Goal: Task Accomplishment & Management: Complete application form

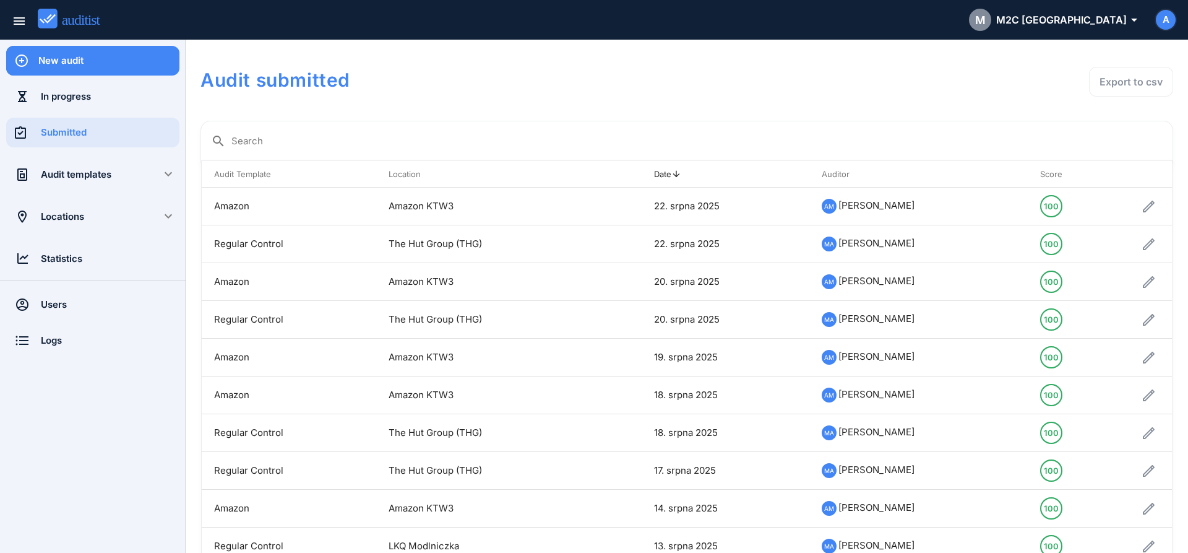
click at [88, 61] on div "New audit" at bounding box center [108, 61] width 141 height 14
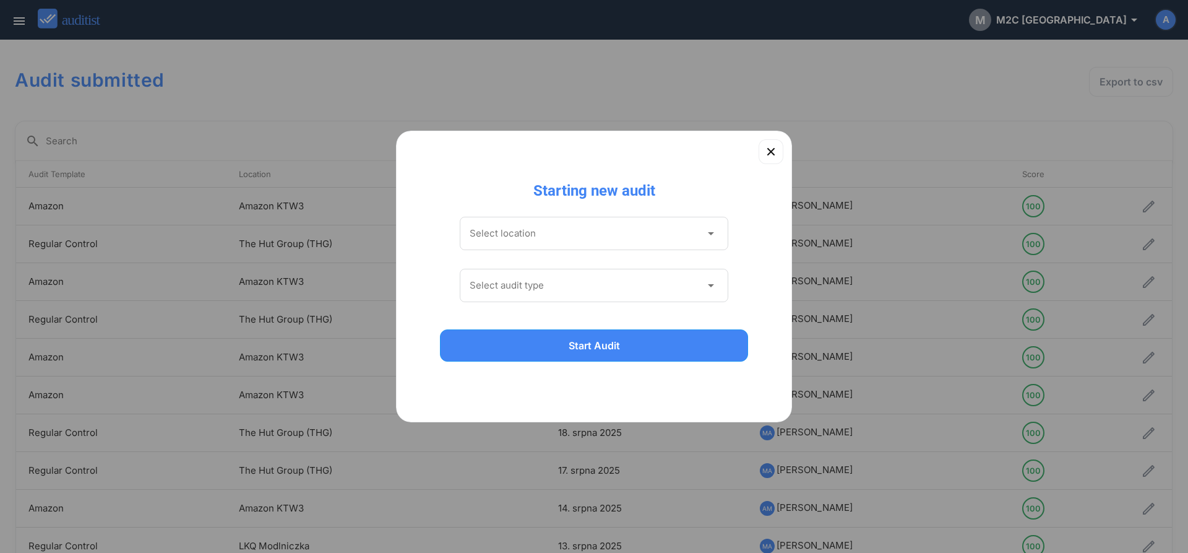
click at [484, 222] on div "Select location arrow_drop_down" at bounding box center [594, 233] width 269 height 33
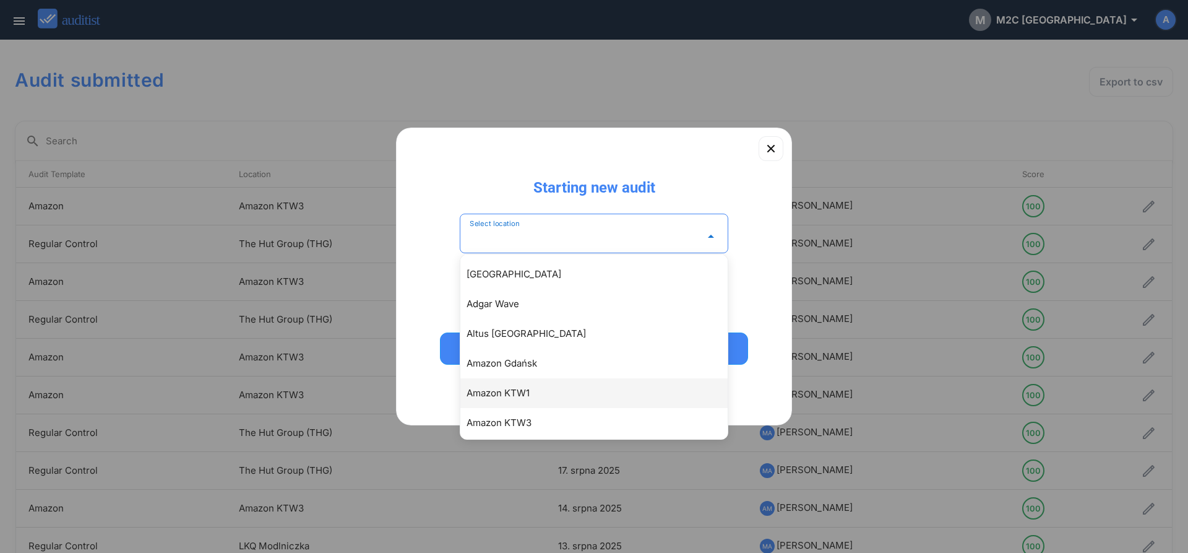
click at [490, 402] on div "Amazon KTW1" at bounding box center [593, 393] width 267 height 30
type input "**********"
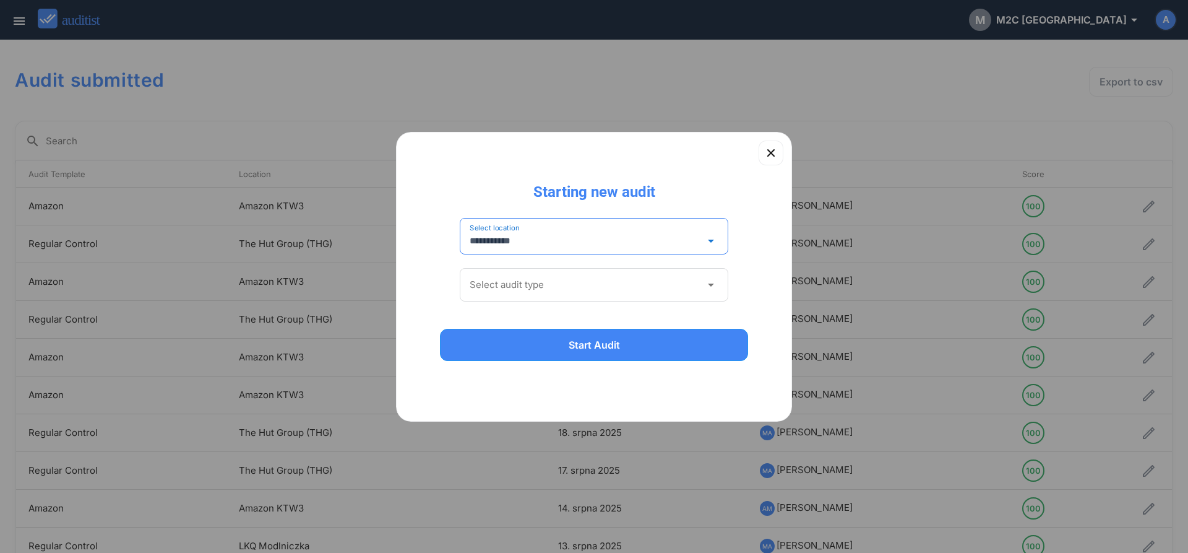
click at [540, 293] on input "Select audit type" at bounding box center [585, 285] width 231 height 20
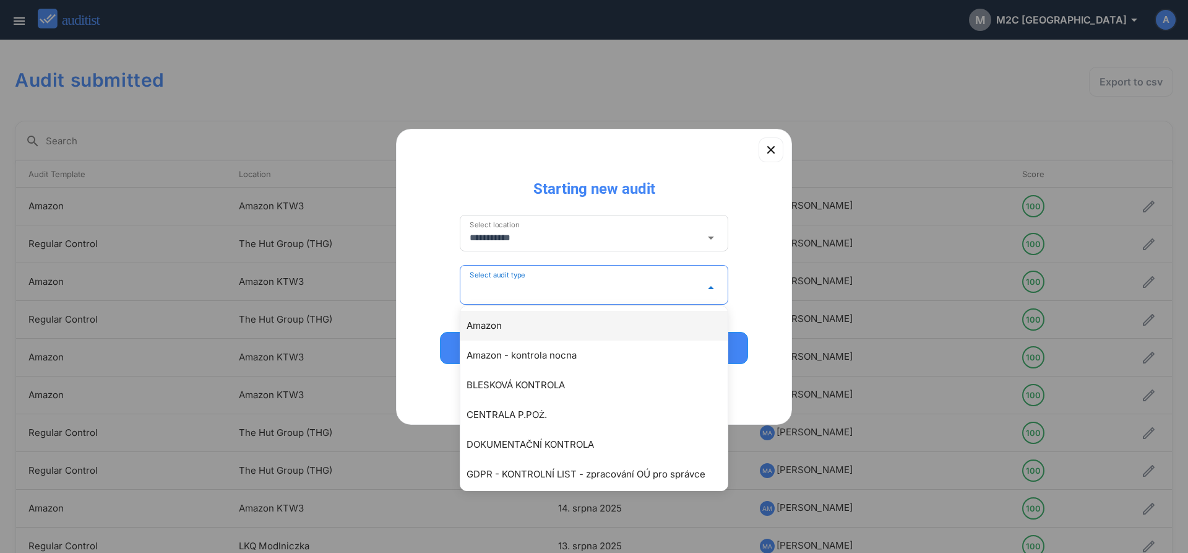
click at [513, 323] on div "Amazon" at bounding box center [600, 325] width 267 height 15
type input "******"
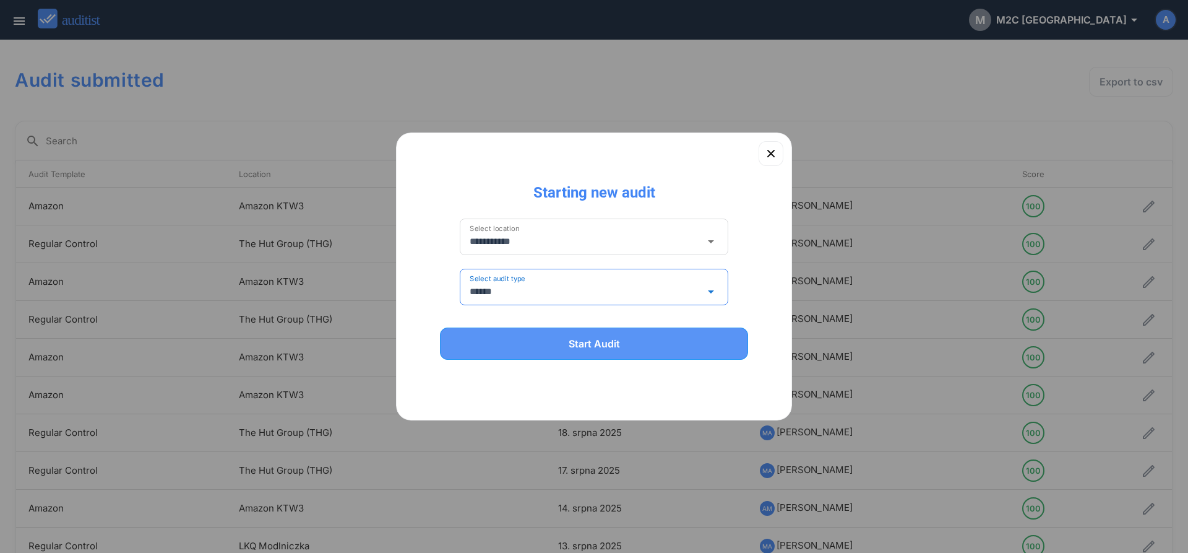
click at [525, 342] on div "Start Audit" at bounding box center [594, 343] width 276 height 15
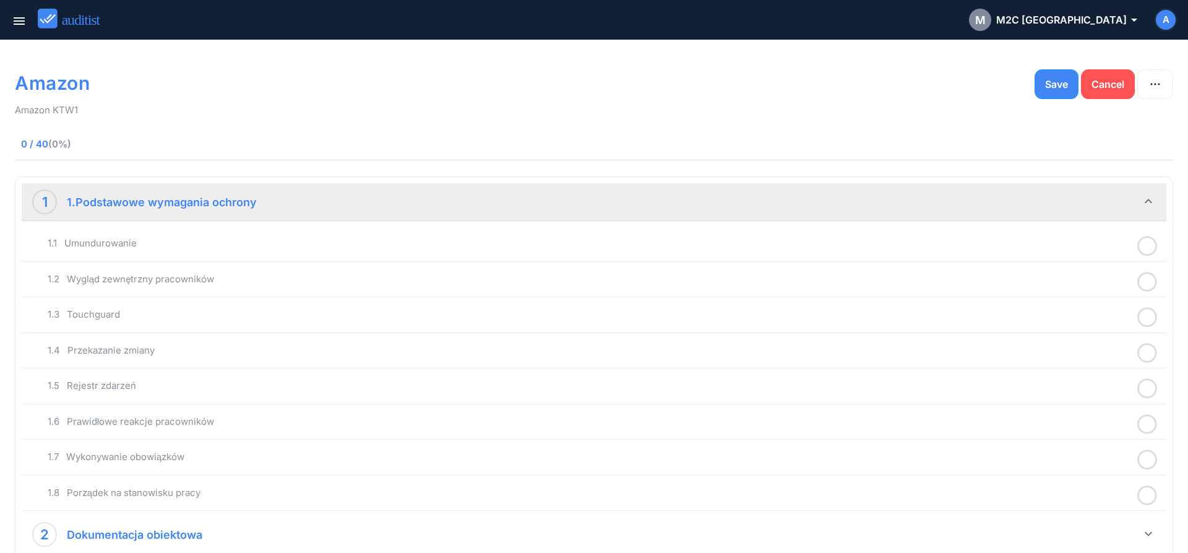
click at [1147, 246] on icon at bounding box center [1148, 246] width 20 height 24
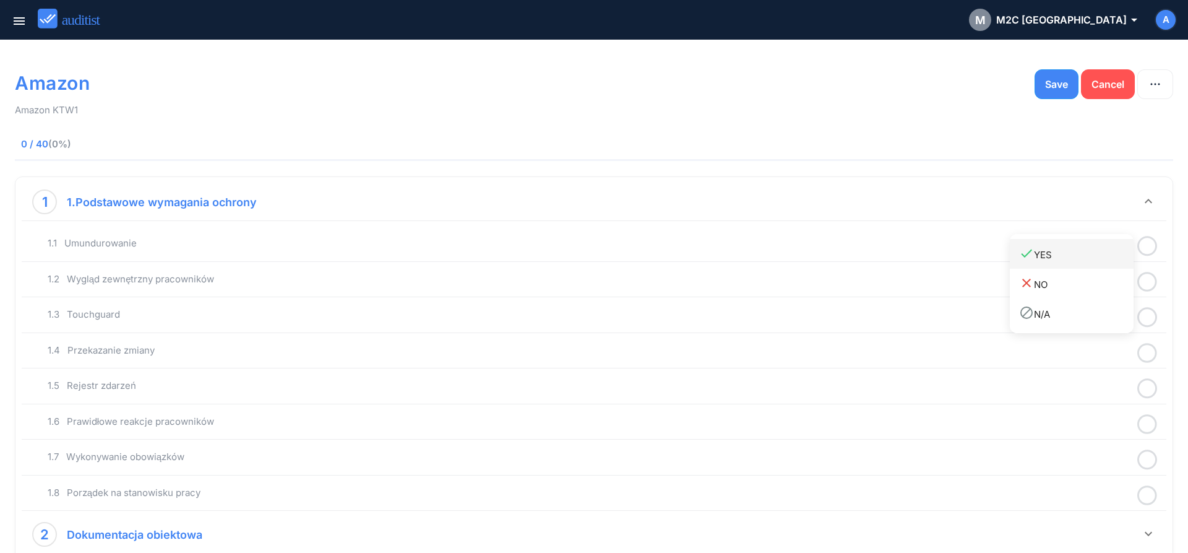
drag, startPoint x: 1042, startPoint y: 260, endPoint x: 1107, endPoint y: 288, distance: 70.7
click at [1043, 261] on div "done YES" at bounding box center [1076, 254] width 114 height 17
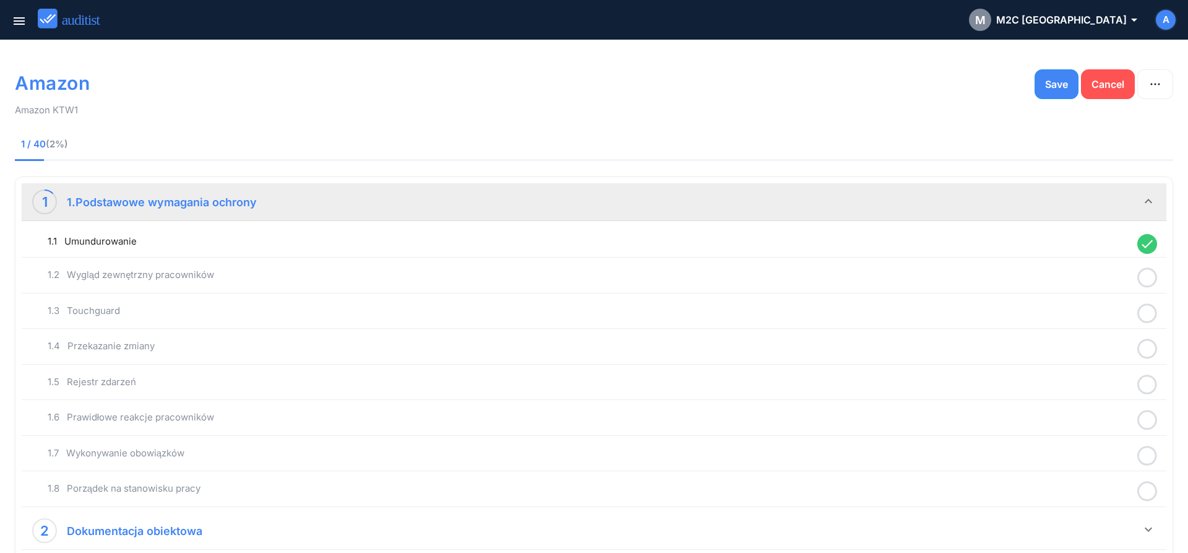
click at [1152, 280] on icon at bounding box center [1148, 278] width 20 height 24
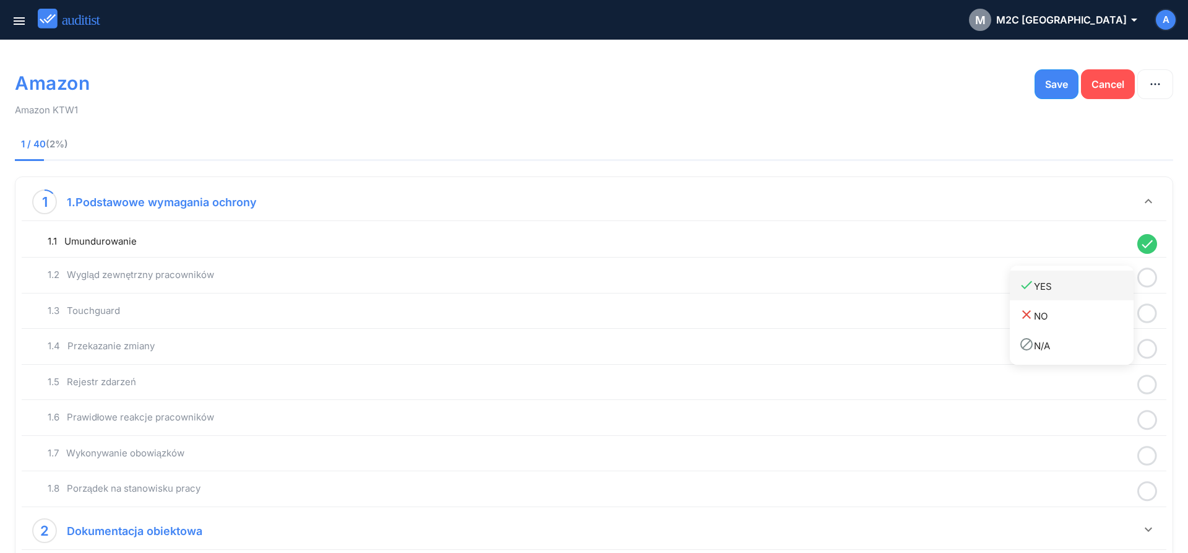
drag, startPoint x: 1093, startPoint y: 295, endPoint x: 1120, endPoint y: 301, distance: 27.3
click at [1093, 295] on link "done YES" at bounding box center [1072, 285] width 124 height 30
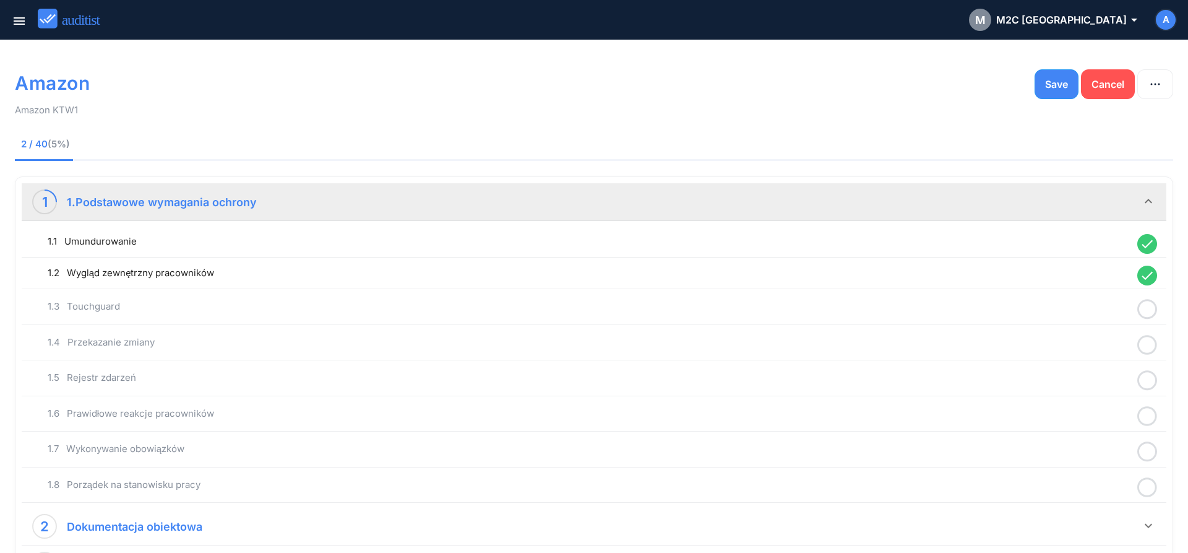
click at [1149, 314] on icon at bounding box center [1148, 309] width 20 height 24
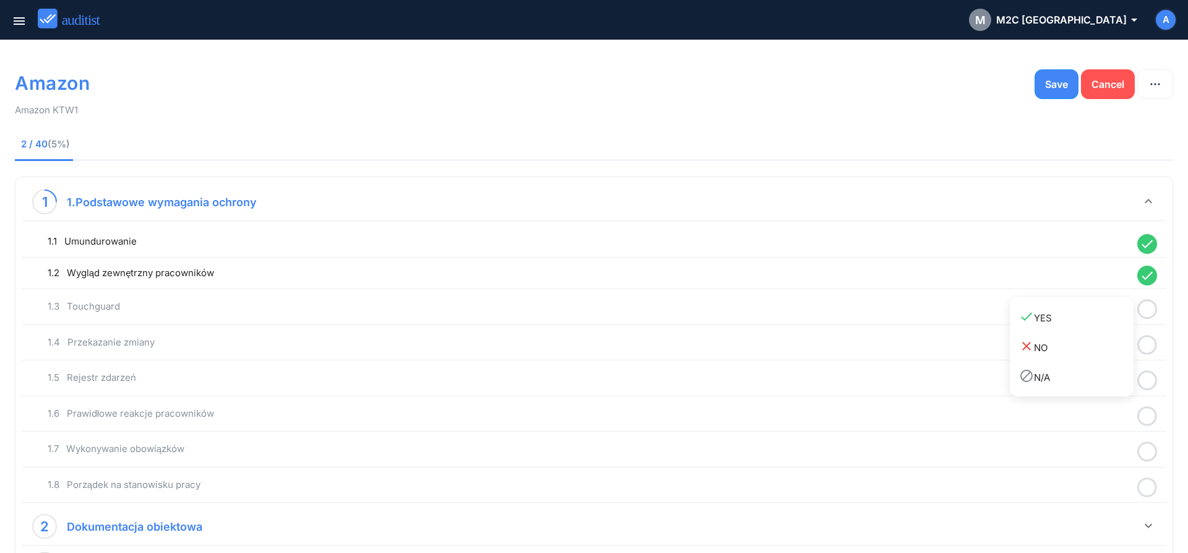
drag, startPoint x: 1118, startPoint y: 317, endPoint x: 1127, endPoint y: 329, distance: 14.5
click at [1117, 321] on div "done YES" at bounding box center [1076, 317] width 114 height 17
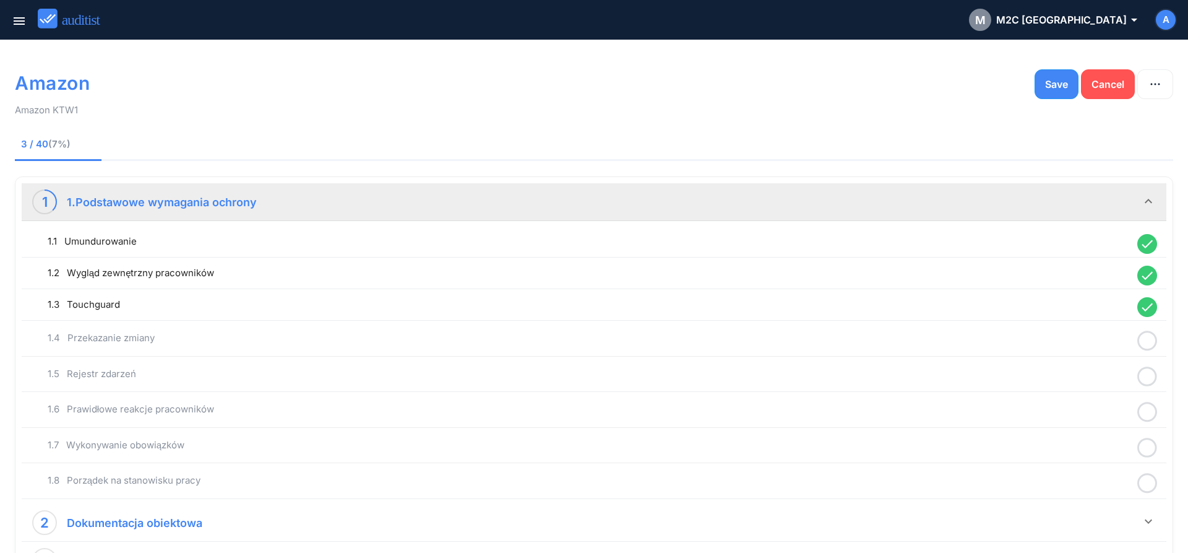
click at [1145, 342] on icon at bounding box center [1148, 341] width 20 height 24
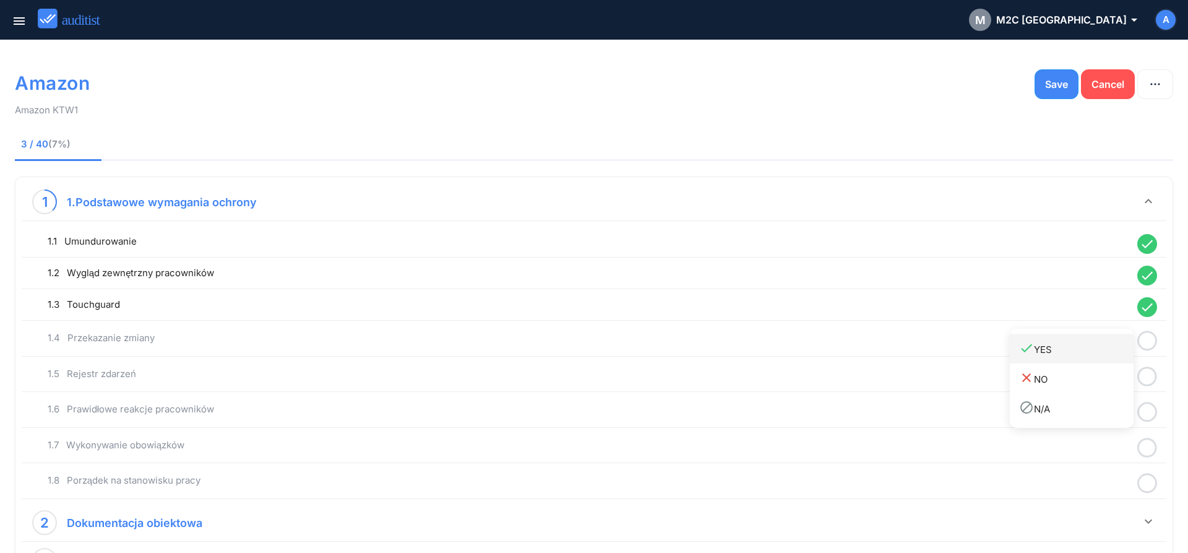
click at [1081, 355] on div "done YES" at bounding box center [1076, 348] width 114 height 17
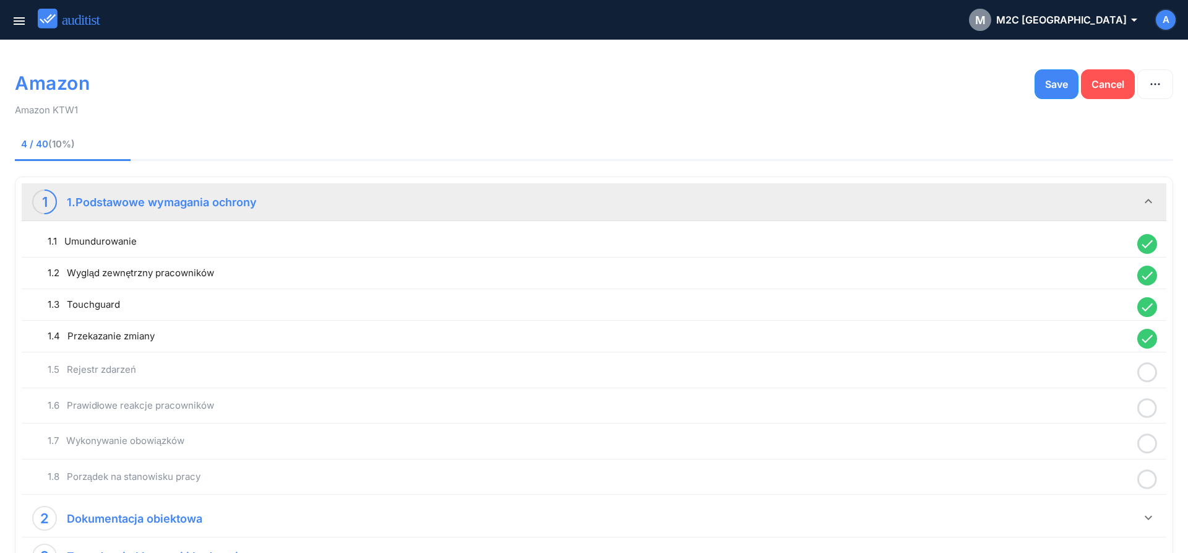
click at [1151, 373] on icon at bounding box center [1148, 372] width 20 height 24
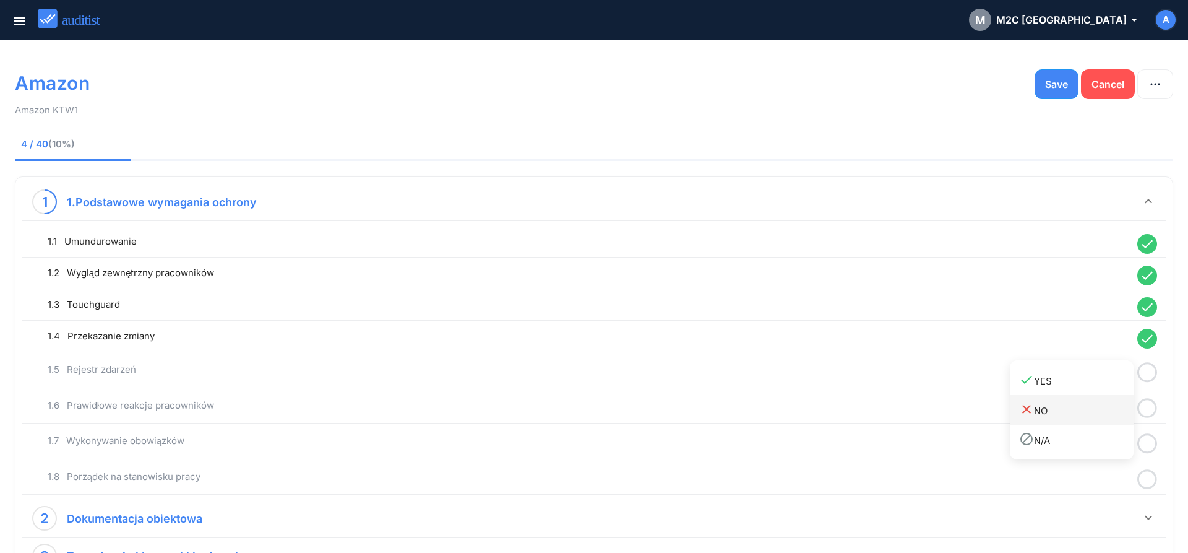
click at [1093, 395] on link "close NO" at bounding box center [1072, 410] width 124 height 30
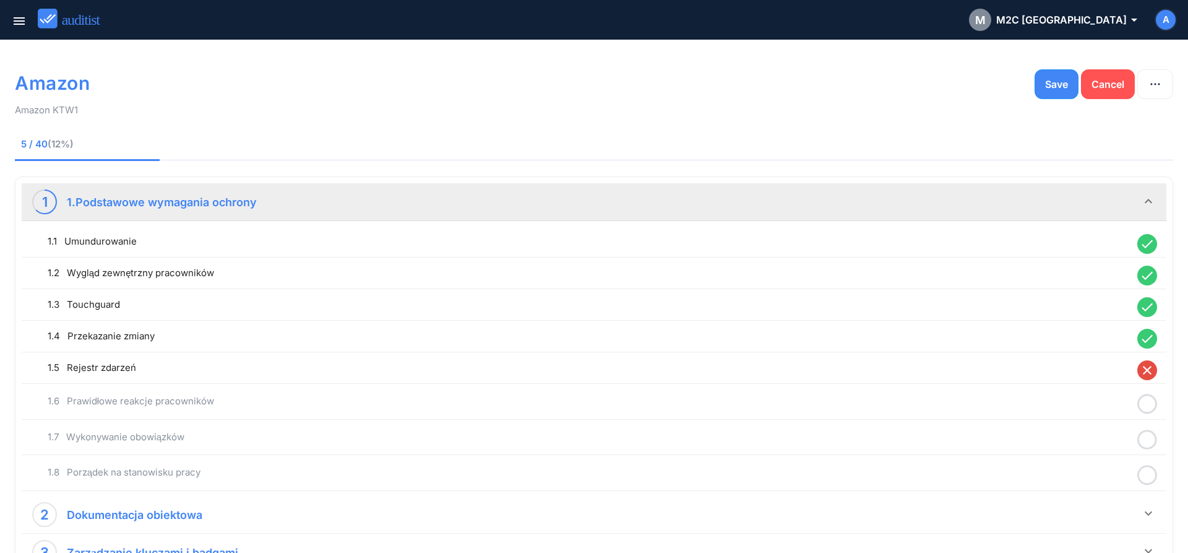
click at [1154, 371] on icon "close" at bounding box center [1148, 370] width 20 height 20
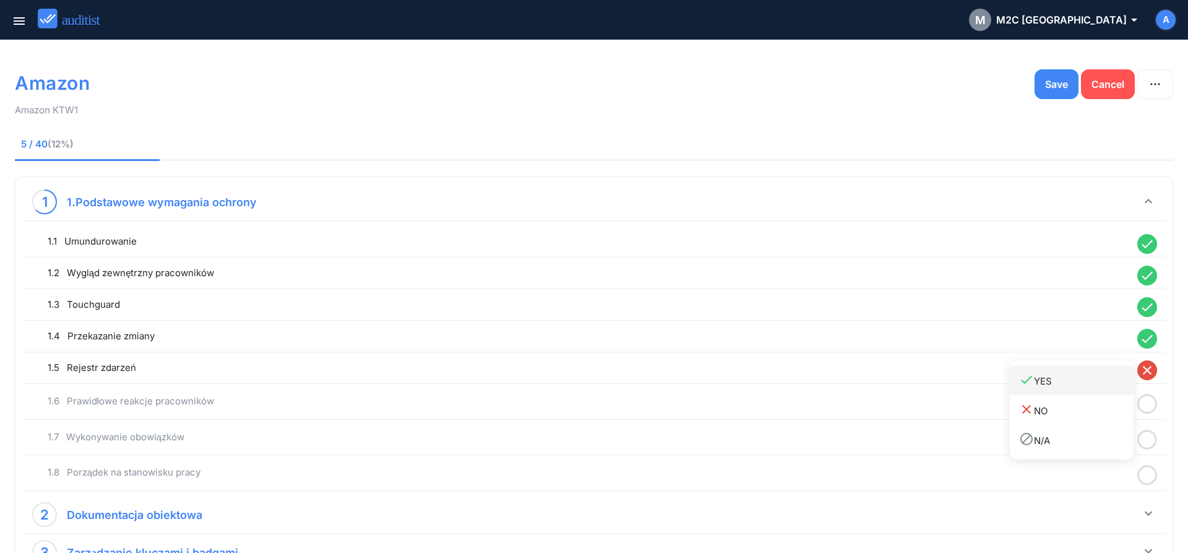
click at [1096, 382] on div "done YES" at bounding box center [1076, 380] width 114 height 17
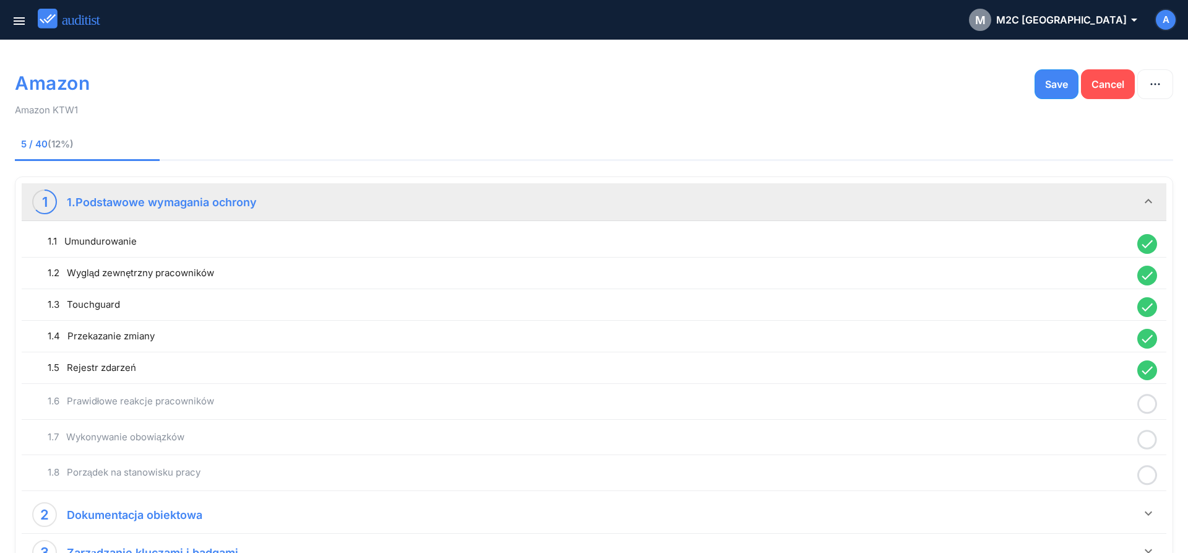
click at [1147, 404] on icon at bounding box center [1148, 404] width 20 height 24
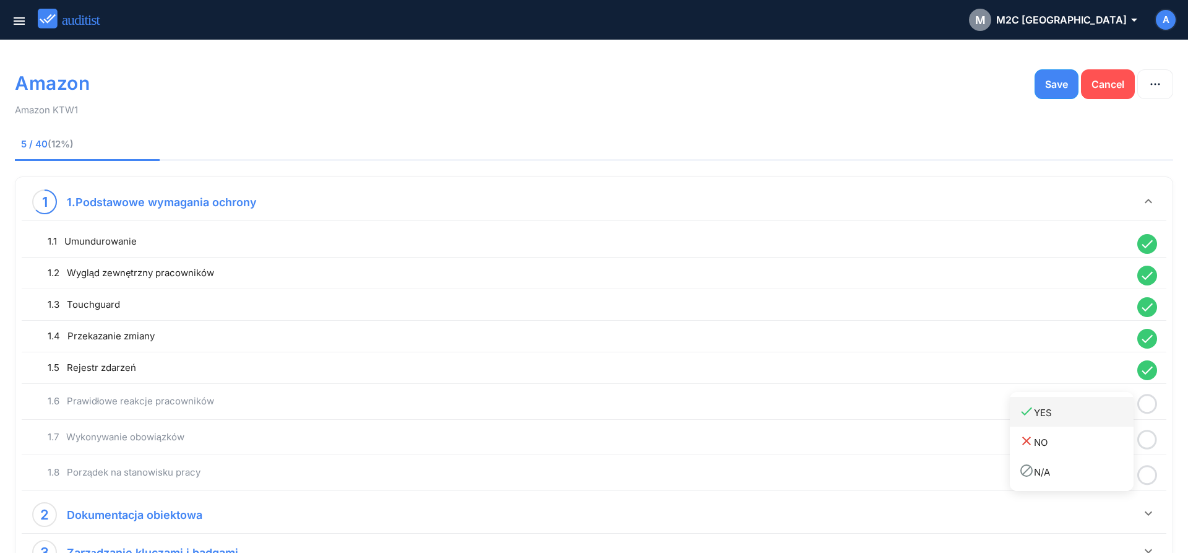
click at [1082, 406] on div "done YES" at bounding box center [1076, 412] width 114 height 17
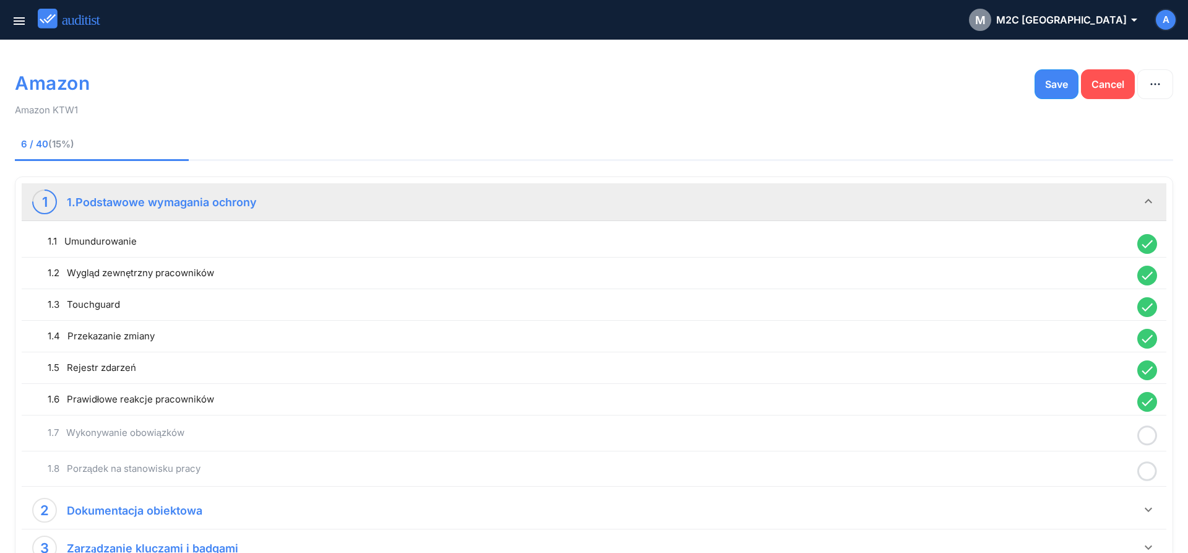
click at [1145, 441] on icon at bounding box center [1148, 435] width 20 height 24
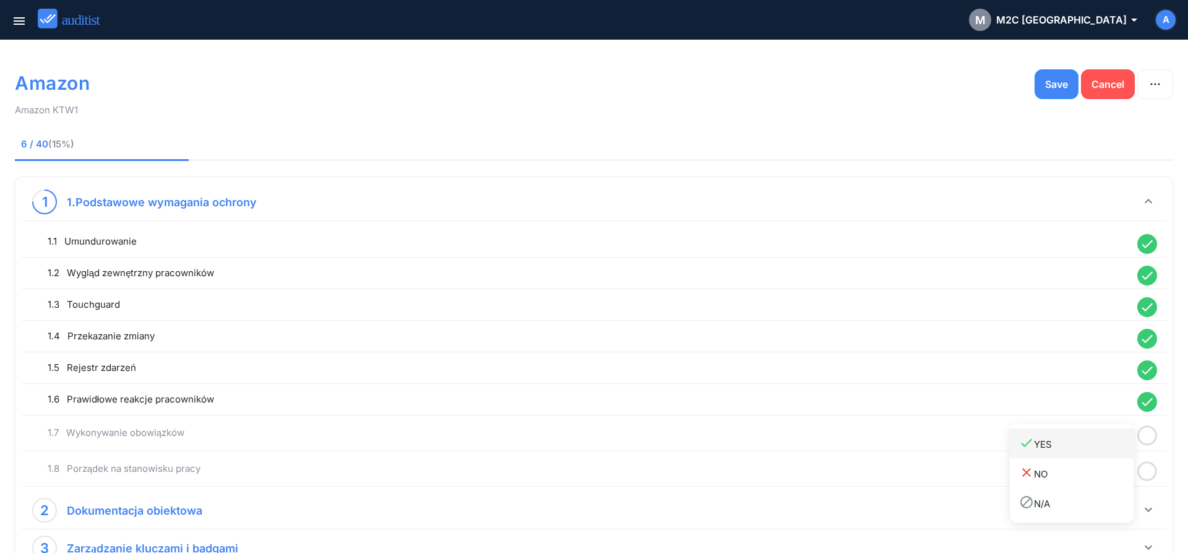
click at [1105, 452] on link "done YES" at bounding box center [1072, 443] width 124 height 30
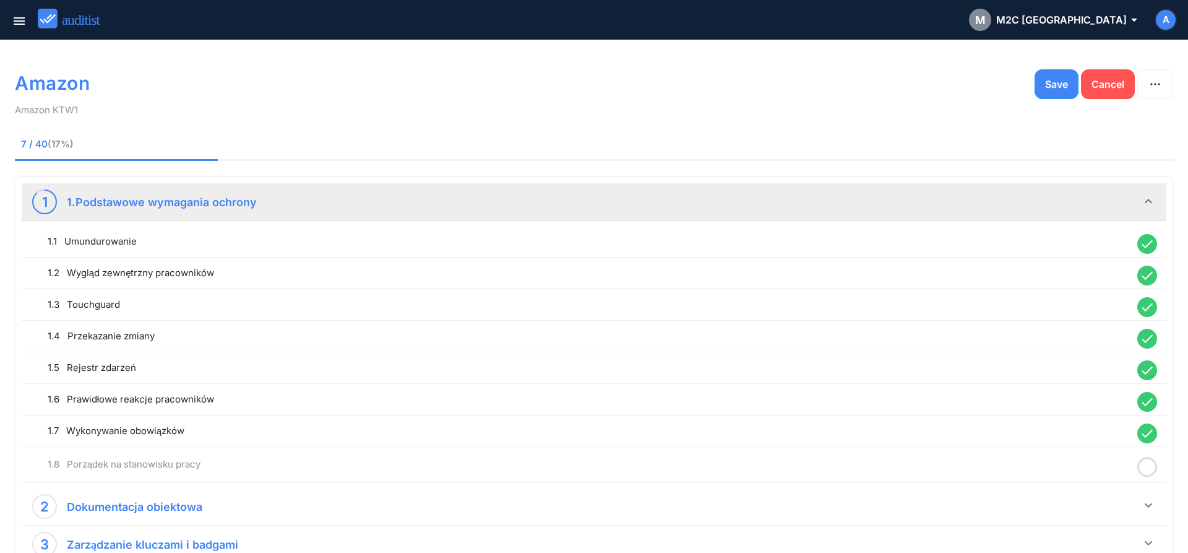
click at [1145, 470] on icon at bounding box center [1148, 467] width 20 height 24
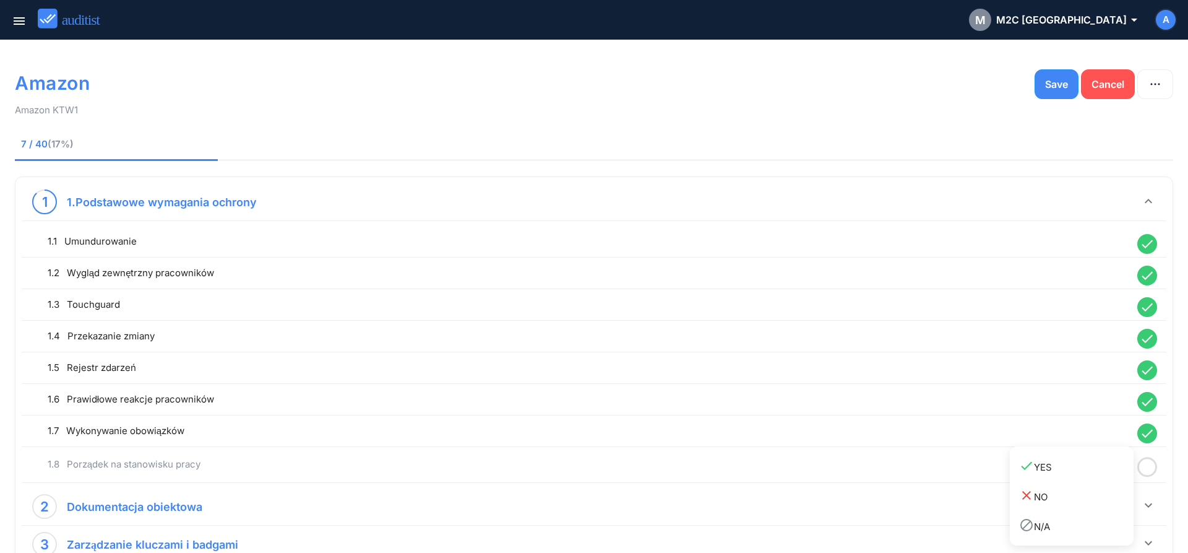
click at [1100, 476] on link "done YES" at bounding box center [1072, 466] width 124 height 30
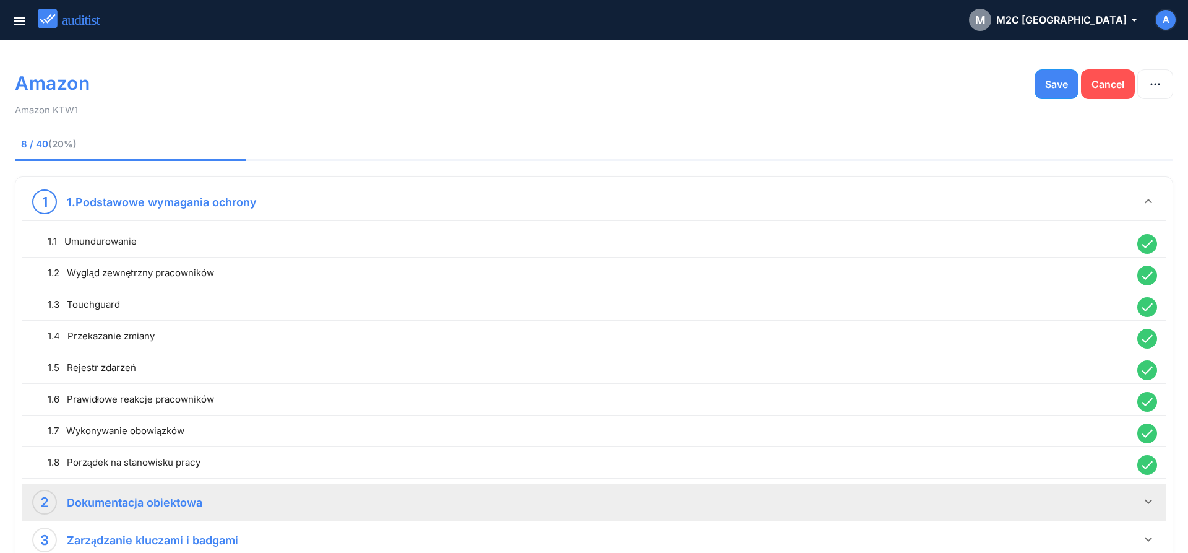
click at [1146, 503] on icon "keyboard_arrow_down" at bounding box center [1148, 501] width 15 height 15
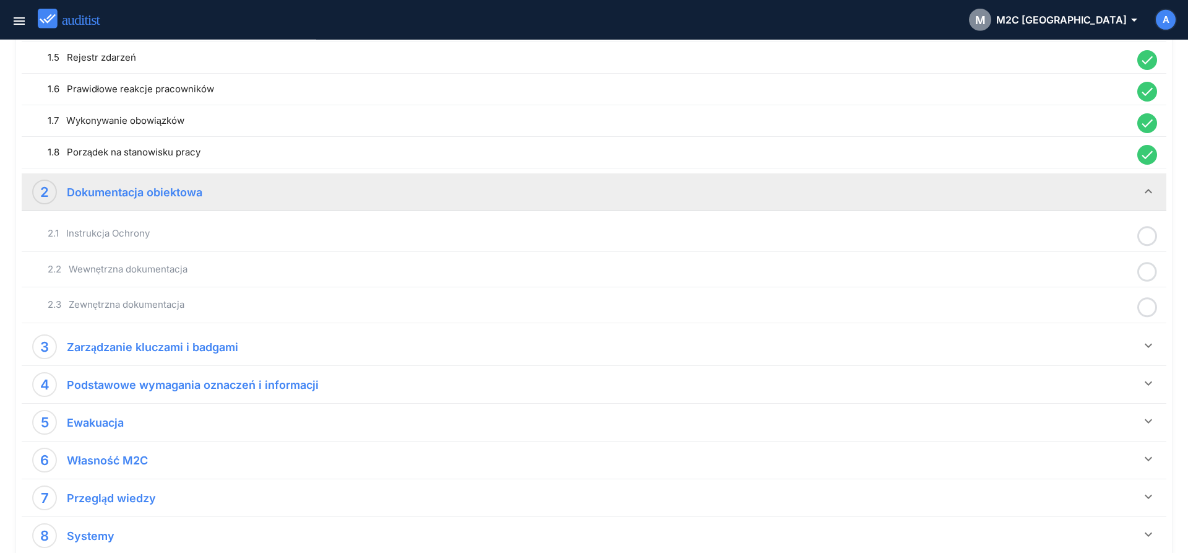
scroll to position [316, 0]
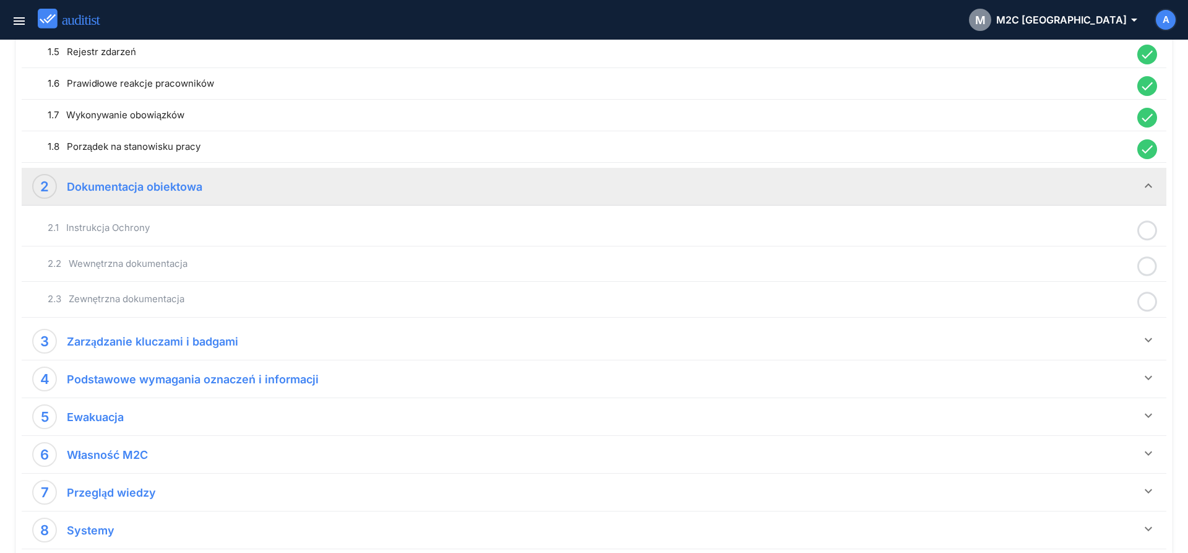
click at [1142, 230] on icon at bounding box center [1148, 230] width 20 height 24
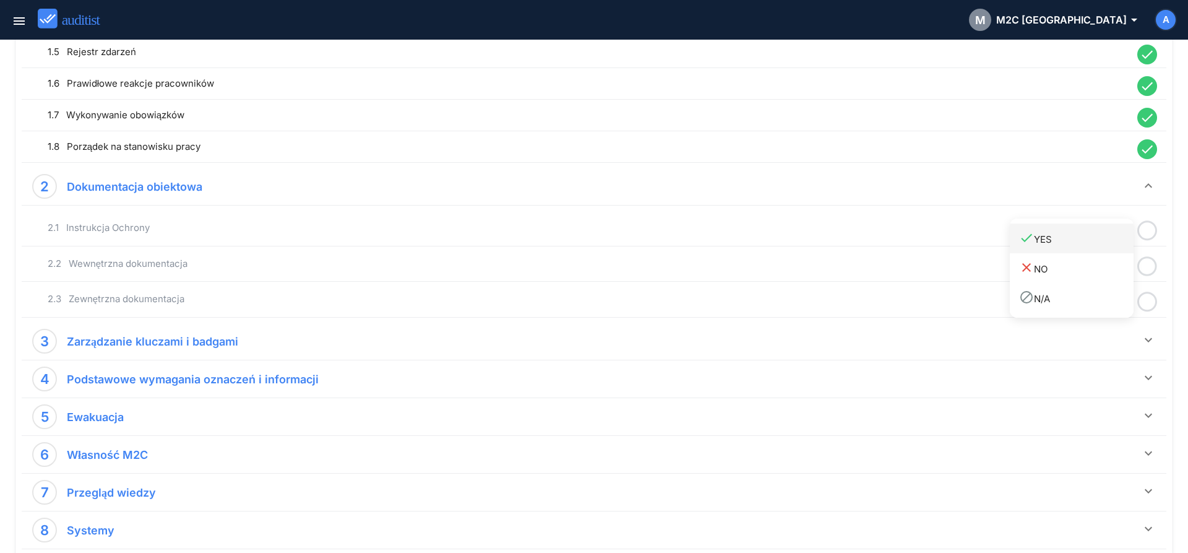
click at [1095, 243] on div "done YES" at bounding box center [1076, 238] width 114 height 17
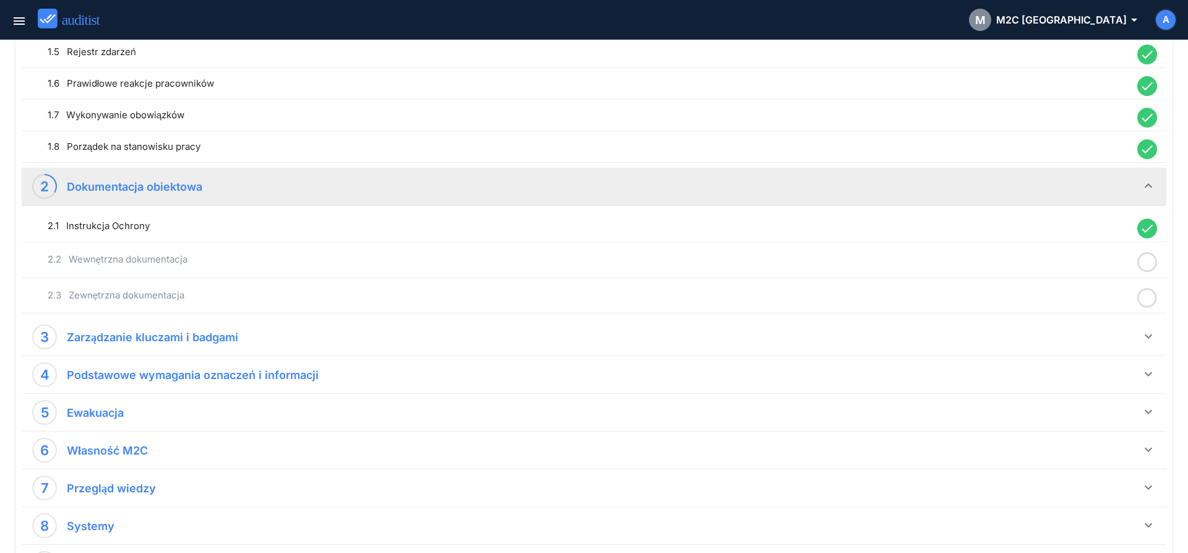
click at [1150, 261] on icon at bounding box center [1148, 262] width 20 height 24
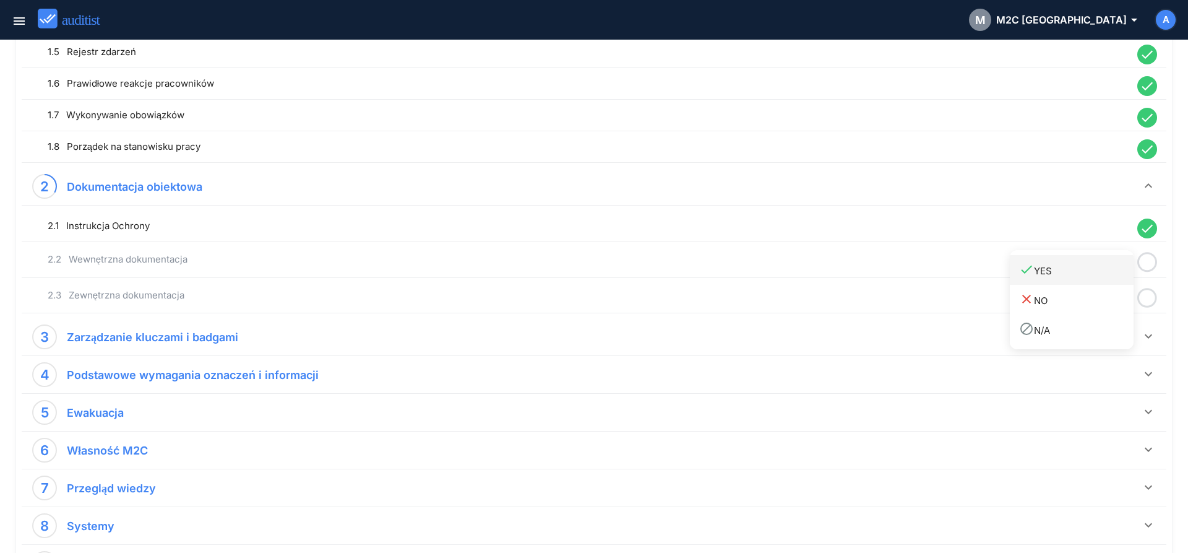
drag, startPoint x: 1114, startPoint y: 269, endPoint x: 1123, endPoint y: 275, distance: 11.5
click at [1115, 272] on div "done YES" at bounding box center [1076, 270] width 114 height 17
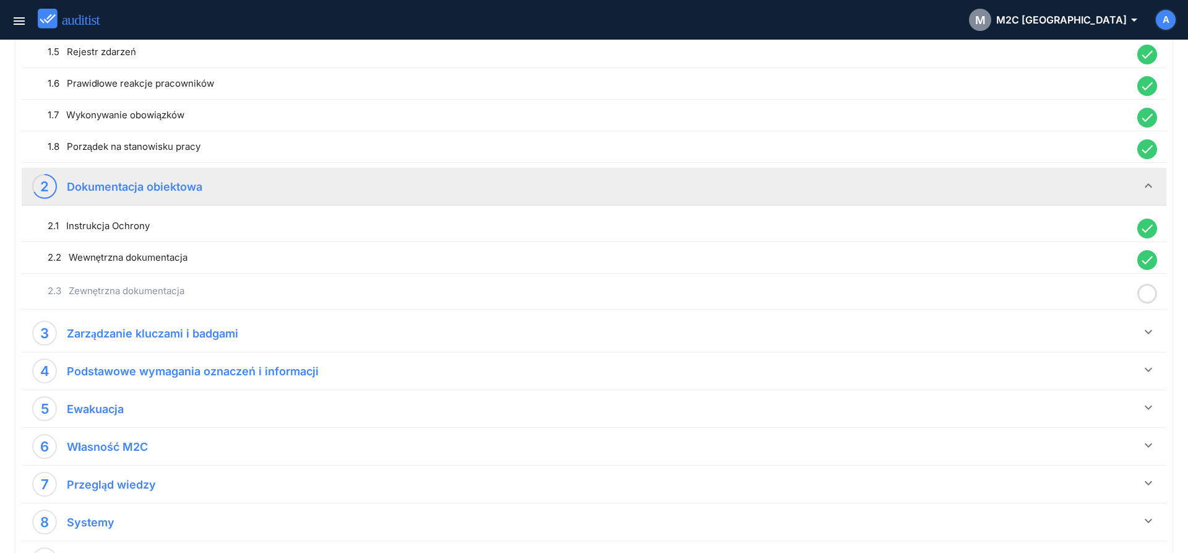
click at [1154, 294] on icon at bounding box center [1148, 294] width 20 height 24
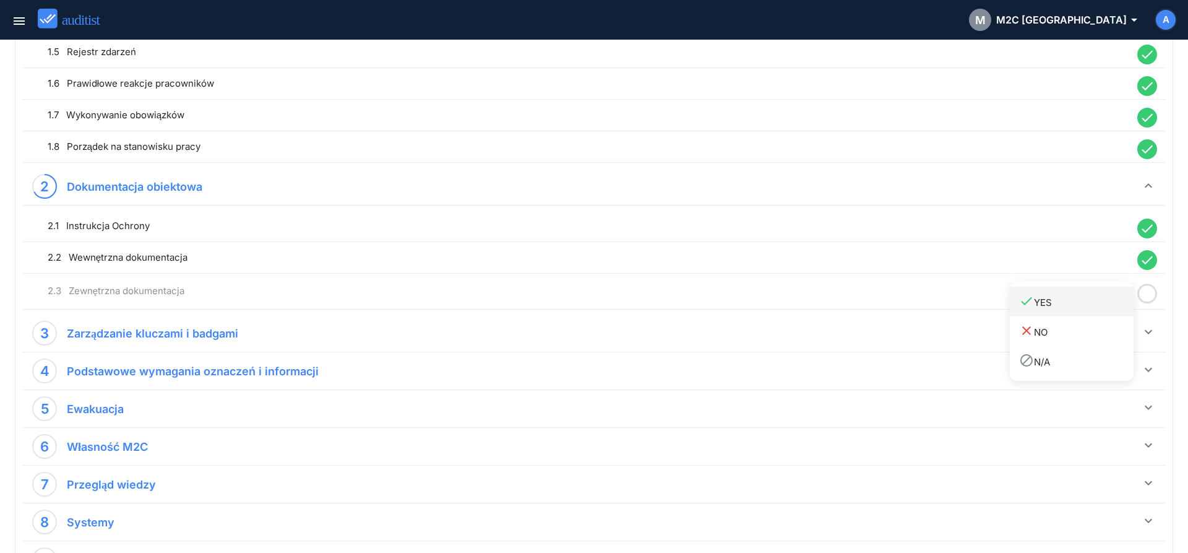
drag, startPoint x: 1104, startPoint y: 298, endPoint x: 1108, endPoint y: 306, distance: 9.4
click at [1104, 302] on div "done YES" at bounding box center [1076, 301] width 114 height 17
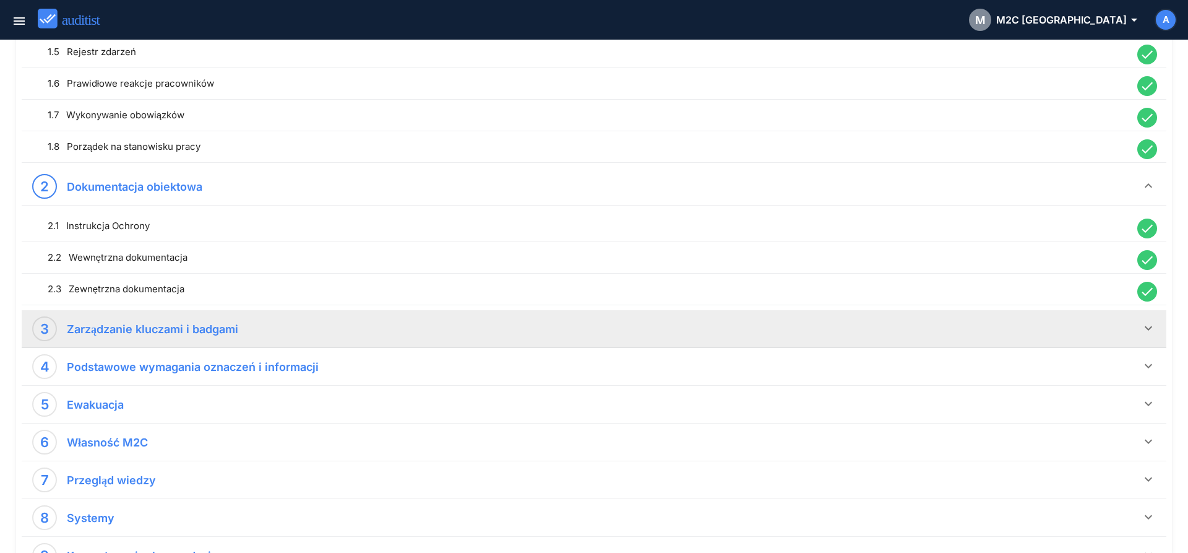
click at [1142, 334] on icon "keyboard_arrow_down" at bounding box center [1148, 328] width 15 height 15
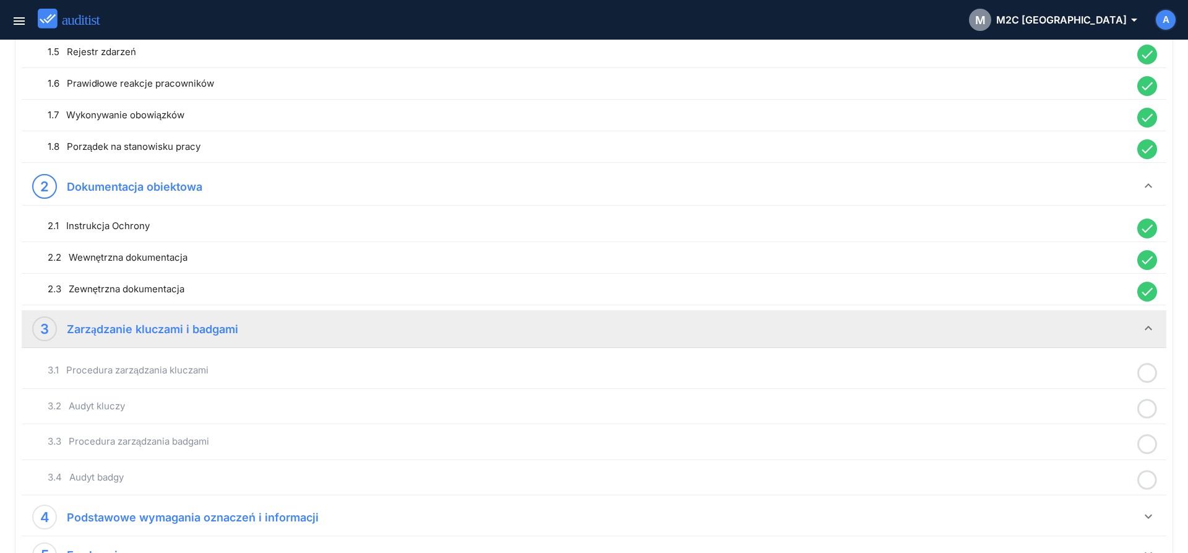
scroll to position [560, 0]
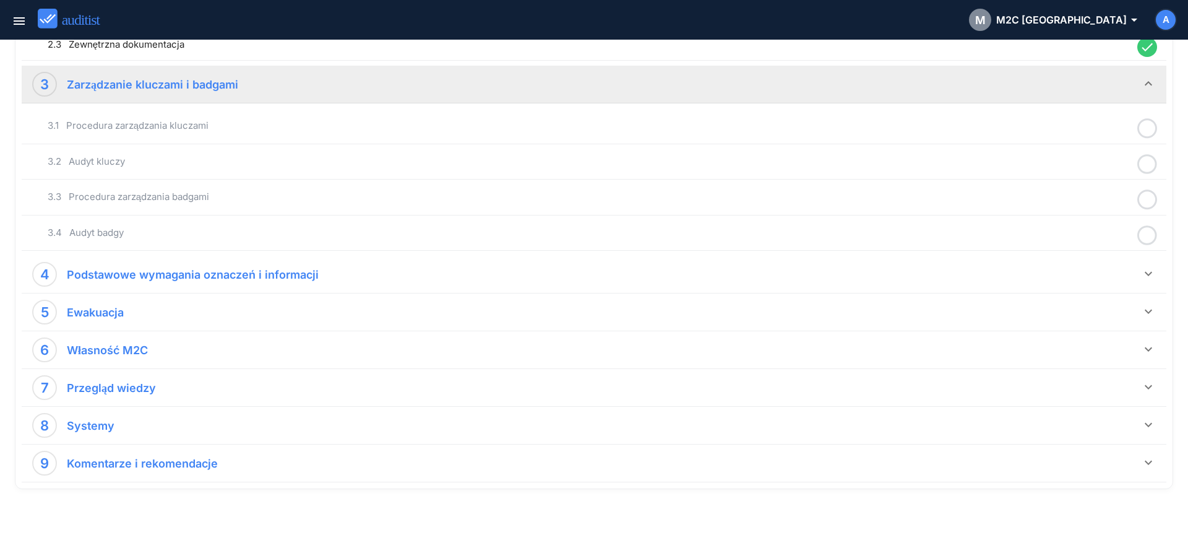
click at [1146, 135] on icon at bounding box center [1148, 128] width 20 height 24
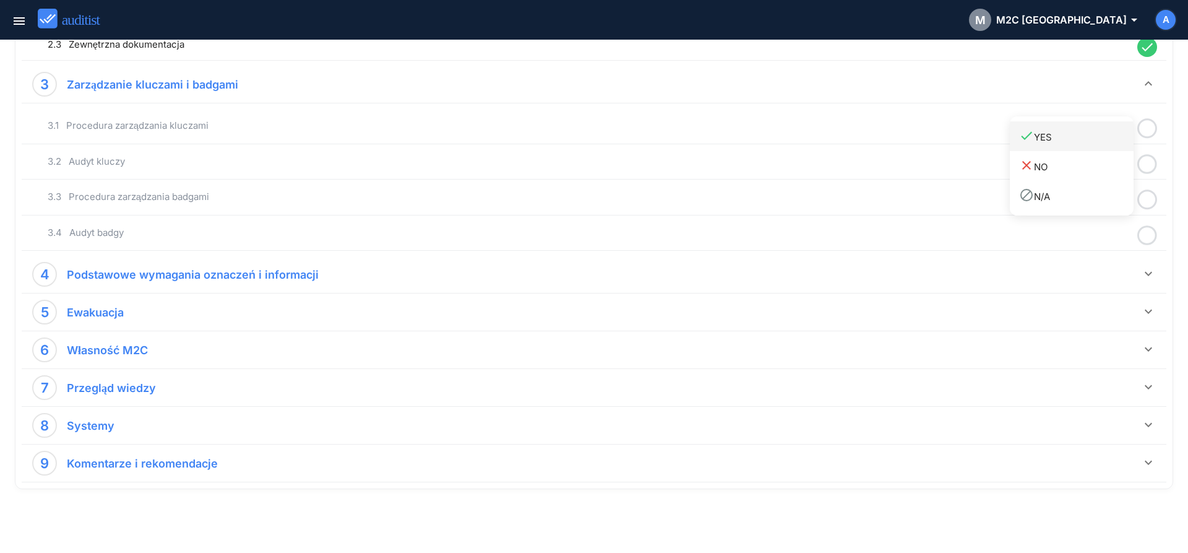
click at [1123, 134] on div "done YES" at bounding box center [1076, 136] width 114 height 17
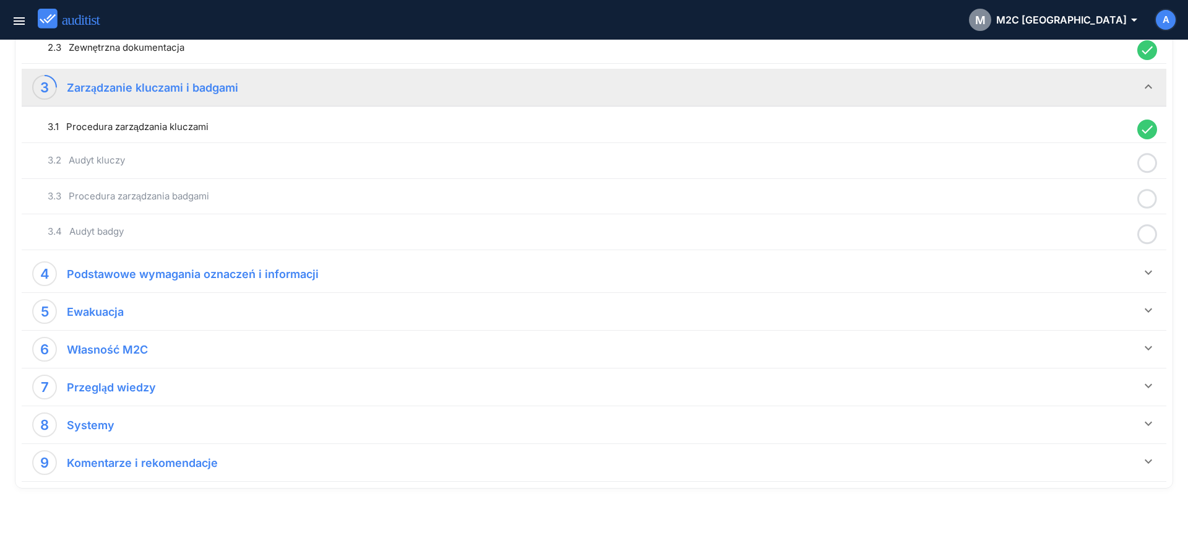
click at [1140, 159] on circle at bounding box center [1148, 163] width 18 height 18
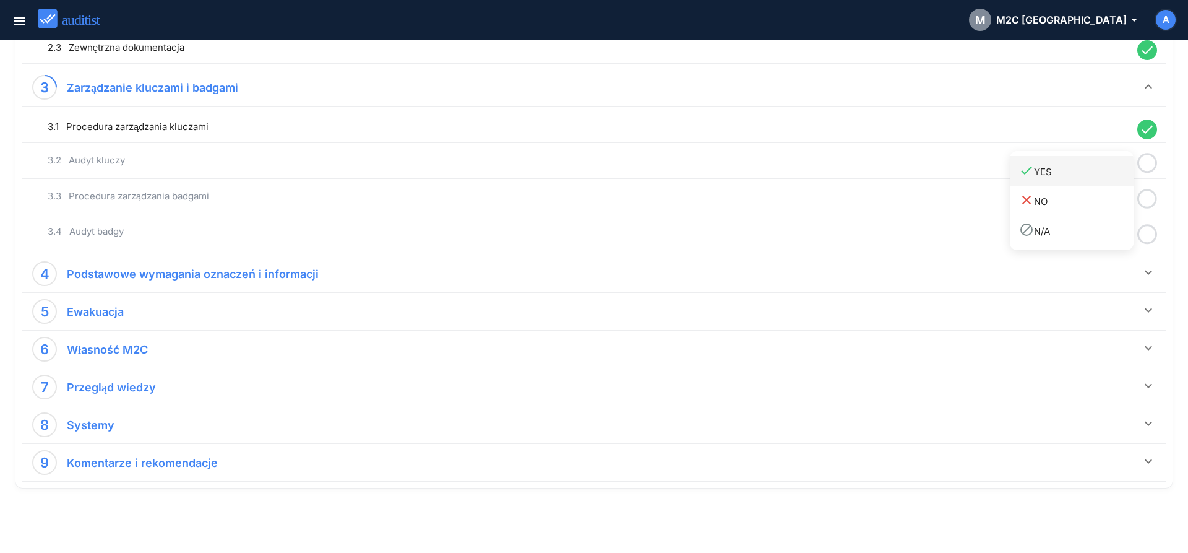
click at [1091, 175] on div "done YES" at bounding box center [1076, 171] width 114 height 17
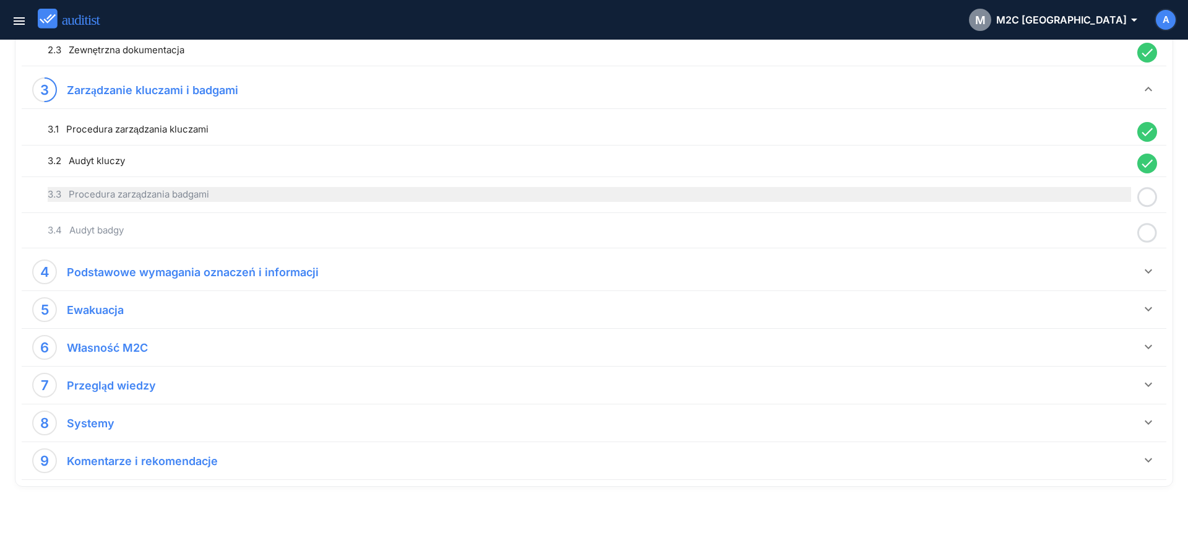
scroll to position [553, 0]
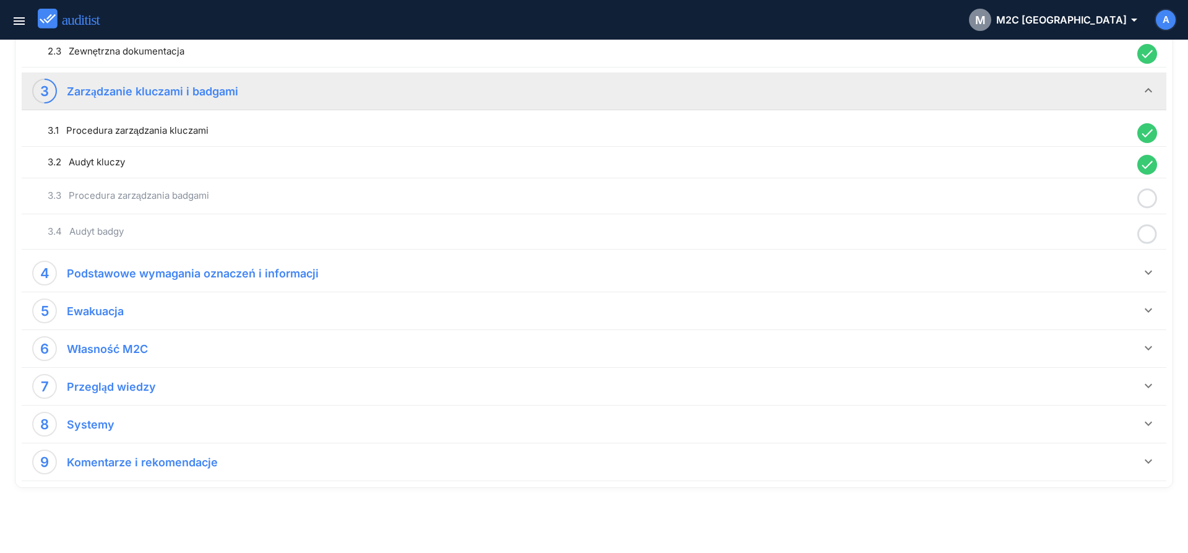
click at [1145, 200] on icon at bounding box center [1148, 198] width 20 height 24
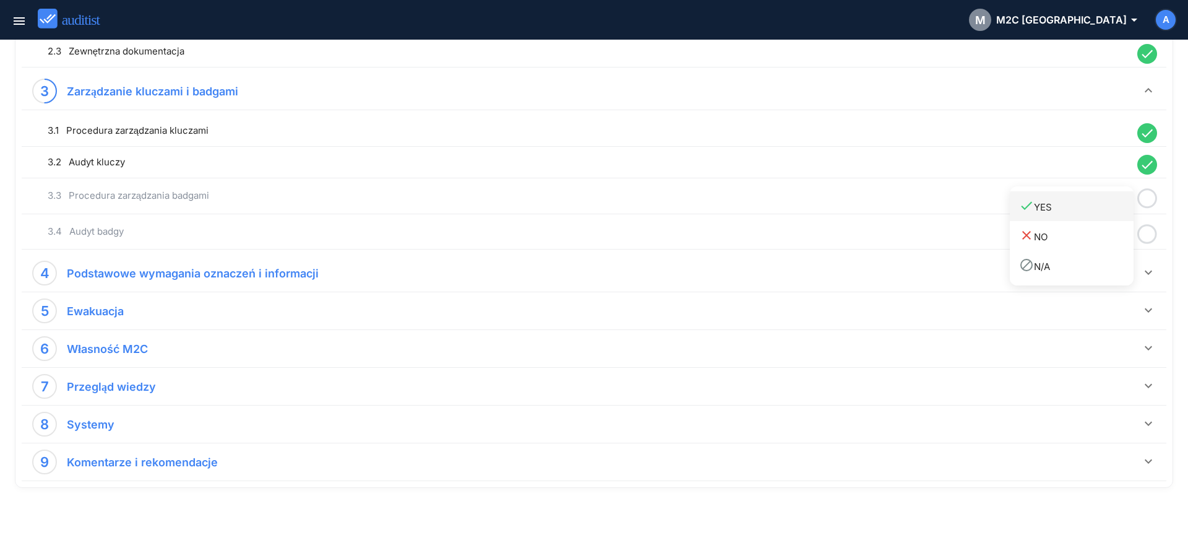
click at [1086, 209] on div "done YES" at bounding box center [1076, 206] width 114 height 17
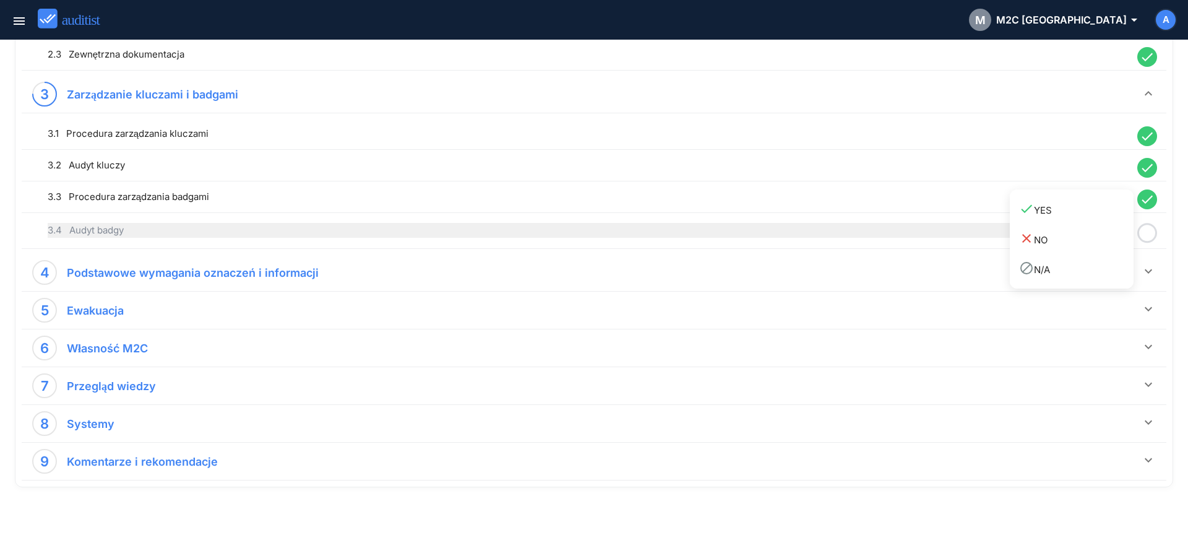
scroll to position [550, 0]
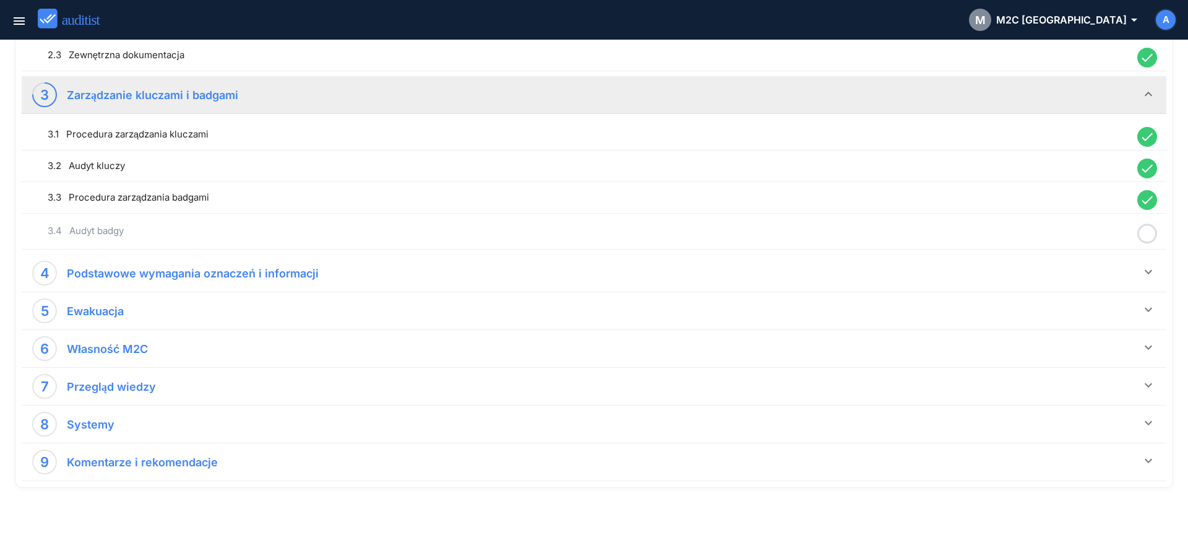
click at [1147, 233] on icon at bounding box center [1148, 234] width 20 height 24
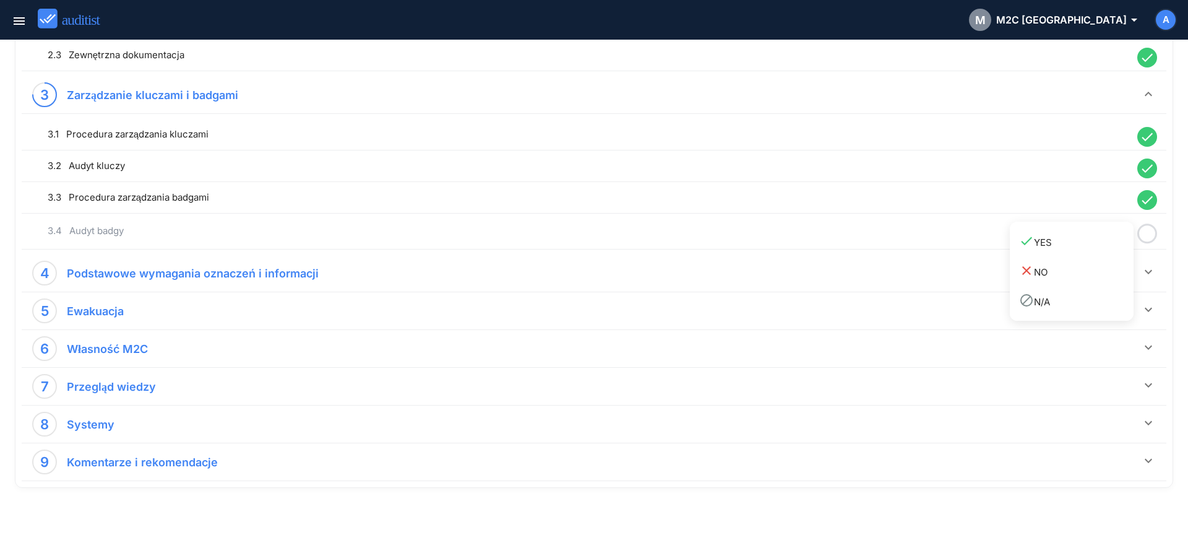
drag, startPoint x: 1096, startPoint y: 243, endPoint x: 1089, endPoint y: 240, distance: 7.2
click at [1095, 243] on div "done YES" at bounding box center [1076, 241] width 114 height 17
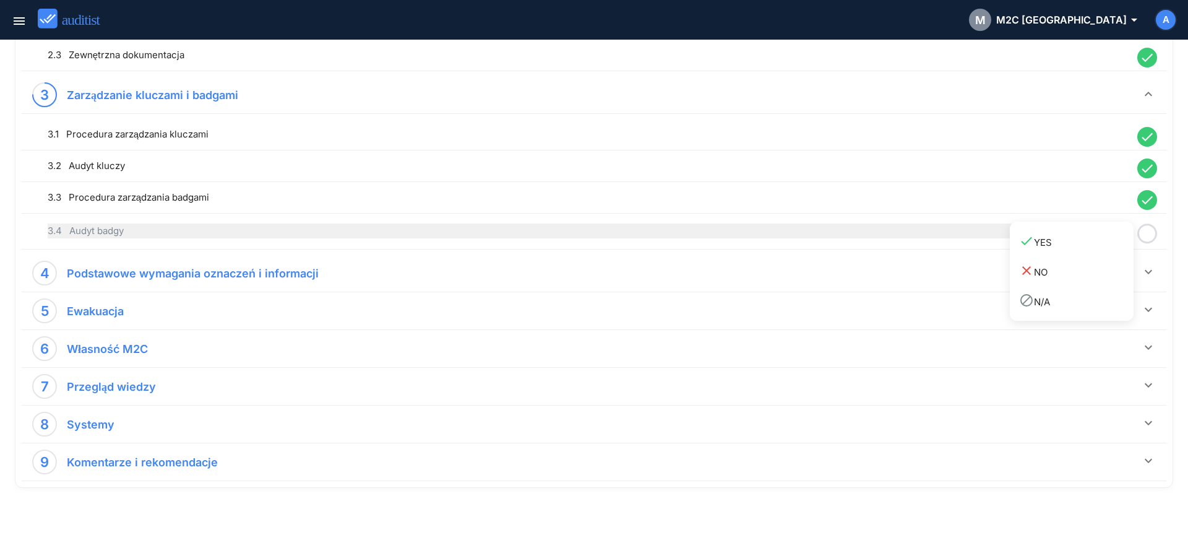
scroll to position [546, 0]
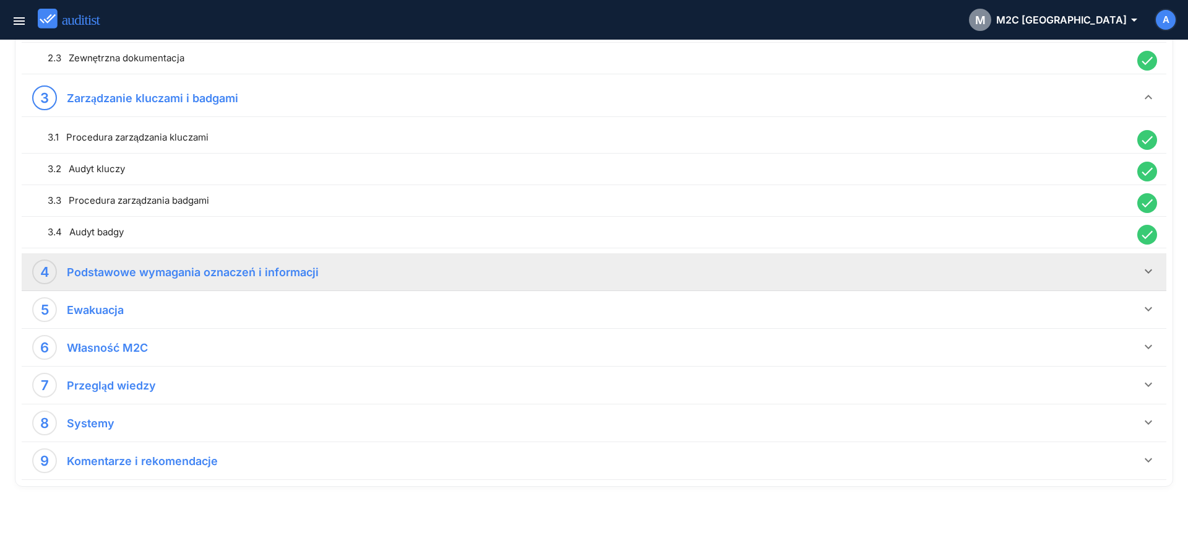
click at [1139, 267] on div "4 Podstawowe wymagania oznaczeń i informacji" at bounding box center [586, 271] width 1109 height 25
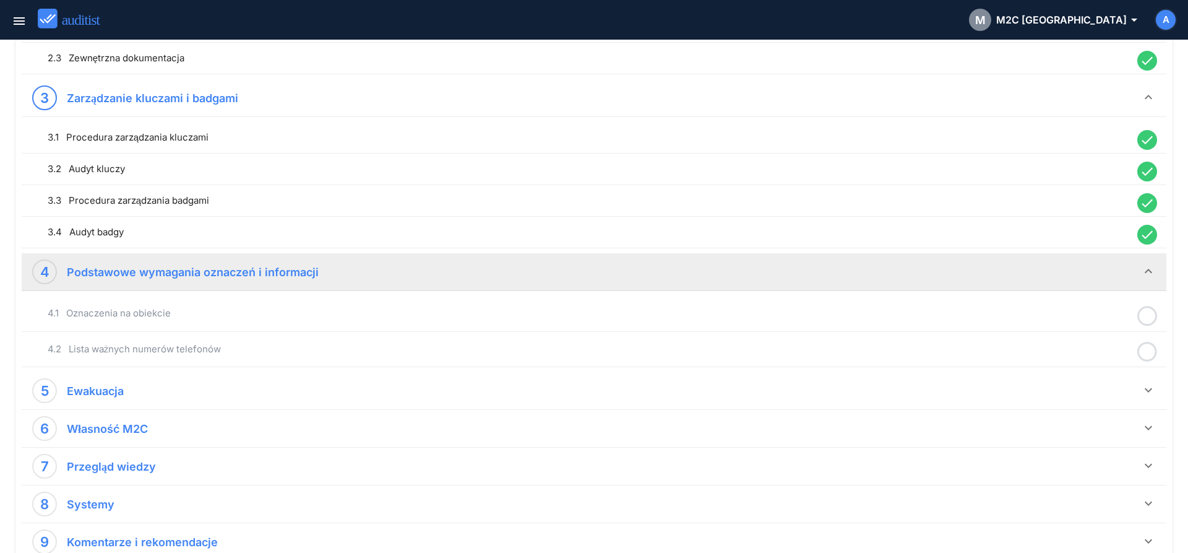
click at [1144, 306] on icon at bounding box center [1148, 316] width 20 height 24
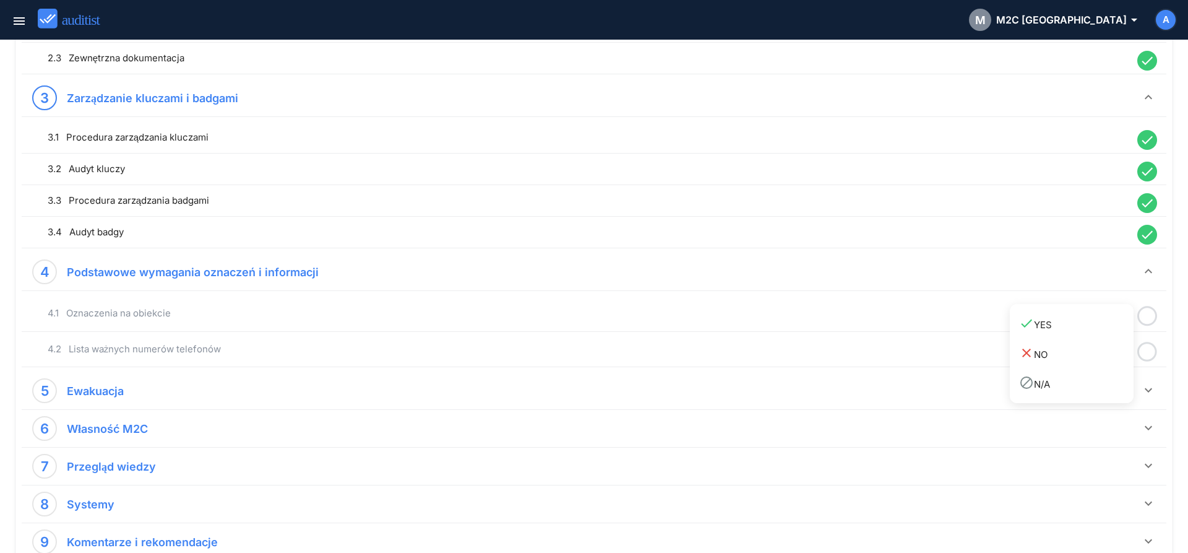
drag, startPoint x: 1097, startPoint y: 324, endPoint x: 1133, endPoint y: 343, distance: 41.2
click at [1096, 326] on div "done YES" at bounding box center [1076, 324] width 114 height 17
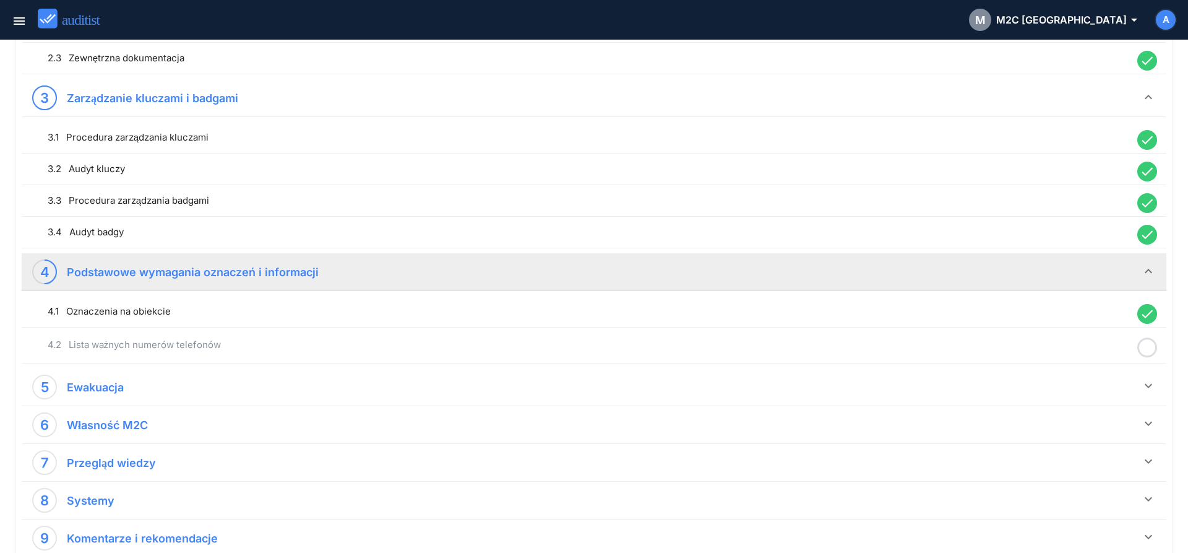
click at [1144, 348] on icon at bounding box center [1148, 347] width 20 height 24
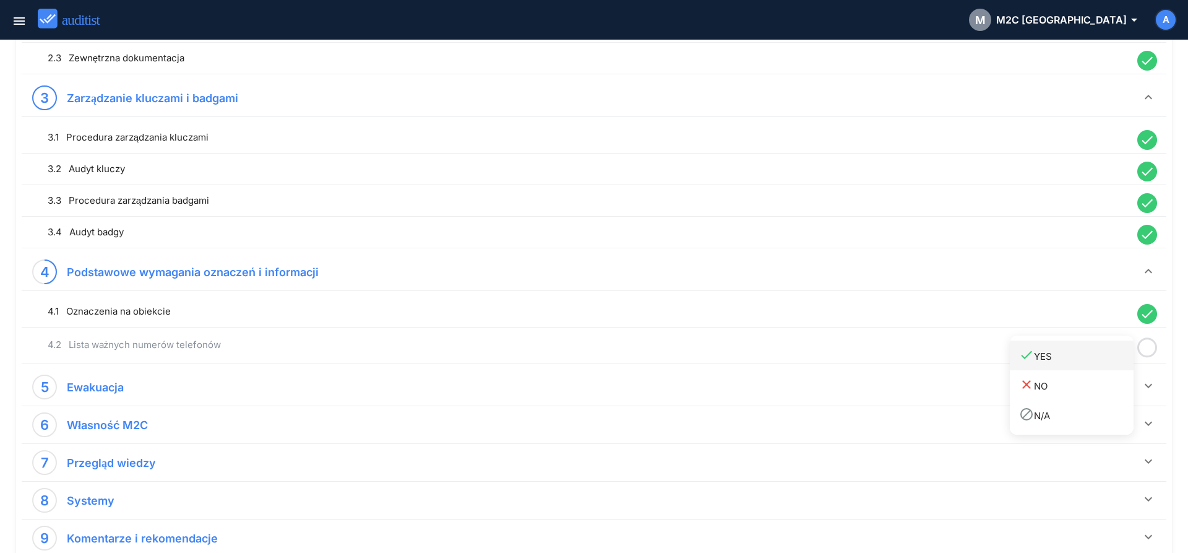
click at [1110, 358] on div "done YES" at bounding box center [1076, 355] width 114 height 17
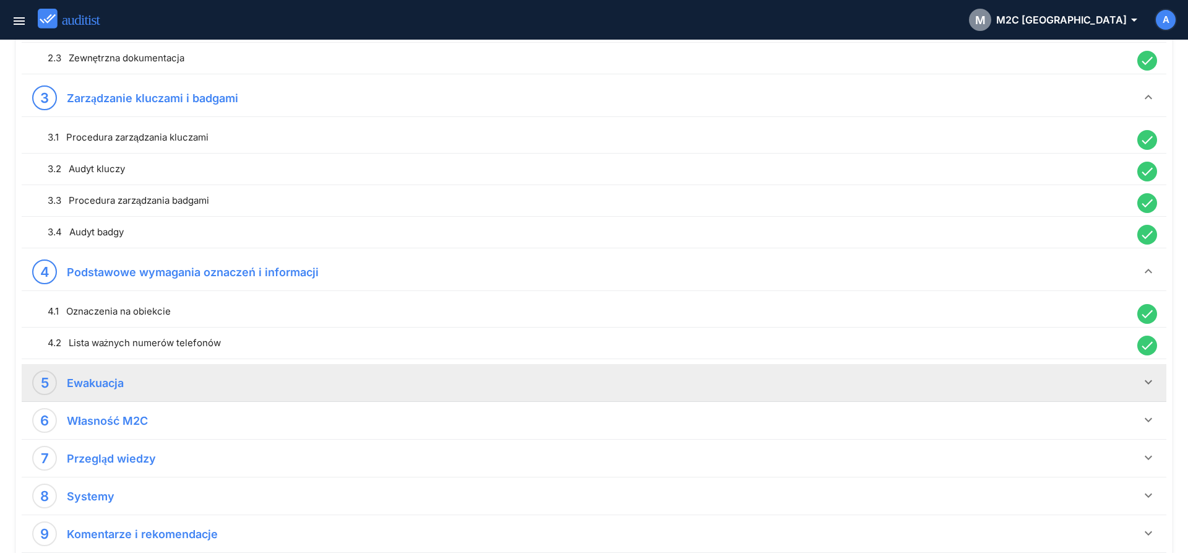
click at [1146, 387] on icon "keyboard_arrow_down" at bounding box center [1148, 381] width 15 height 15
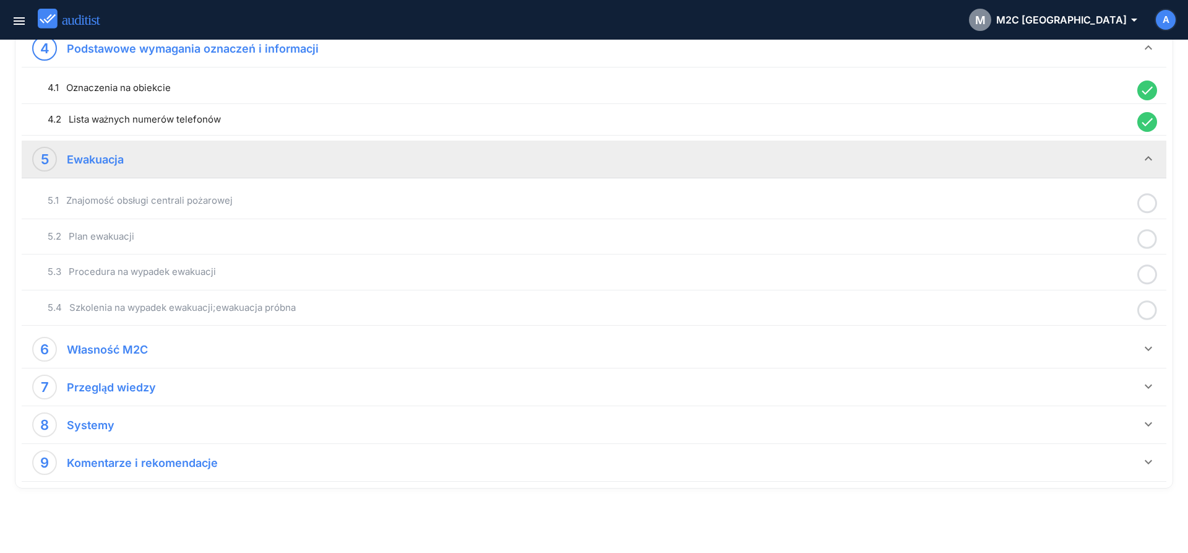
click at [1149, 207] on icon at bounding box center [1148, 203] width 20 height 24
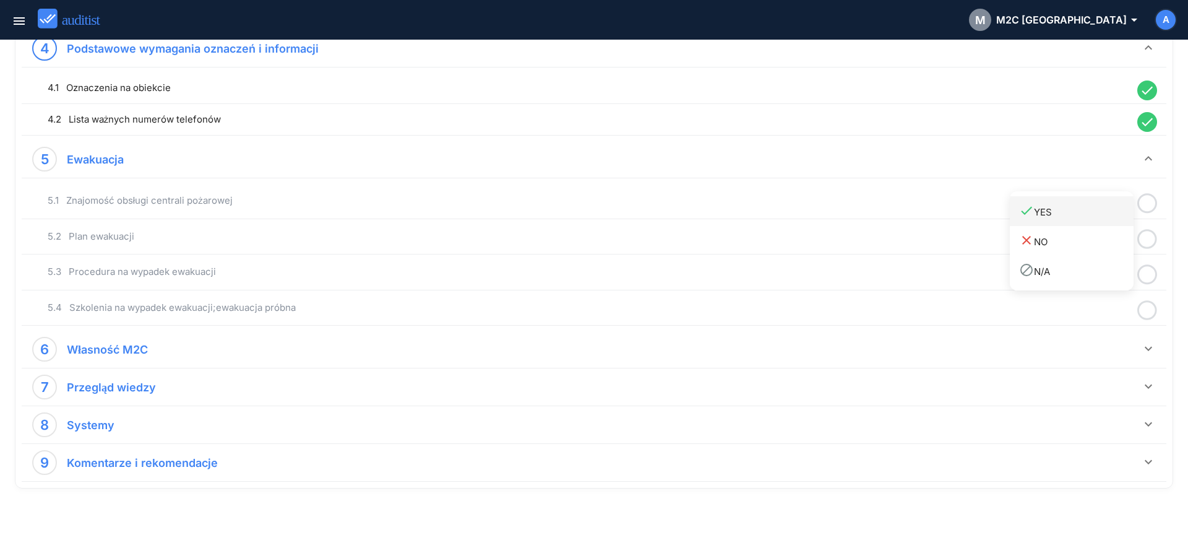
drag, startPoint x: 1081, startPoint y: 213, endPoint x: 1153, endPoint y: 236, distance: 75.9
click at [1082, 213] on div "done YES" at bounding box center [1076, 211] width 114 height 17
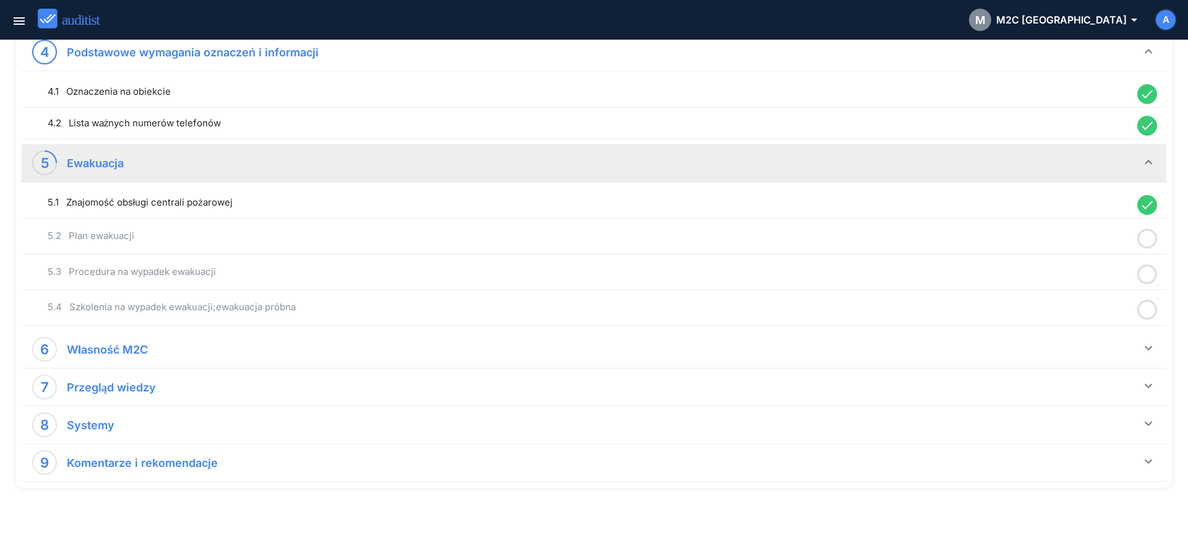
click at [1155, 237] on icon at bounding box center [1148, 239] width 20 height 24
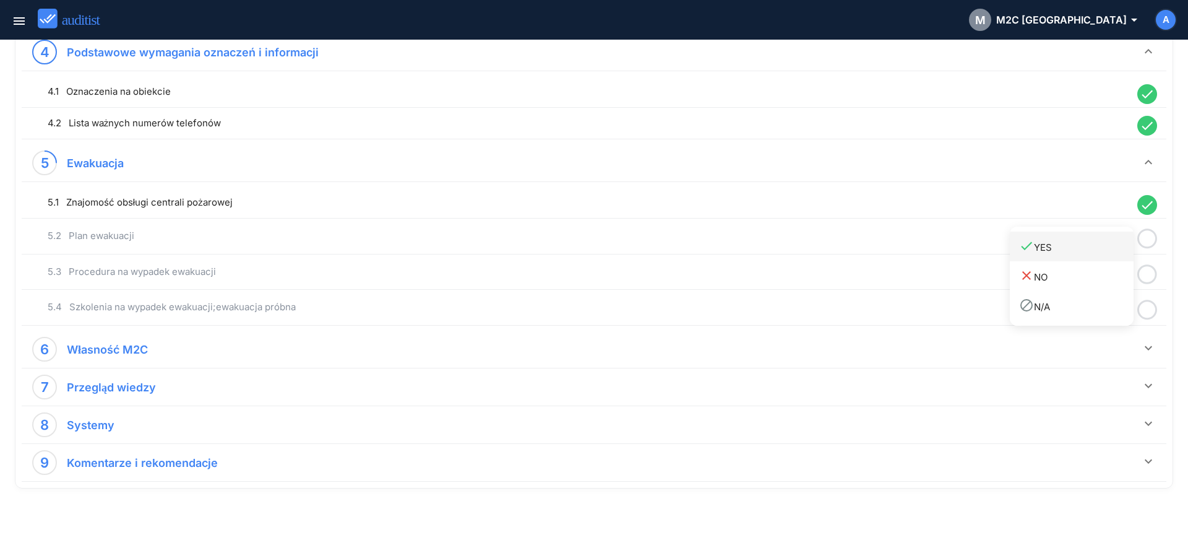
click at [1098, 251] on div "done YES" at bounding box center [1076, 246] width 114 height 17
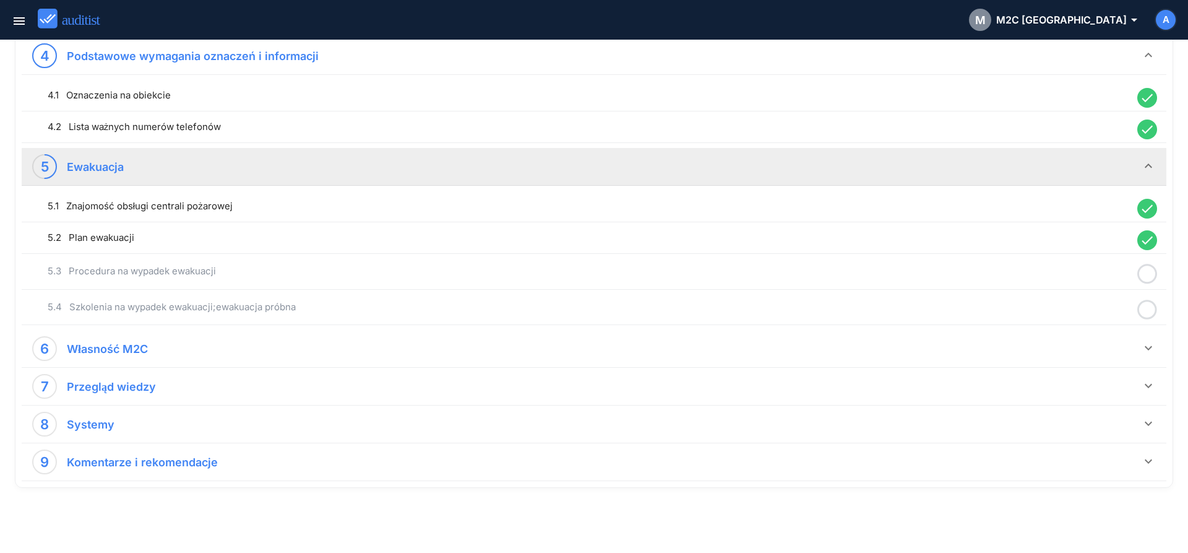
click at [1147, 276] on icon at bounding box center [1148, 274] width 20 height 24
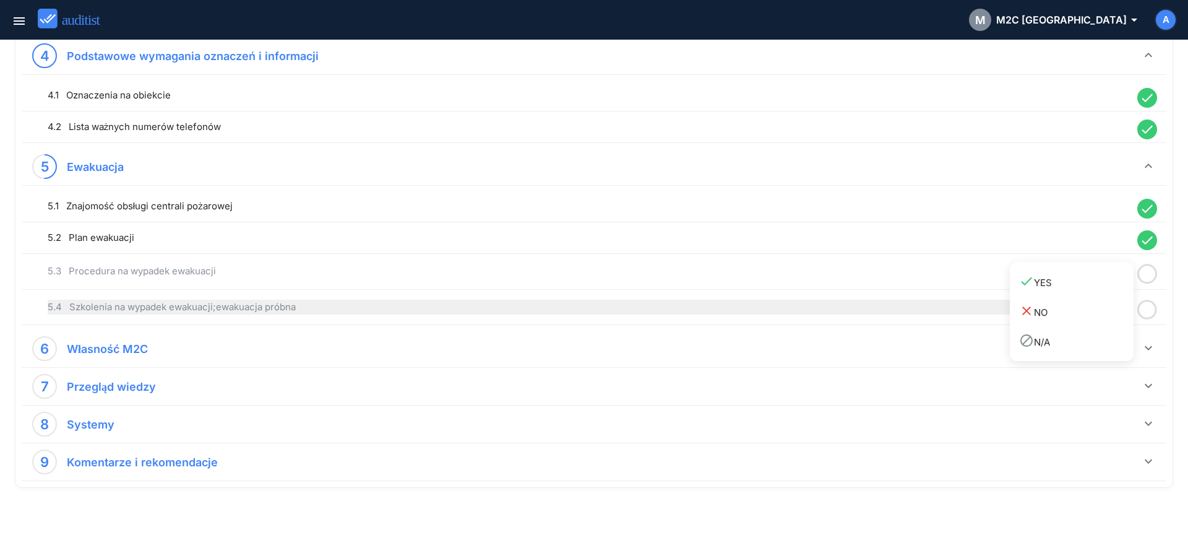
drag, startPoint x: 1084, startPoint y: 282, endPoint x: 1128, endPoint y: 301, distance: 47.9
click at [1086, 287] on div "done YES" at bounding box center [1076, 282] width 114 height 17
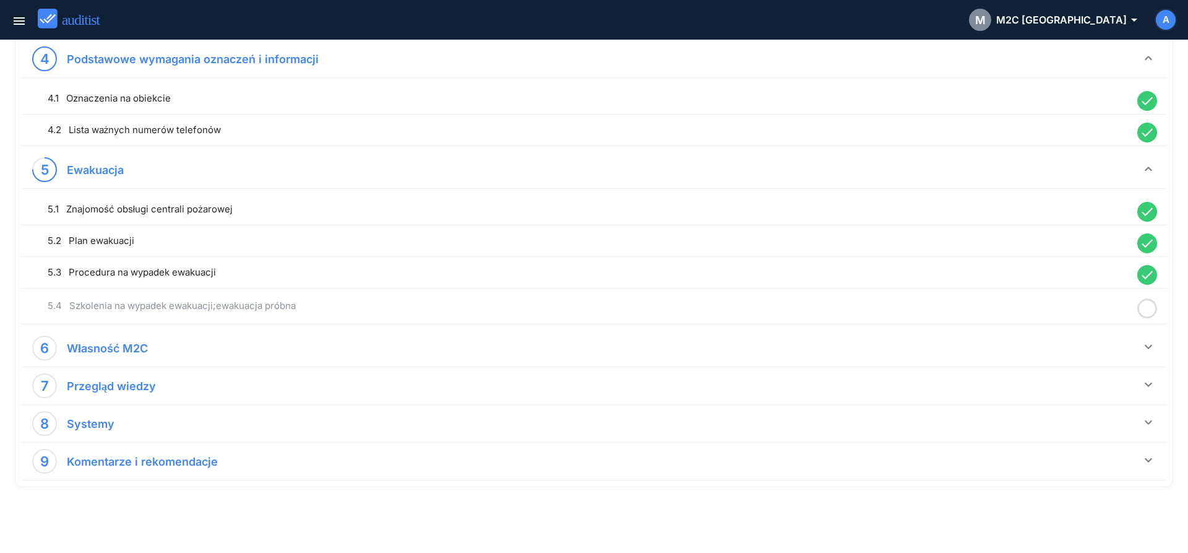
scroll to position [759, 0]
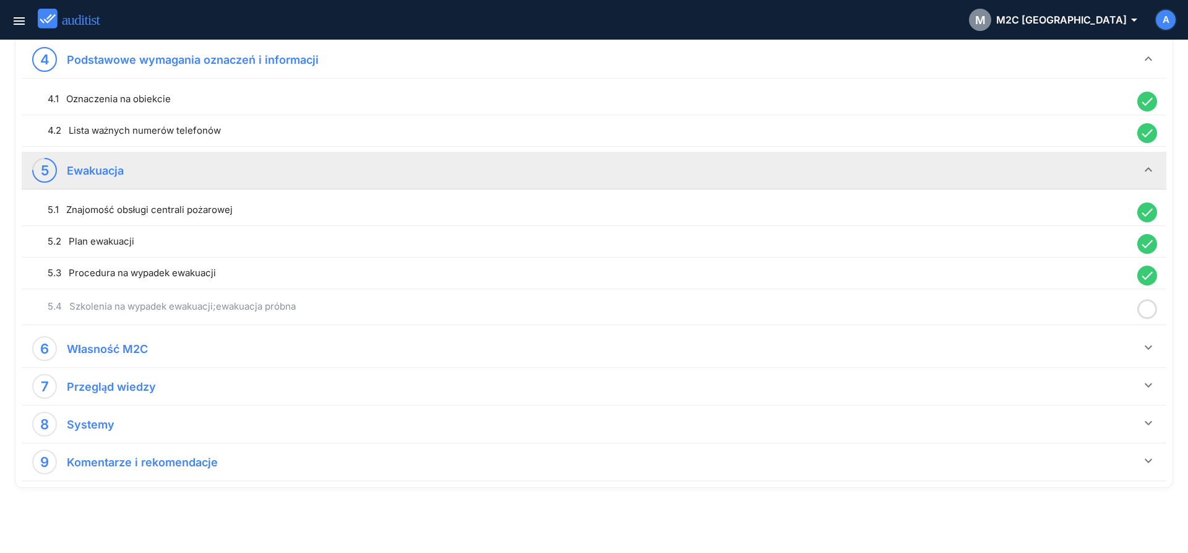
click at [1146, 311] on icon at bounding box center [1148, 309] width 20 height 24
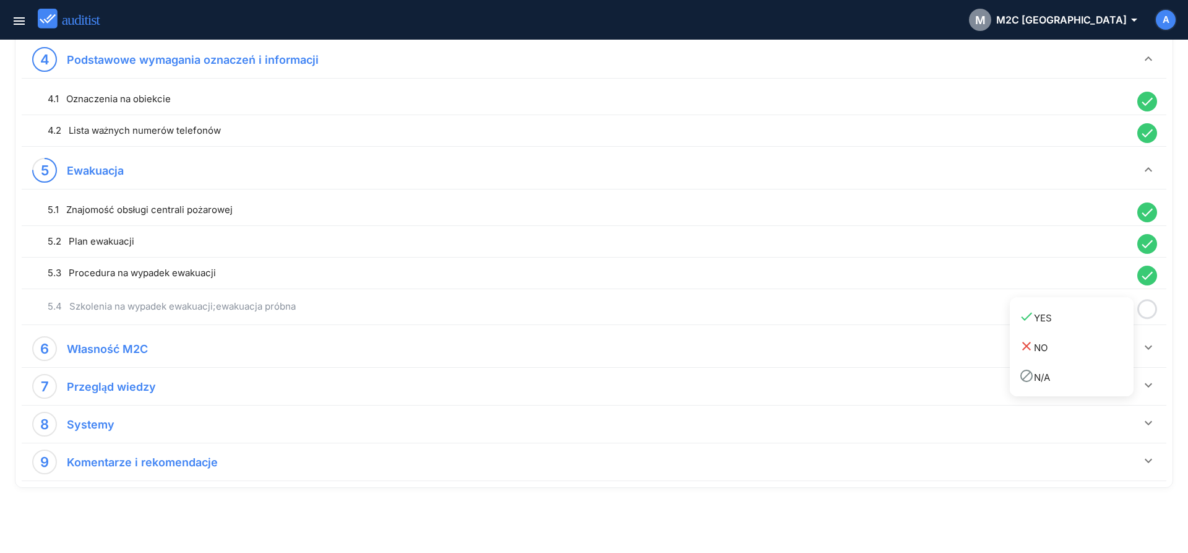
drag, startPoint x: 1087, startPoint y: 319, endPoint x: 1131, endPoint y: 334, distance: 46.2
click at [1094, 321] on div "done YES" at bounding box center [1076, 317] width 114 height 17
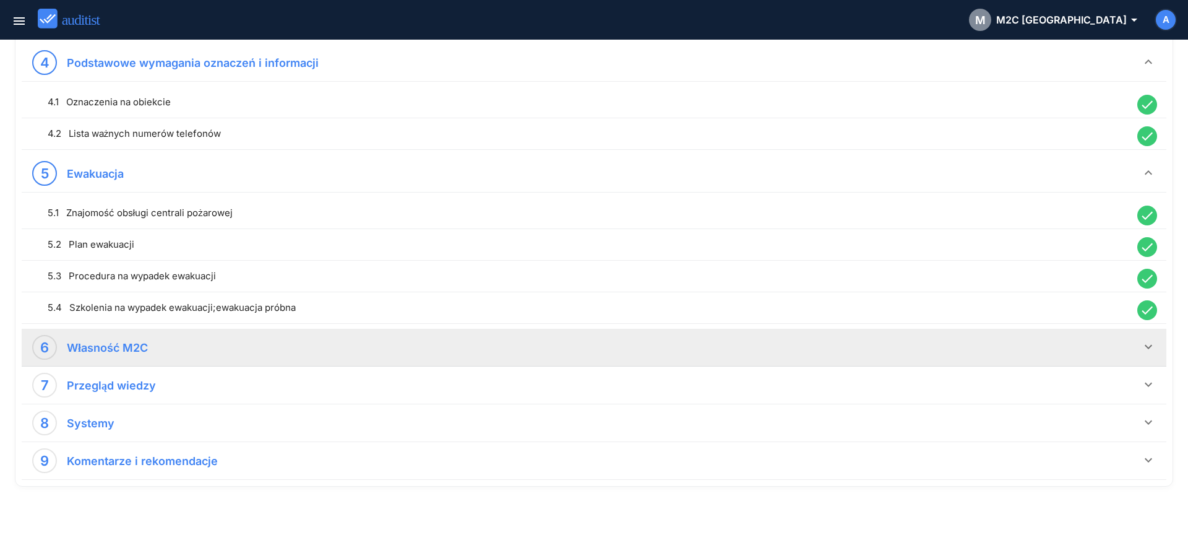
click at [1151, 346] on icon "keyboard_arrow_down" at bounding box center [1148, 346] width 15 height 15
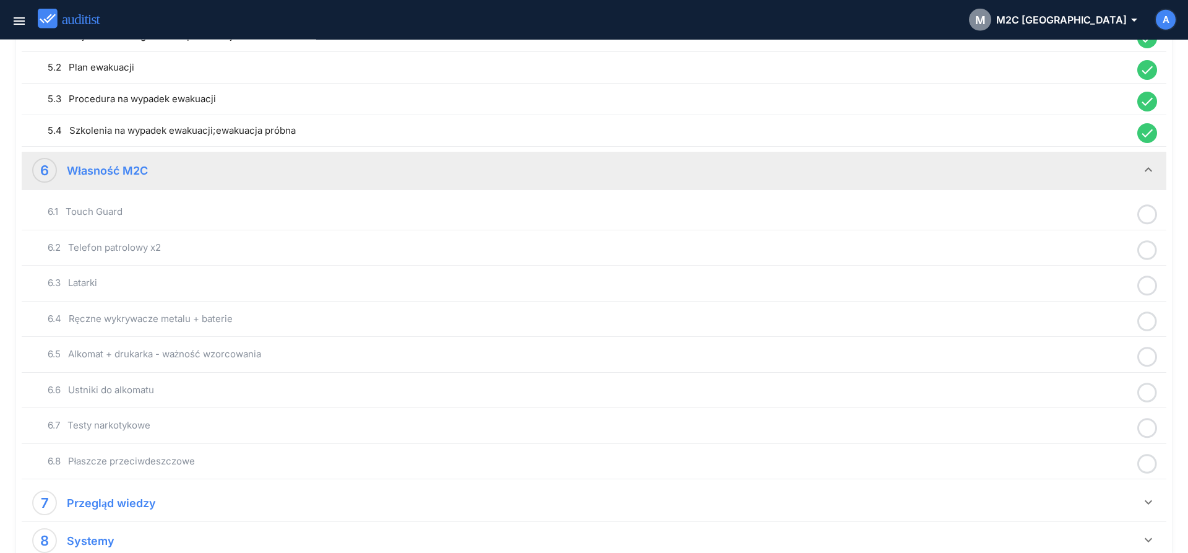
scroll to position [945, 0]
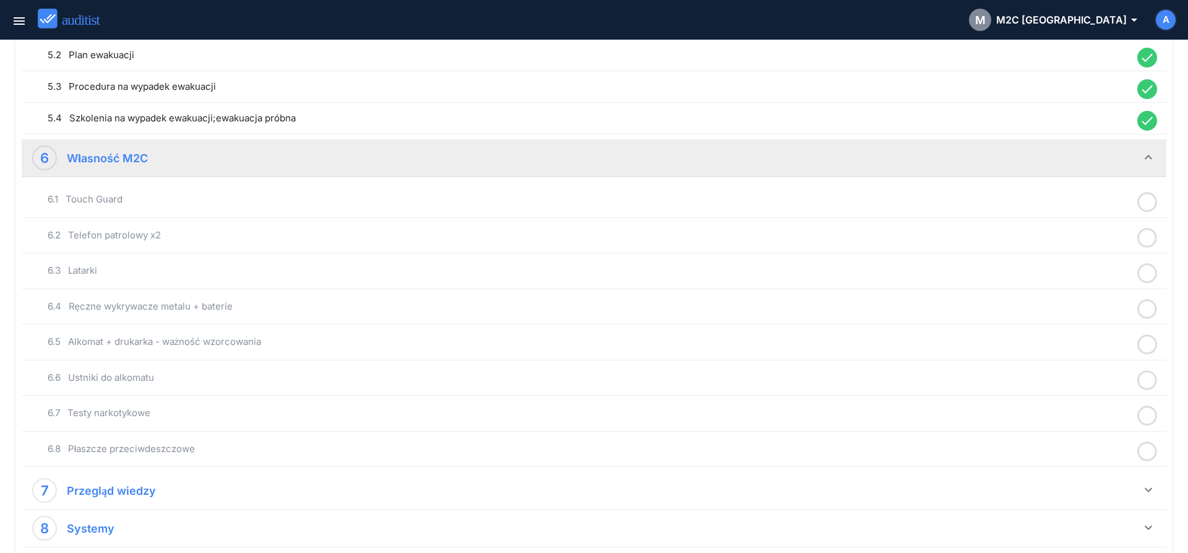
click at [1145, 206] on icon at bounding box center [1148, 202] width 20 height 24
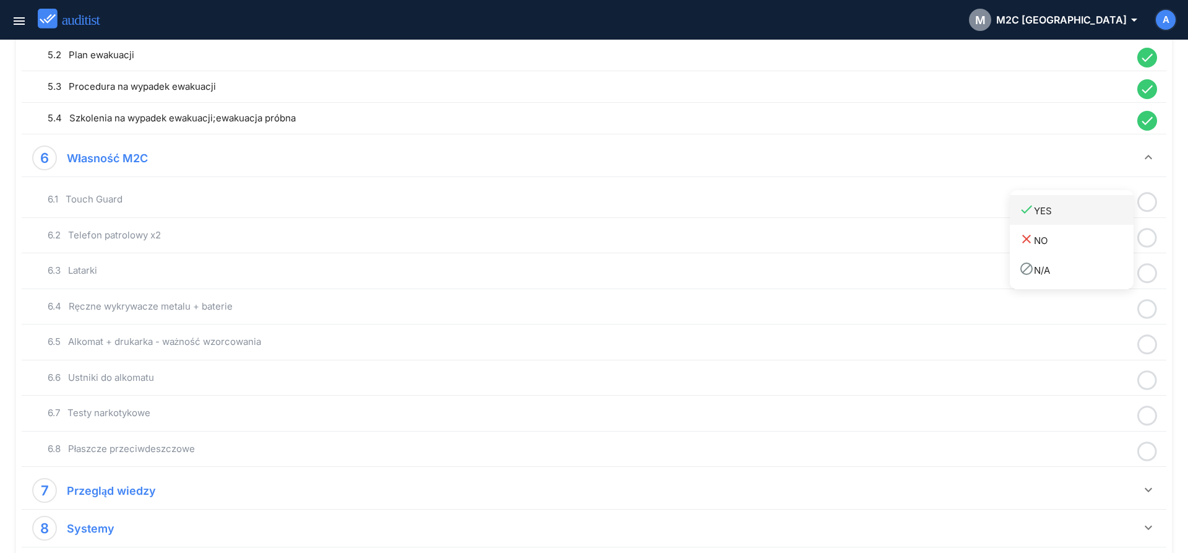
drag, startPoint x: 1110, startPoint y: 218, endPoint x: 1118, endPoint y: 226, distance: 11.8
click at [1110, 218] on link "done YES" at bounding box center [1072, 210] width 124 height 30
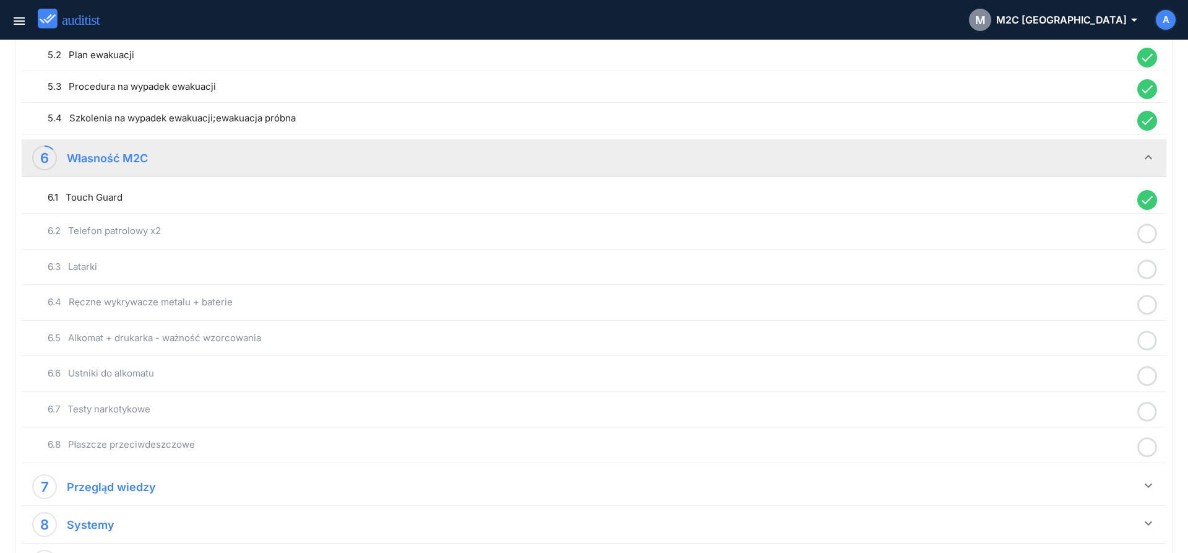
drag, startPoint x: 1149, startPoint y: 240, endPoint x: 1110, endPoint y: 249, distance: 40.1
click at [1149, 239] on icon at bounding box center [1148, 234] width 20 height 24
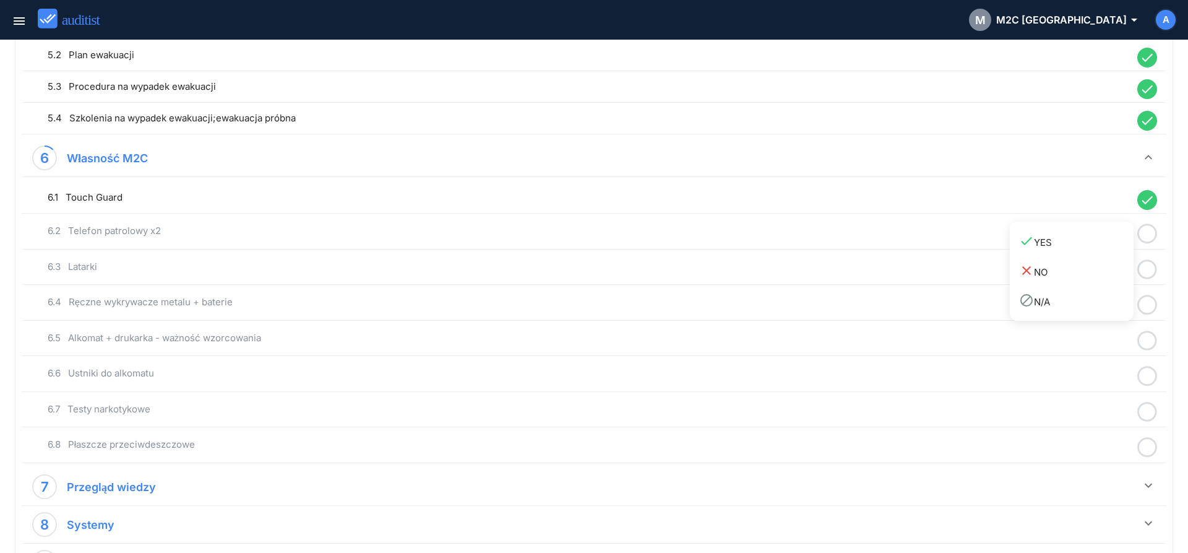
drag, startPoint x: 1110, startPoint y: 249, endPoint x: 1132, endPoint y: 261, distance: 25.2
click at [1111, 255] on link "done YES" at bounding box center [1072, 242] width 124 height 30
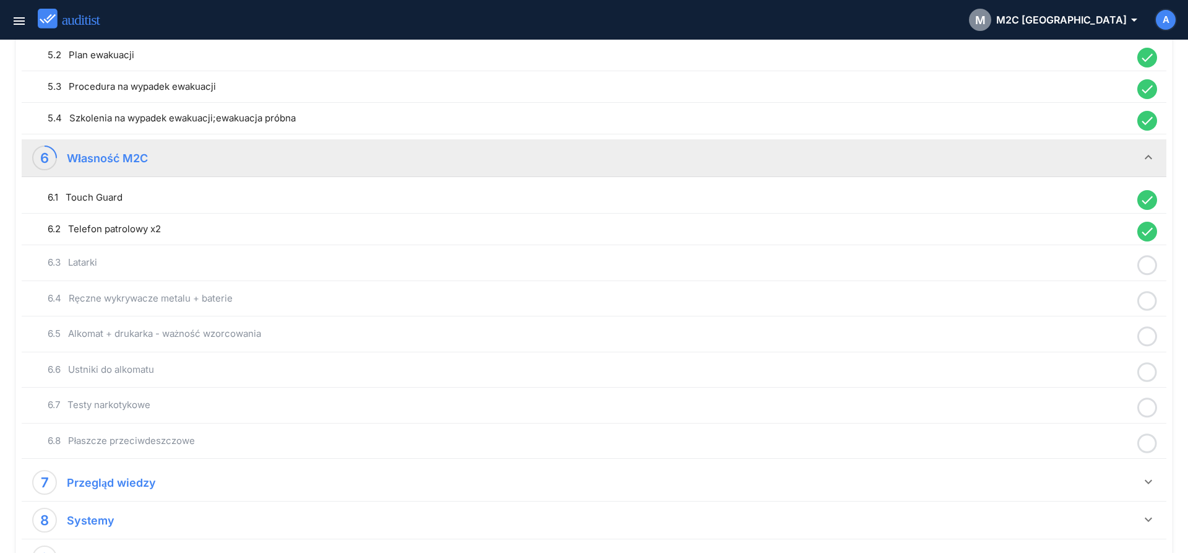
click at [1147, 268] on icon at bounding box center [1148, 265] width 20 height 24
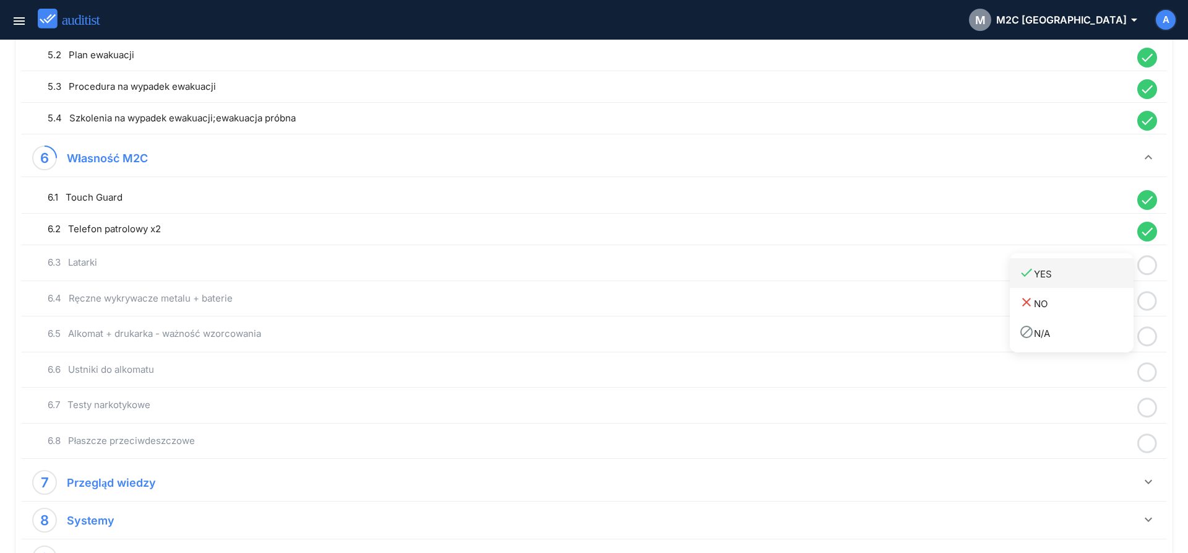
click at [1108, 279] on div "done YES" at bounding box center [1076, 273] width 114 height 17
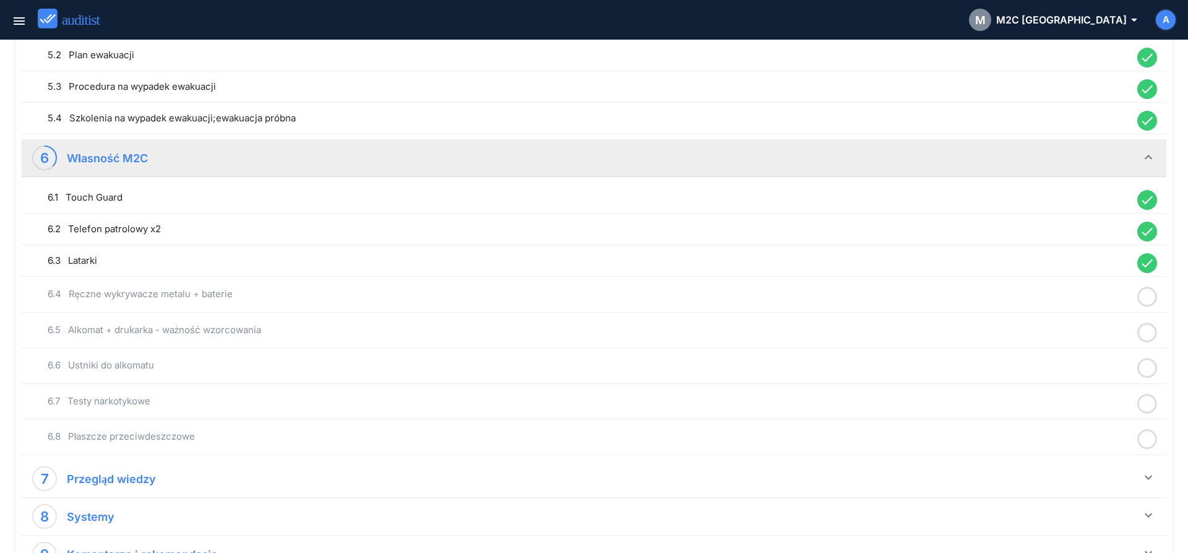
click at [1146, 296] on icon at bounding box center [1148, 297] width 20 height 24
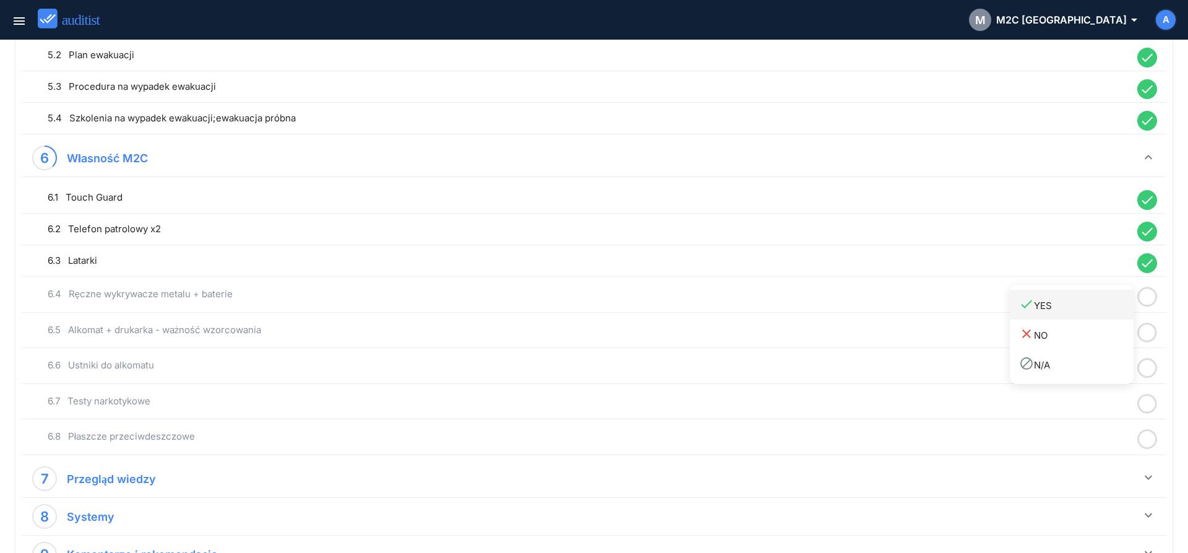
click at [1110, 308] on div "done YES" at bounding box center [1076, 304] width 114 height 17
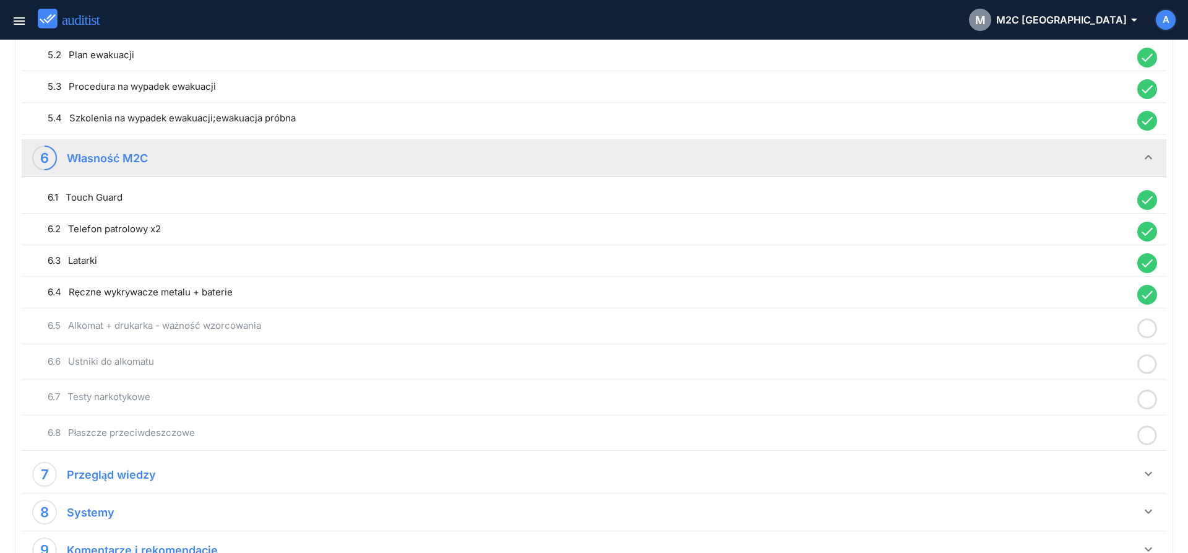
click at [1148, 332] on icon at bounding box center [1148, 328] width 20 height 24
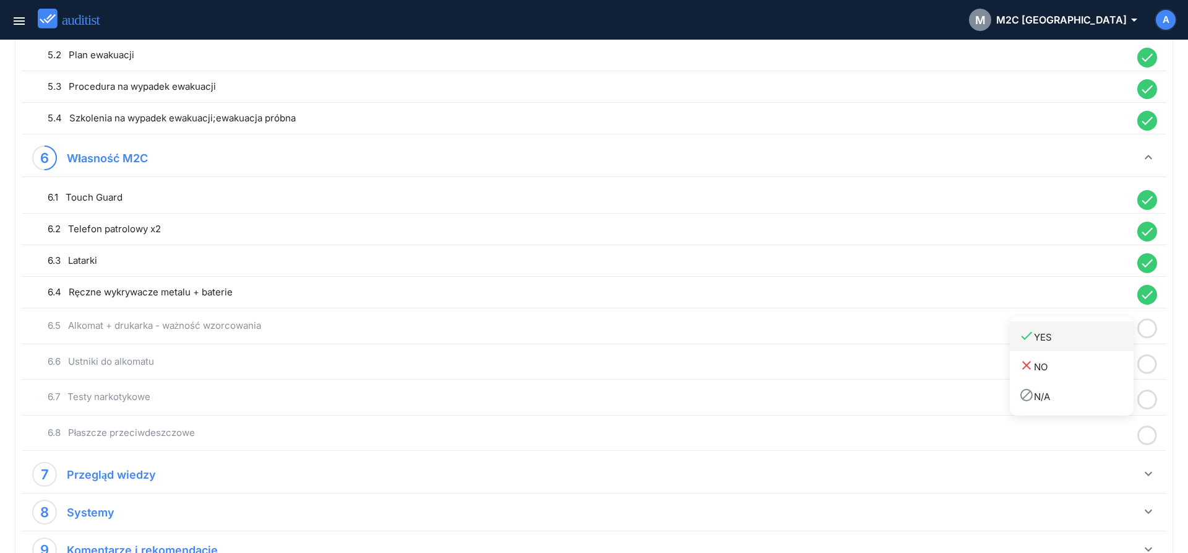
click at [1104, 343] on div "done YES" at bounding box center [1076, 336] width 114 height 17
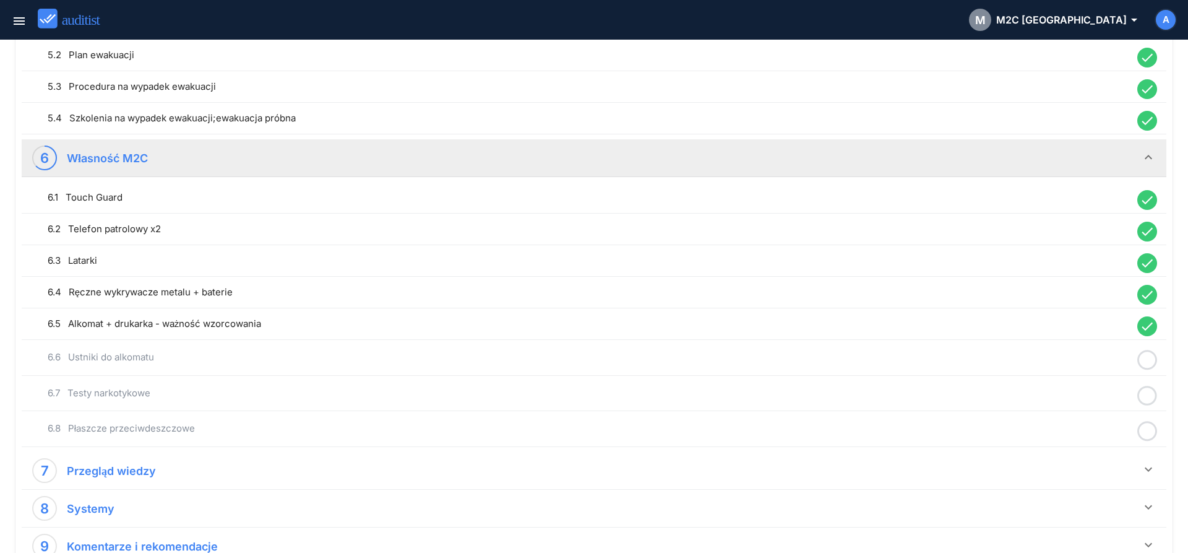
click at [1157, 366] on icon at bounding box center [1148, 360] width 20 height 24
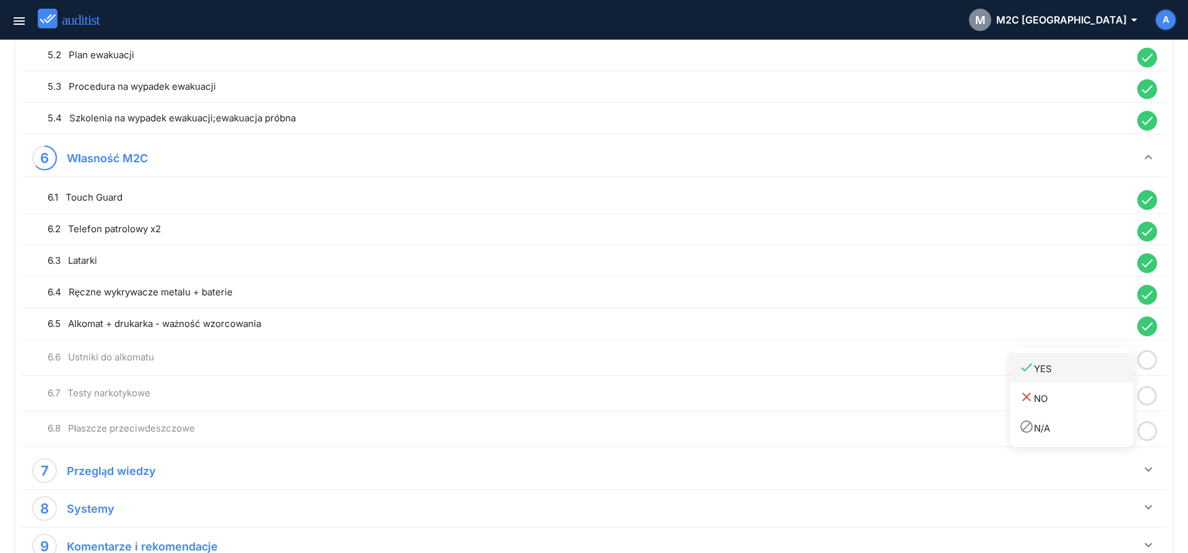
click at [1087, 372] on div "done YES" at bounding box center [1076, 368] width 114 height 17
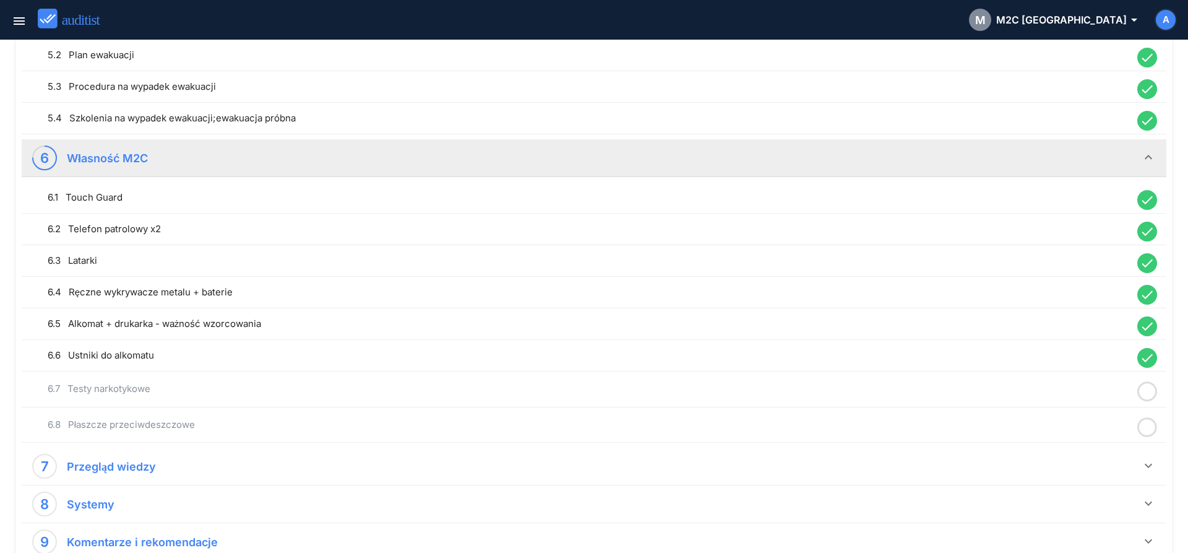
click at [1142, 399] on circle at bounding box center [1148, 391] width 18 height 18
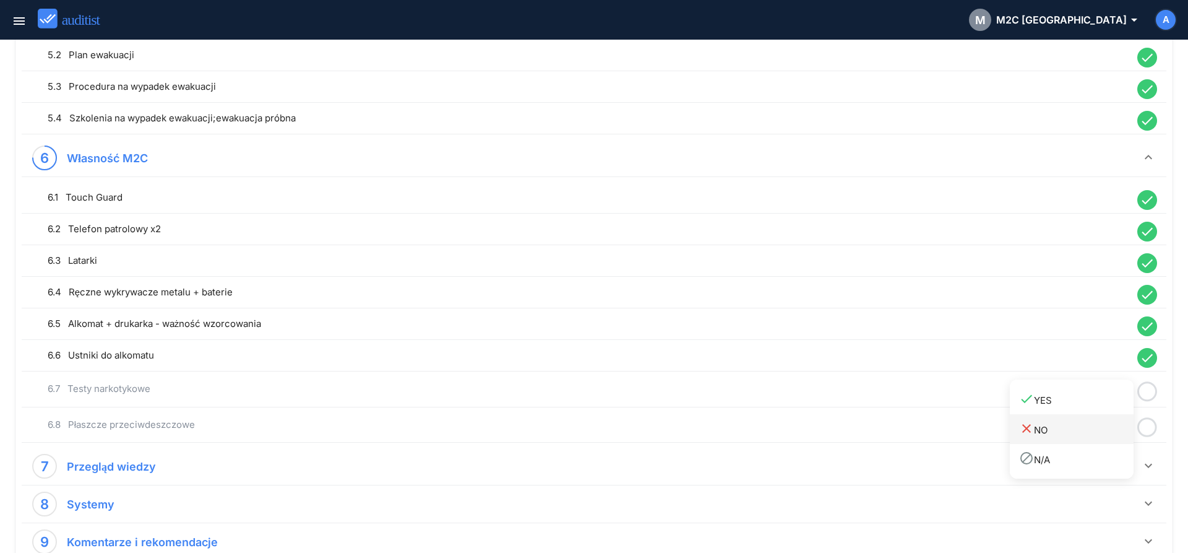
drag, startPoint x: 1100, startPoint y: 408, endPoint x: 1123, endPoint y: 419, distance: 25.2
click at [1100, 410] on link "done YES" at bounding box center [1072, 399] width 124 height 30
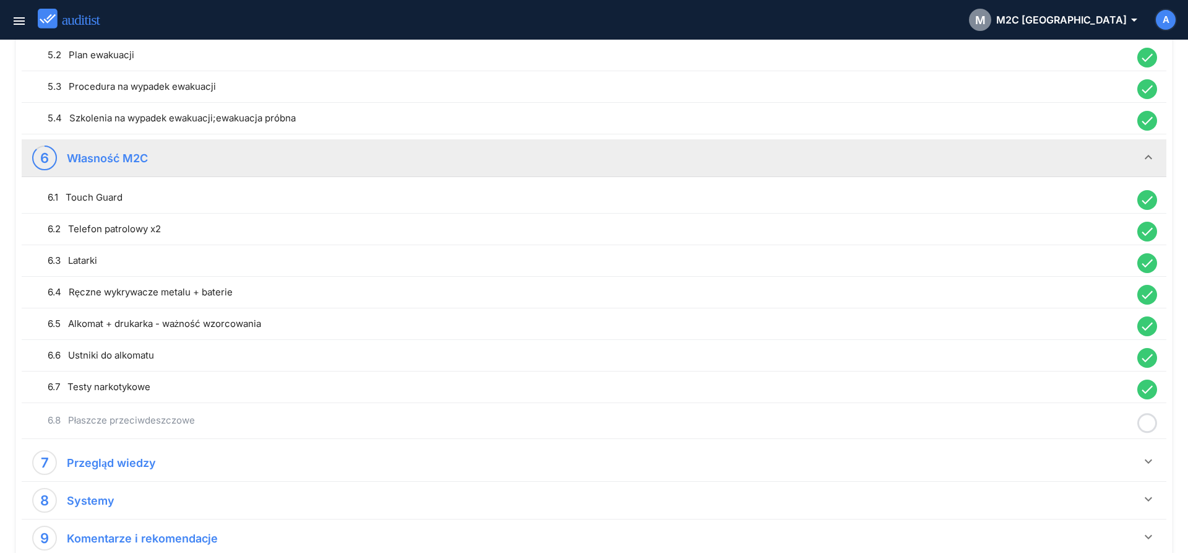
click at [1152, 434] on div "6.8 Płaszcze przeciwdeszczowe" at bounding box center [594, 421] width 1145 height 36
click at [1146, 429] on icon at bounding box center [1148, 423] width 20 height 24
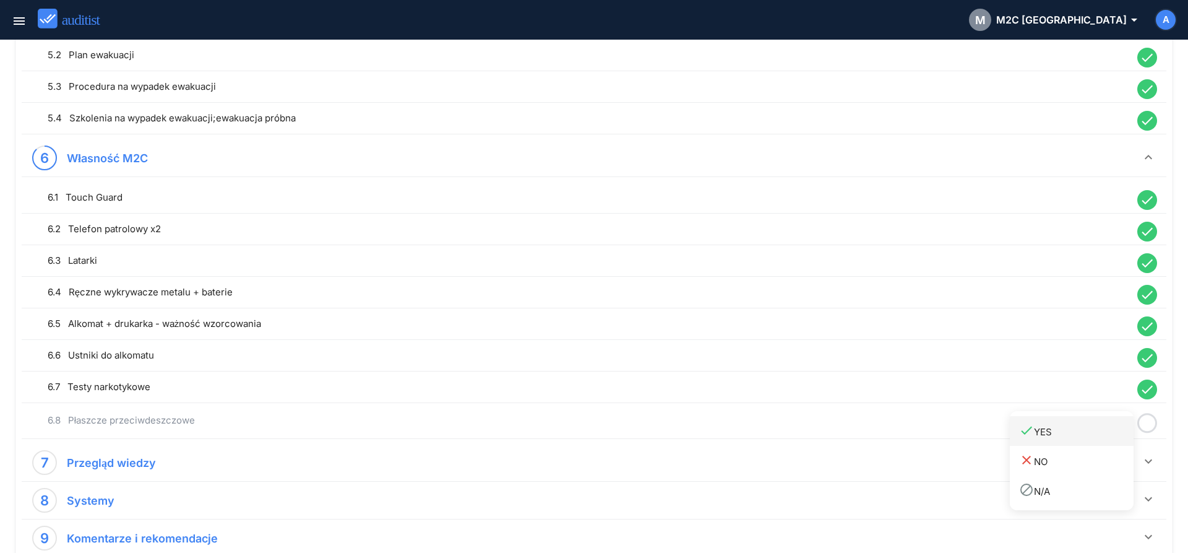
click at [1097, 434] on div "done YES" at bounding box center [1076, 431] width 114 height 17
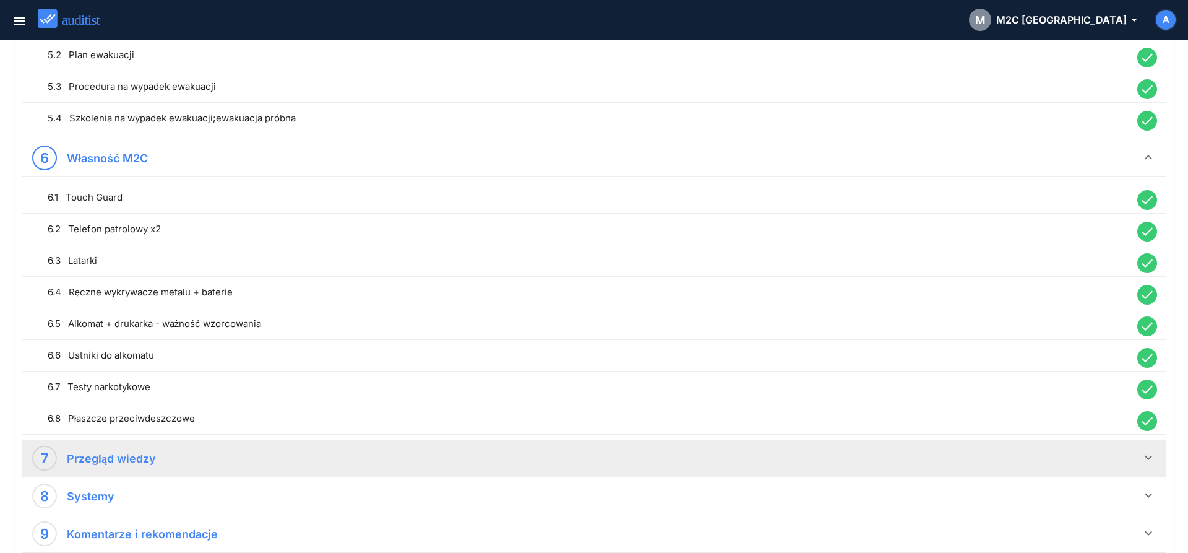
click at [1145, 459] on icon "keyboard_arrow_down" at bounding box center [1148, 457] width 15 height 15
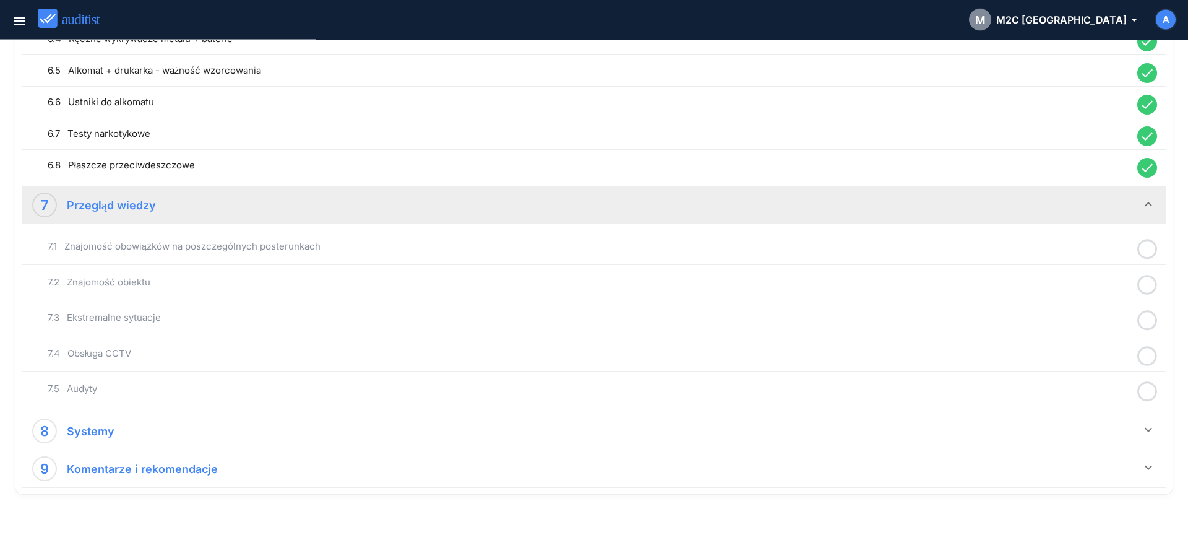
scroll to position [1203, 0]
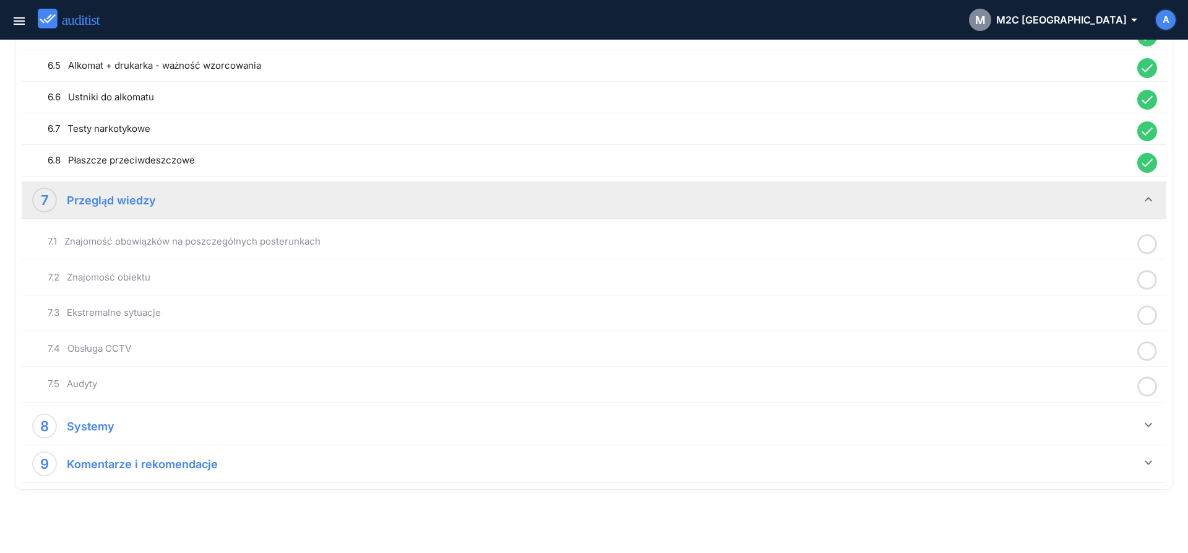
click at [1149, 250] on icon at bounding box center [1148, 244] width 20 height 24
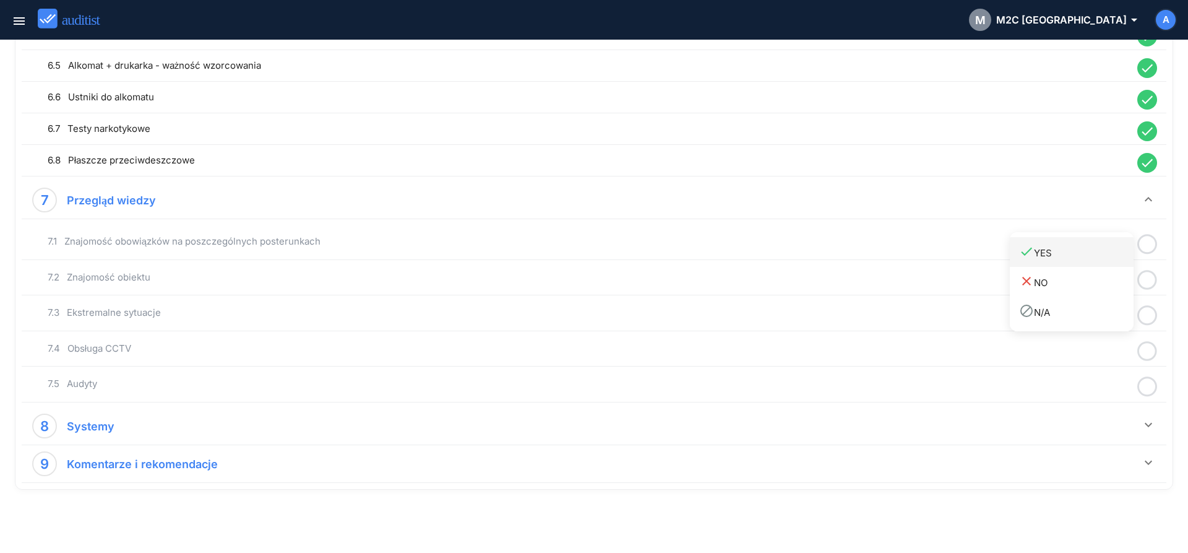
drag, startPoint x: 1104, startPoint y: 261, endPoint x: 1129, endPoint y: 263, distance: 26.1
click at [1104, 262] on link "done YES" at bounding box center [1072, 252] width 124 height 30
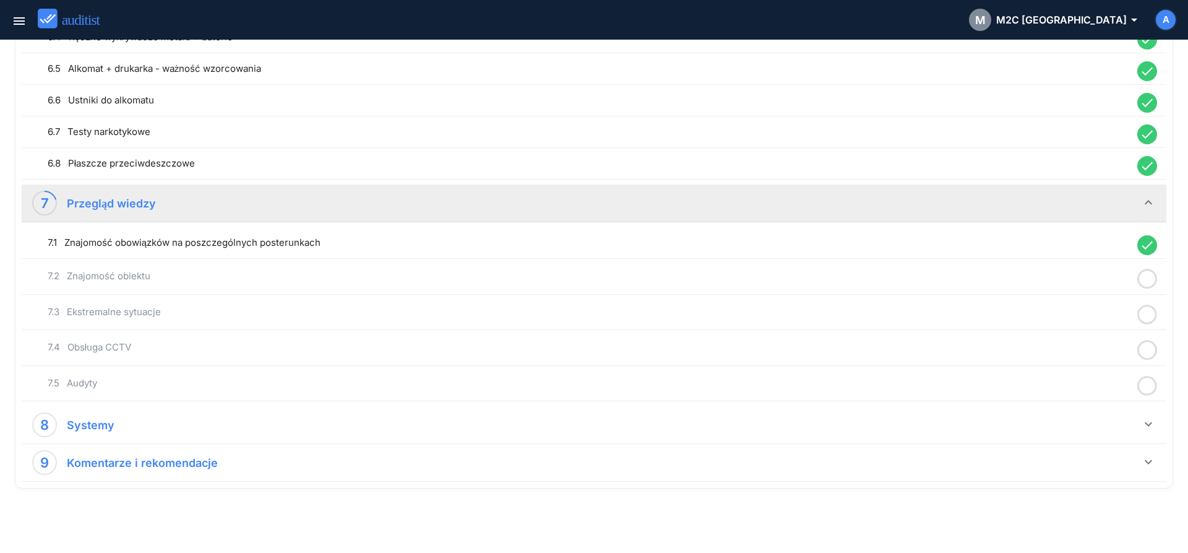
click at [1149, 272] on icon at bounding box center [1148, 279] width 20 height 24
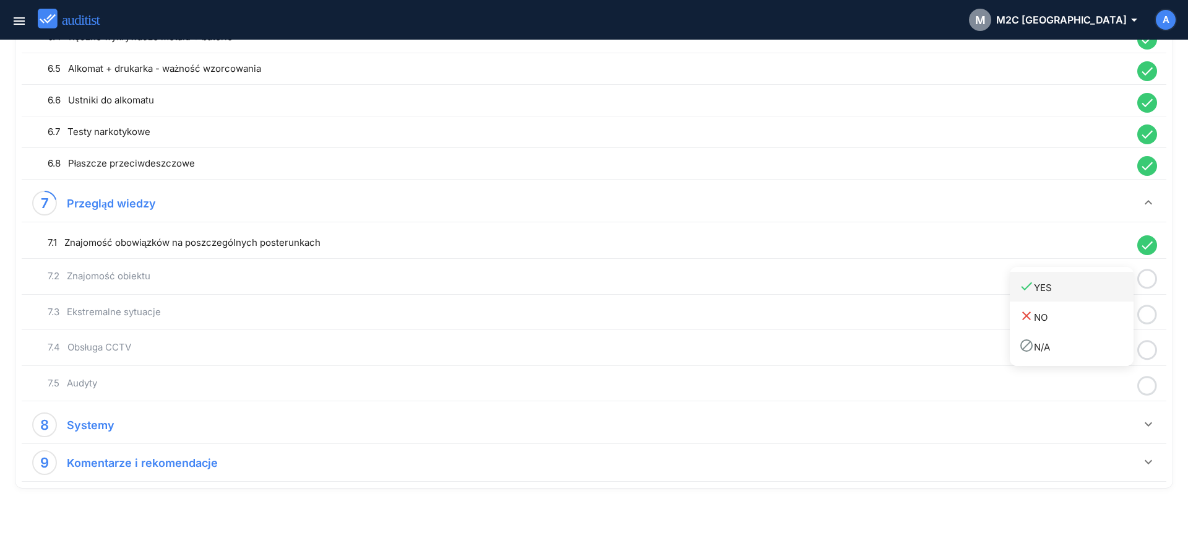
click at [1106, 289] on div "done YES" at bounding box center [1076, 287] width 114 height 17
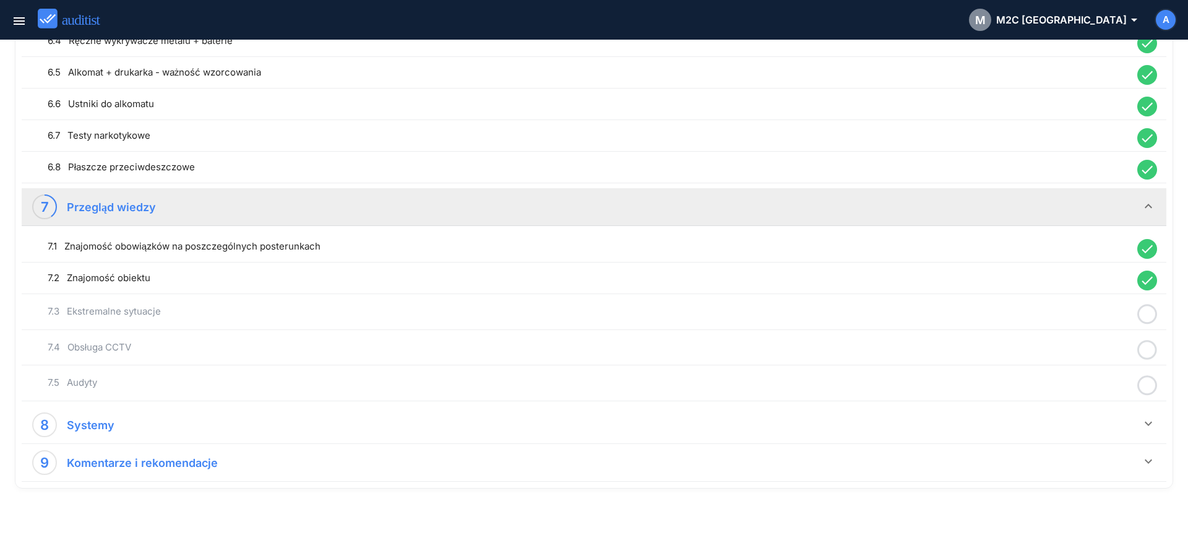
click at [1144, 313] on icon at bounding box center [1148, 314] width 20 height 24
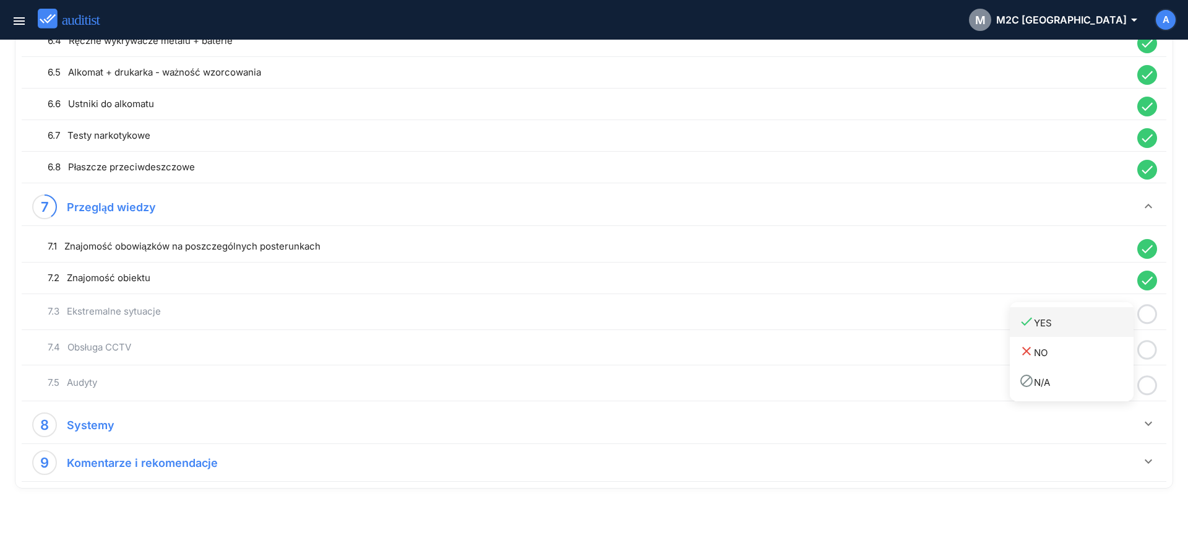
drag, startPoint x: 1100, startPoint y: 322, endPoint x: 1118, endPoint y: 335, distance: 22.7
click at [1099, 323] on div "done YES" at bounding box center [1076, 322] width 114 height 17
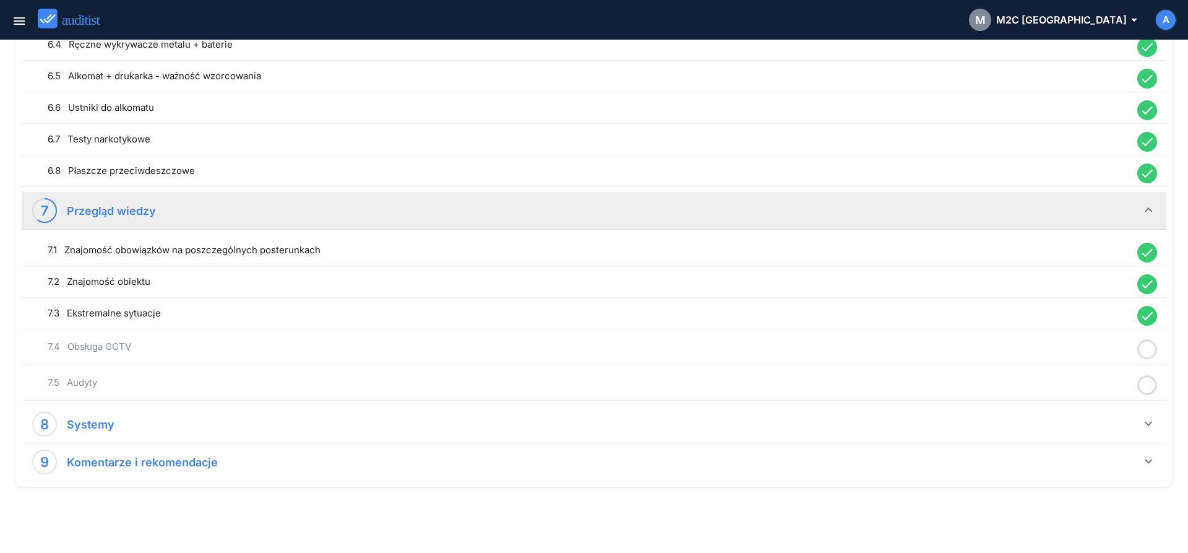
click at [1154, 352] on icon at bounding box center [1148, 349] width 20 height 24
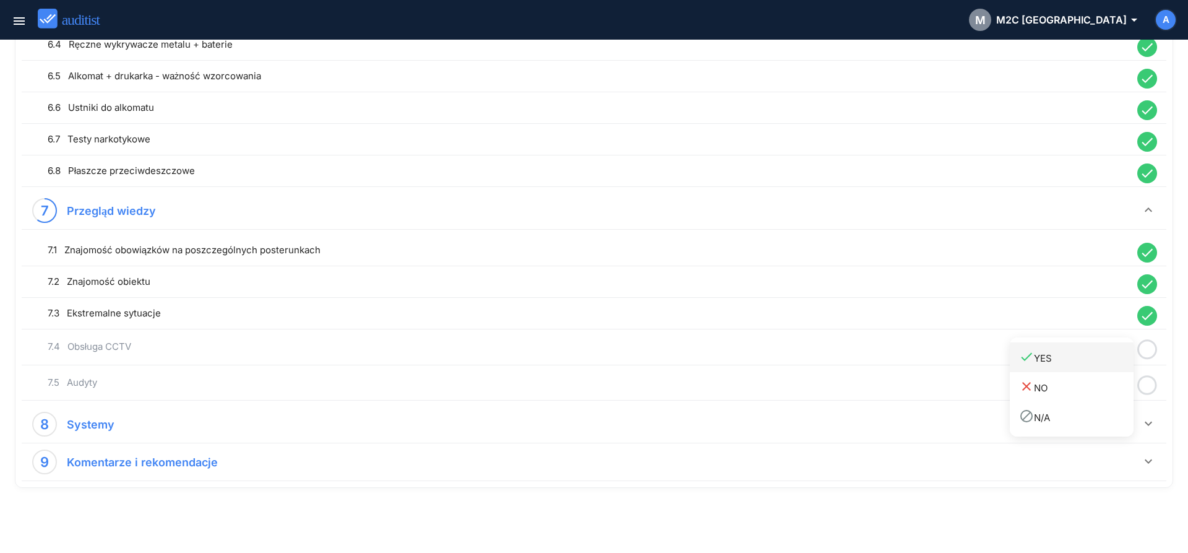
drag, startPoint x: 1102, startPoint y: 358, endPoint x: 1128, endPoint y: 371, distance: 28.8
click at [1102, 360] on div "done YES" at bounding box center [1076, 357] width 114 height 17
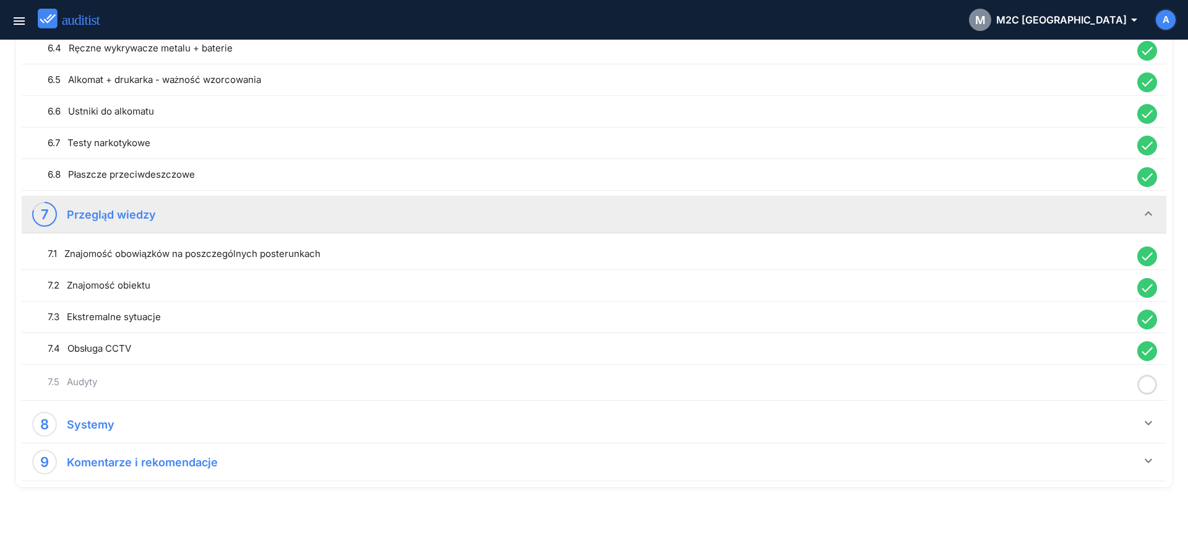
click at [1144, 384] on icon at bounding box center [1148, 385] width 20 height 24
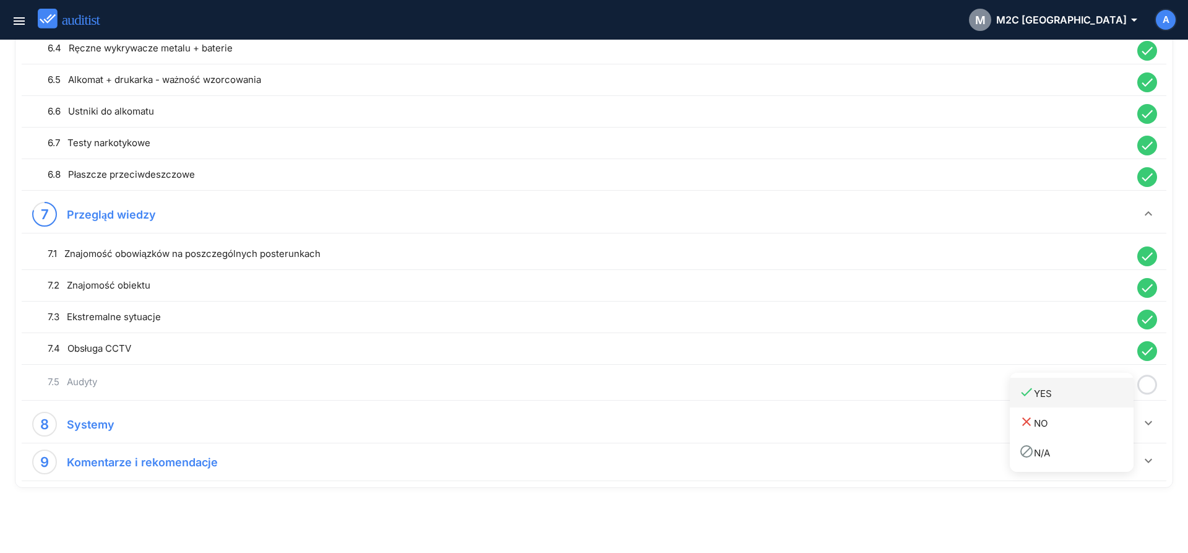
click at [1107, 396] on div "done YES" at bounding box center [1076, 392] width 114 height 17
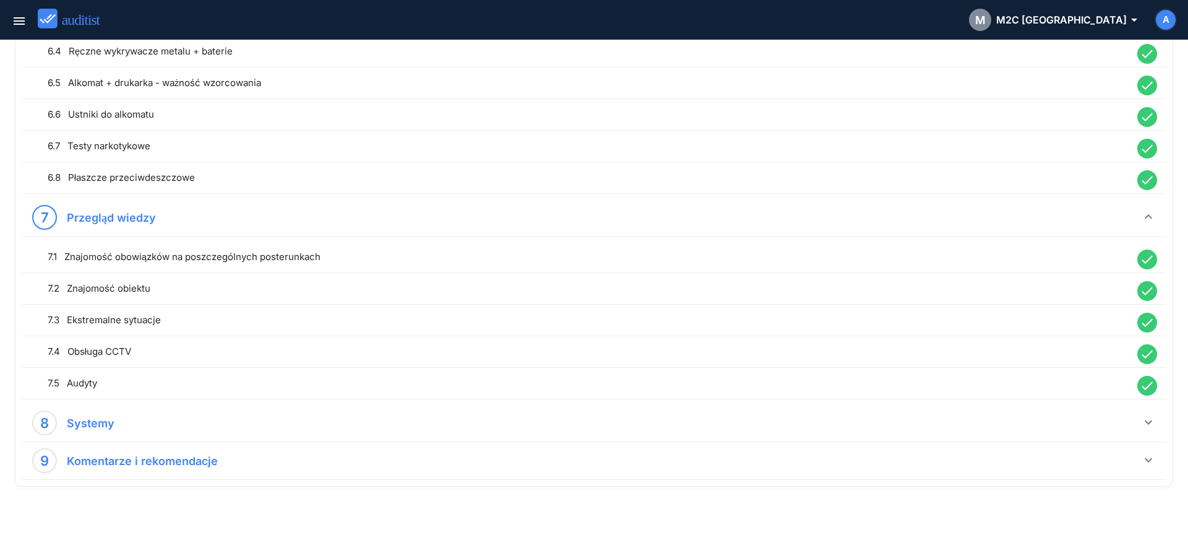
scroll to position [1186, 0]
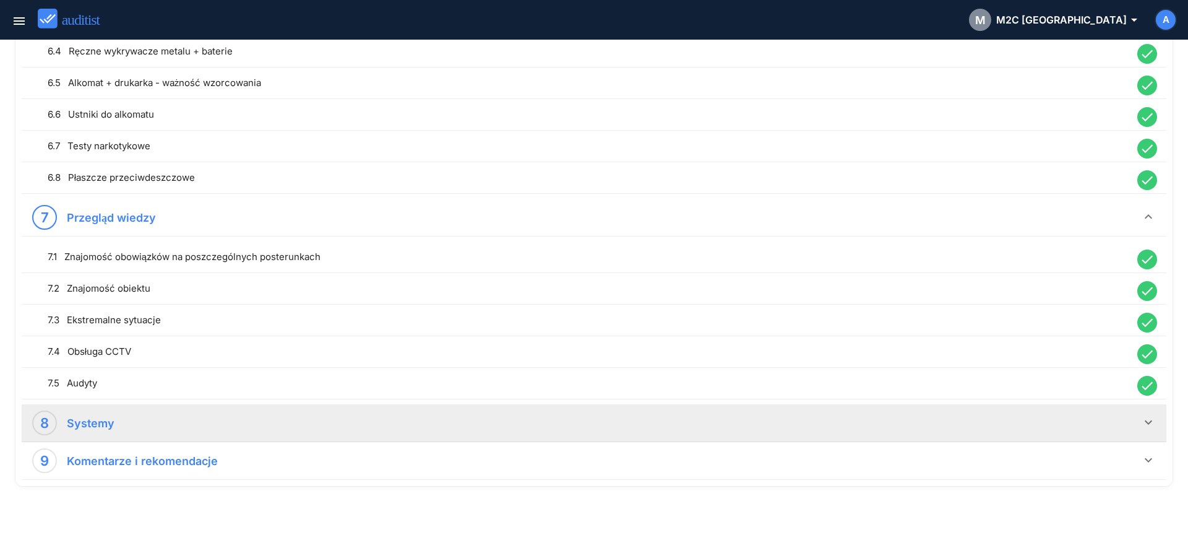
click at [1147, 425] on icon "keyboard_arrow_down" at bounding box center [1148, 422] width 15 height 15
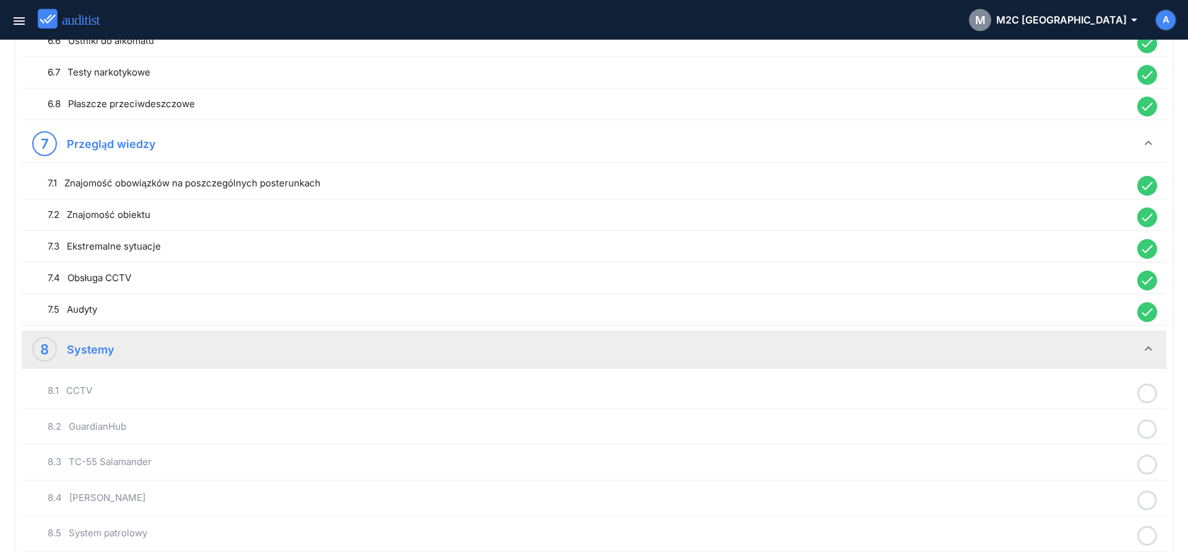
scroll to position [1371, 0]
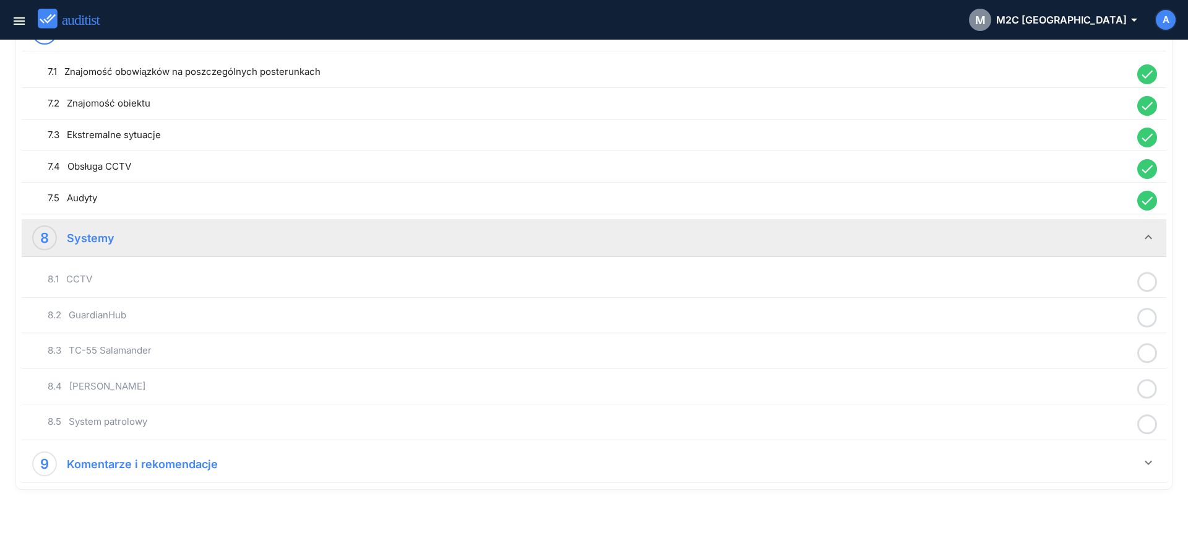
click at [1149, 279] on icon at bounding box center [1148, 282] width 20 height 24
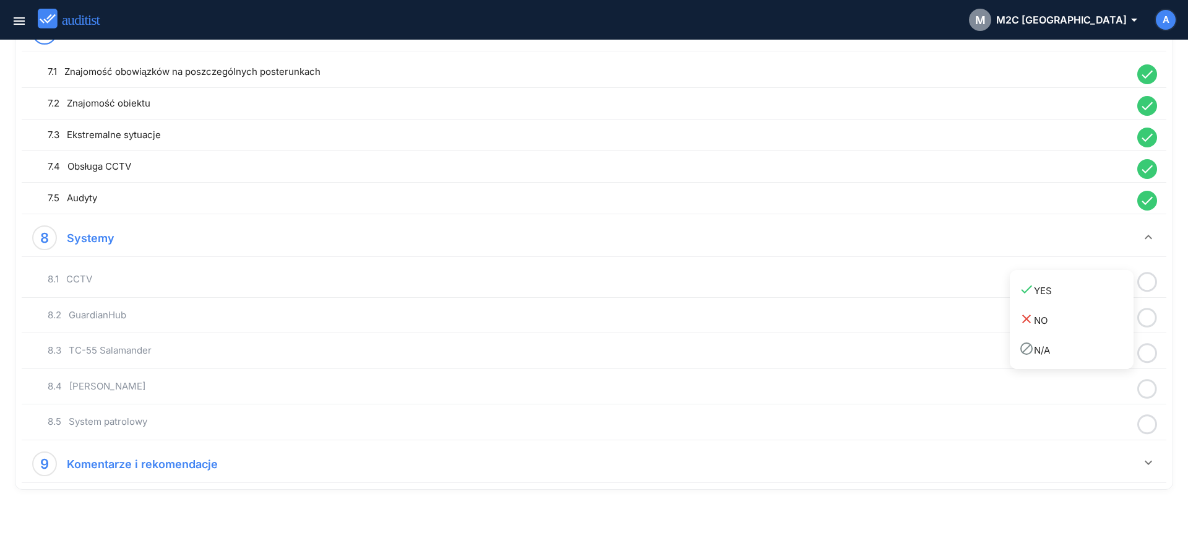
drag, startPoint x: 1108, startPoint y: 300, endPoint x: 1139, endPoint y: 314, distance: 34.6
click at [1111, 303] on link "done YES" at bounding box center [1072, 290] width 124 height 30
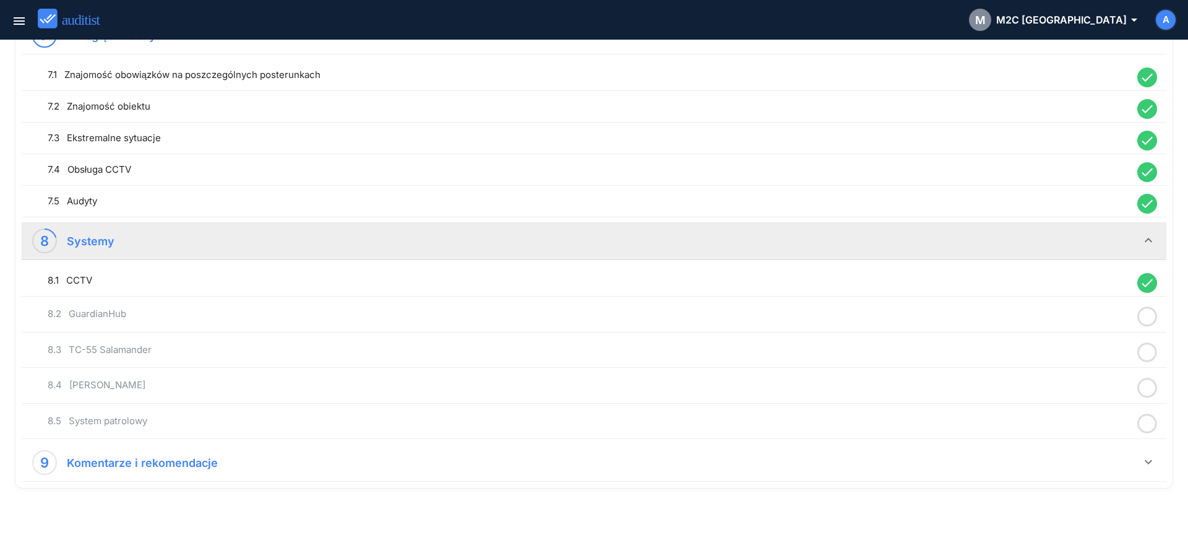
drag, startPoint x: 1154, startPoint y: 319, endPoint x: 1104, endPoint y: 327, distance: 50.9
click at [1152, 319] on icon at bounding box center [1148, 316] width 20 height 24
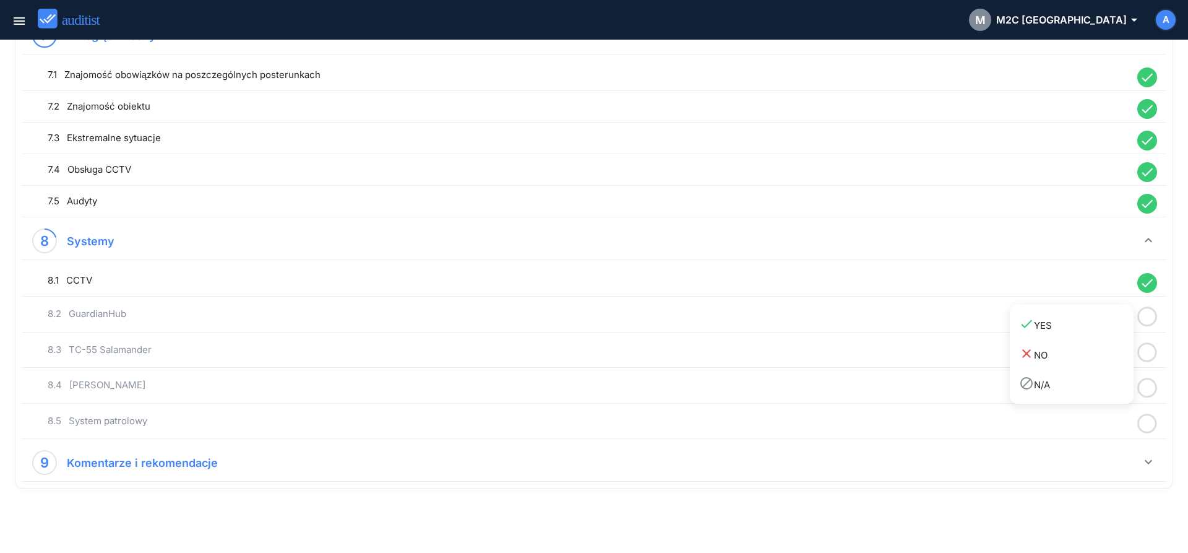
drag, startPoint x: 1103, startPoint y: 327, endPoint x: 1134, endPoint y: 347, distance: 37.3
click at [1105, 330] on div "done YES" at bounding box center [1076, 324] width 114 height 17
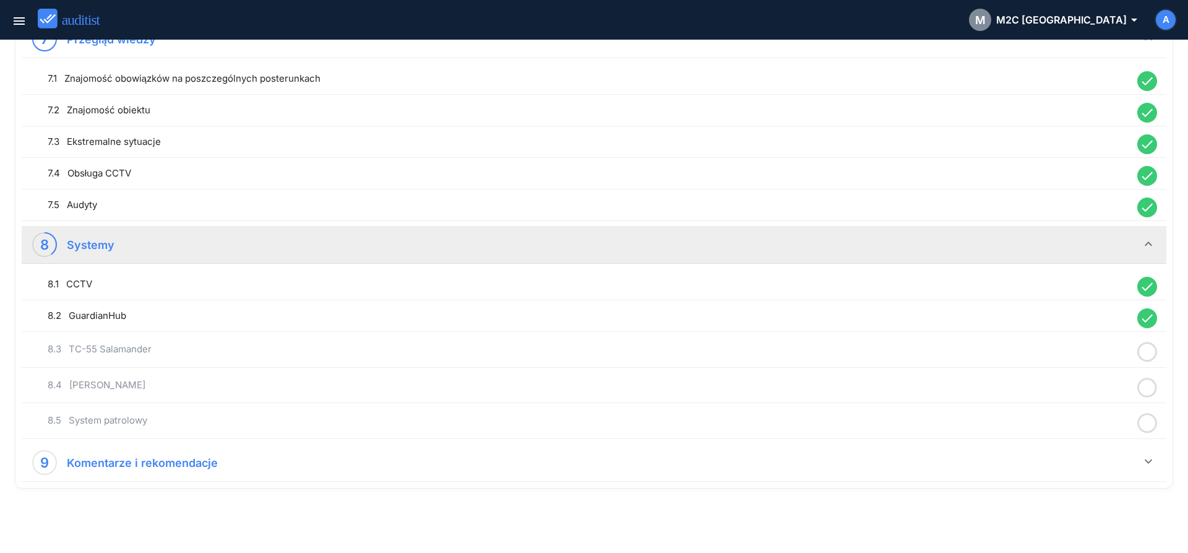
click at [1139, 348] on circle at bounding box center [1148, 352] width 18 height 18
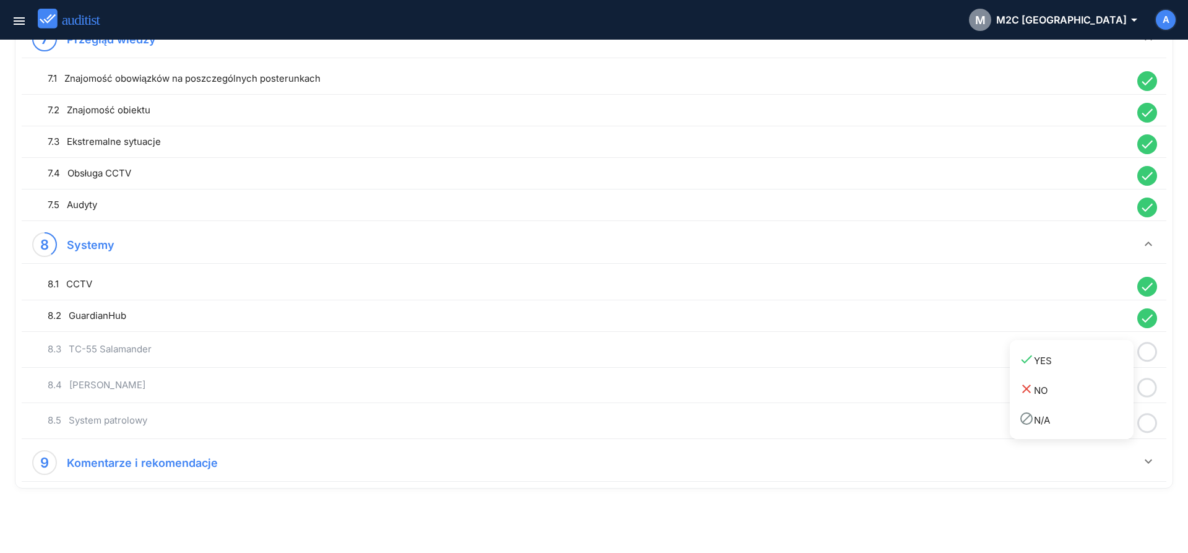
drag, startPoint x: 1091, startPoint y: 365, endPoint x: 1136, endPoint y: 394, distance: 53.7
click at [1090, 366] on div "done YES" at bounding box center [1076, 360] width 114 height 17
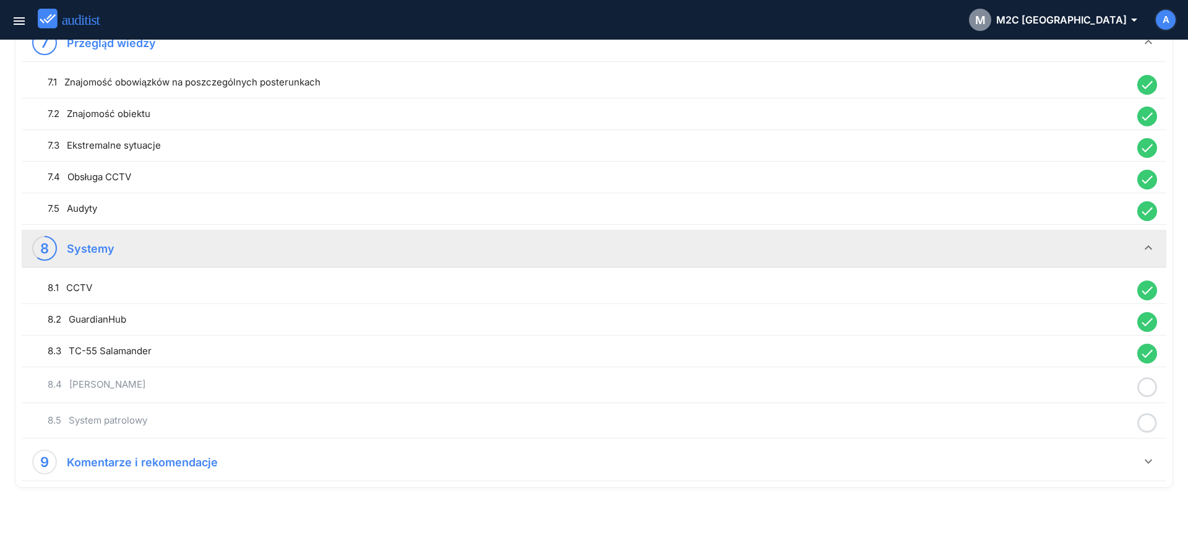
click at [1139, 394] on icon at bounding box center [1148, 387] width 20 height 24
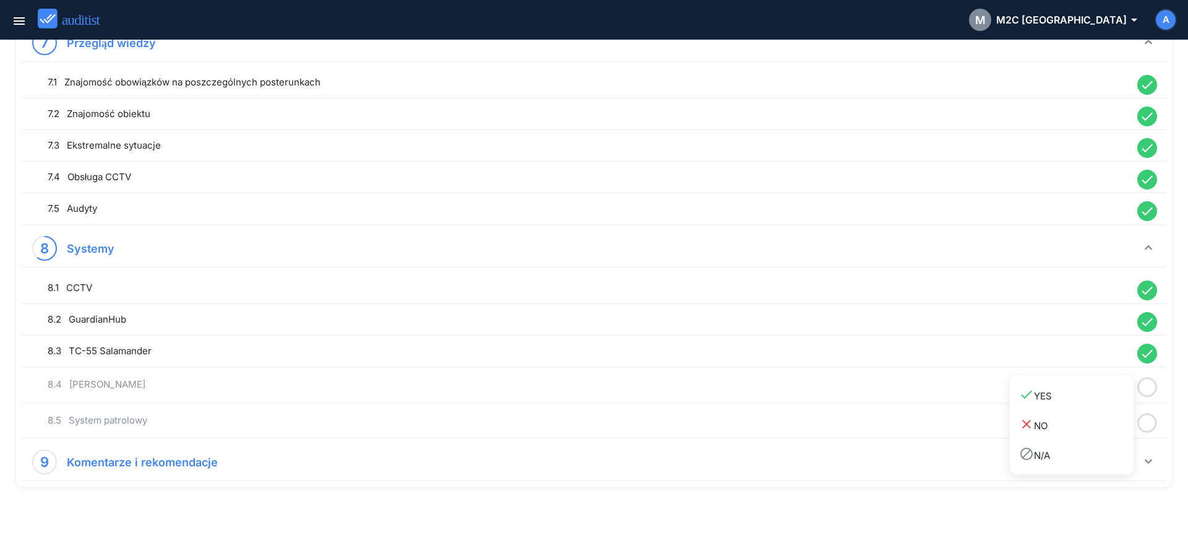
drag, startPoint x: 1087, startPoint y: 401, endPoint x: 1131, endPoint y: 415, distance: 46.0
click at [1086, 403] on div "done YES" at bounding box center [1076, 395] width 114 height 17
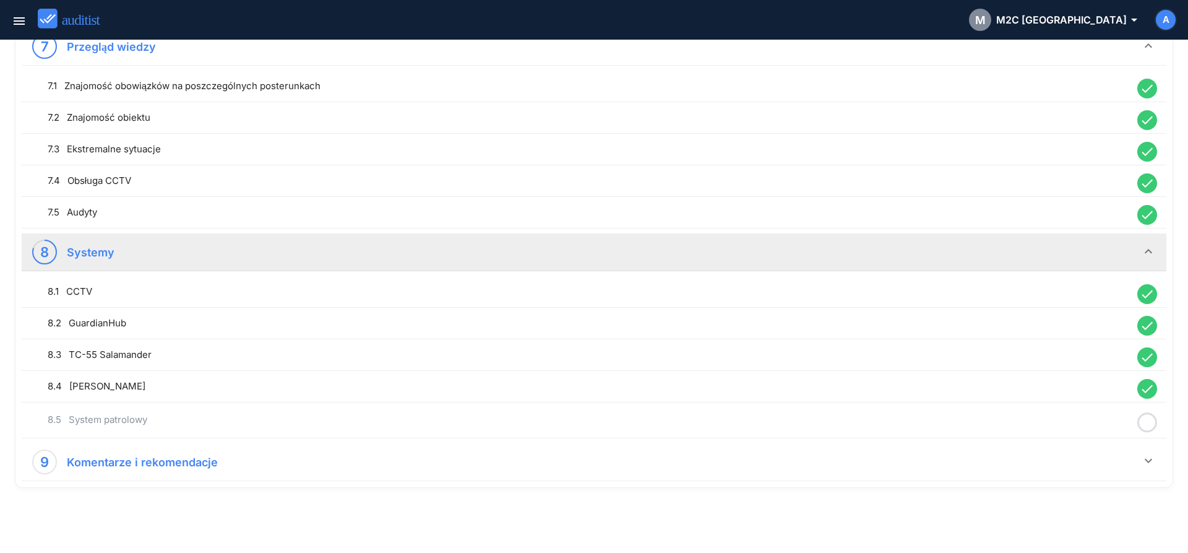
drag, startPoint x: 1143, startPoint y: 424, endPoint x: 1094, endPoint y: 427, distance: 49.0
click at [1143, 425] on icon at bounding box center [1148, 422] width 20 height 24
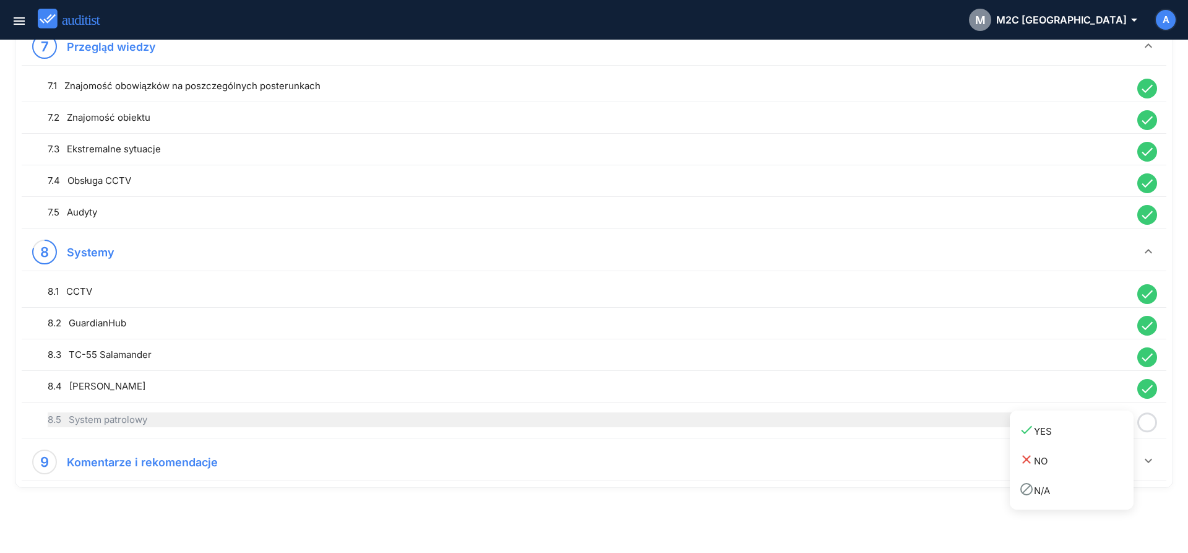
click at [1094, 428] on div "done YES" at bounding box center [1076, 430] width 114 height 17
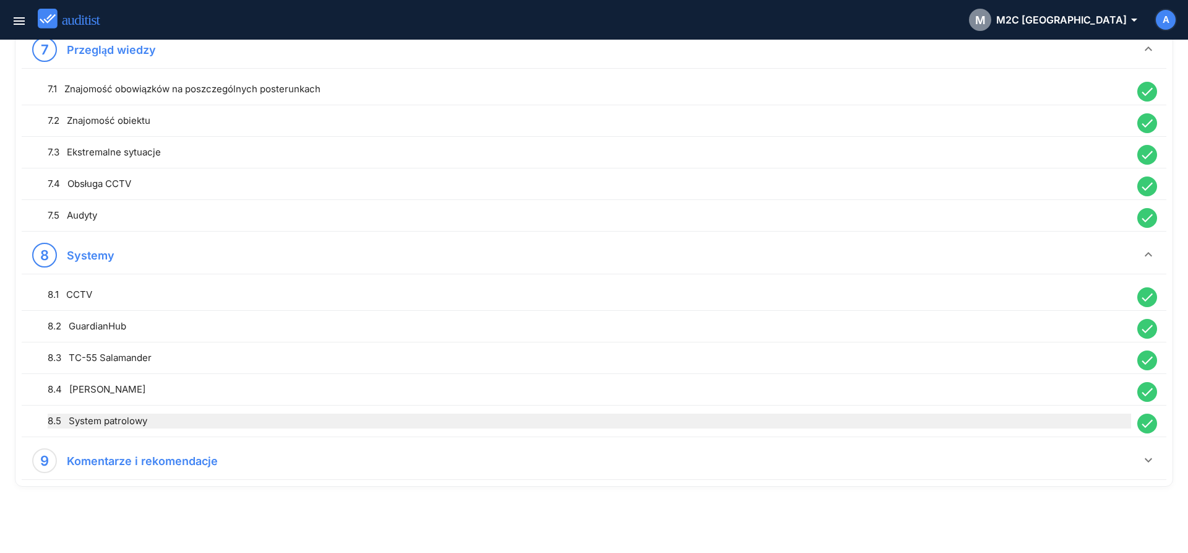
scroll to position [1354, 0]
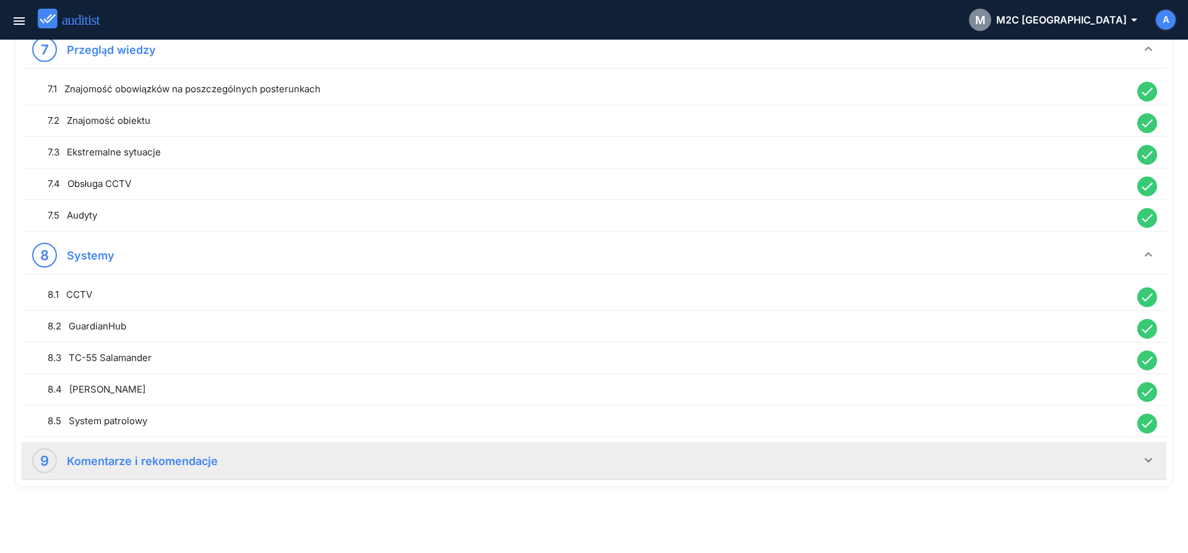
click at [597, 450] on div "9 Komentarze i rekomendacje" at bounding box center [586, 460] width 1109 height 25
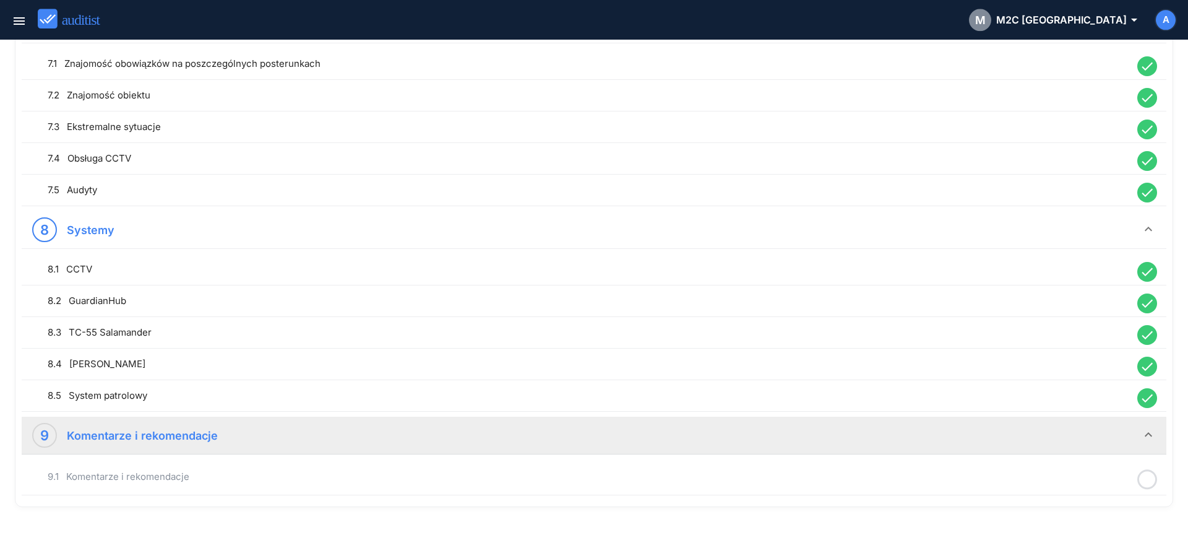
scroll to position [1398, 0]
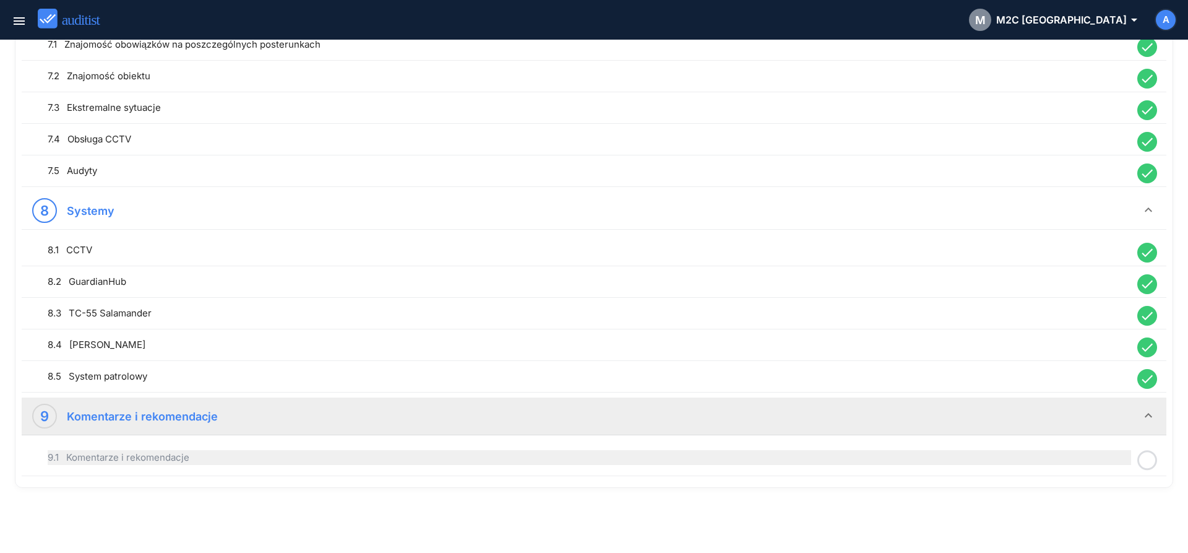
click at [480, 453] on div "9.1 Komentarze i rekomendacje" at bounding box center [590, 457] width 1084 height 15
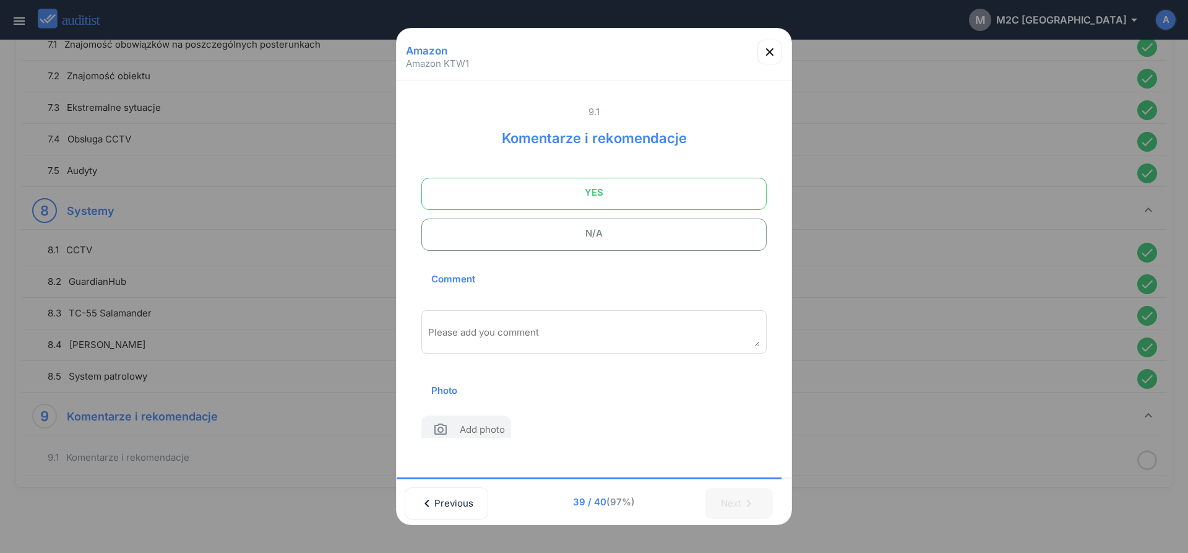
click at [569, 191] on span "YES" at bounding box center [594, 192] width 314 height 25
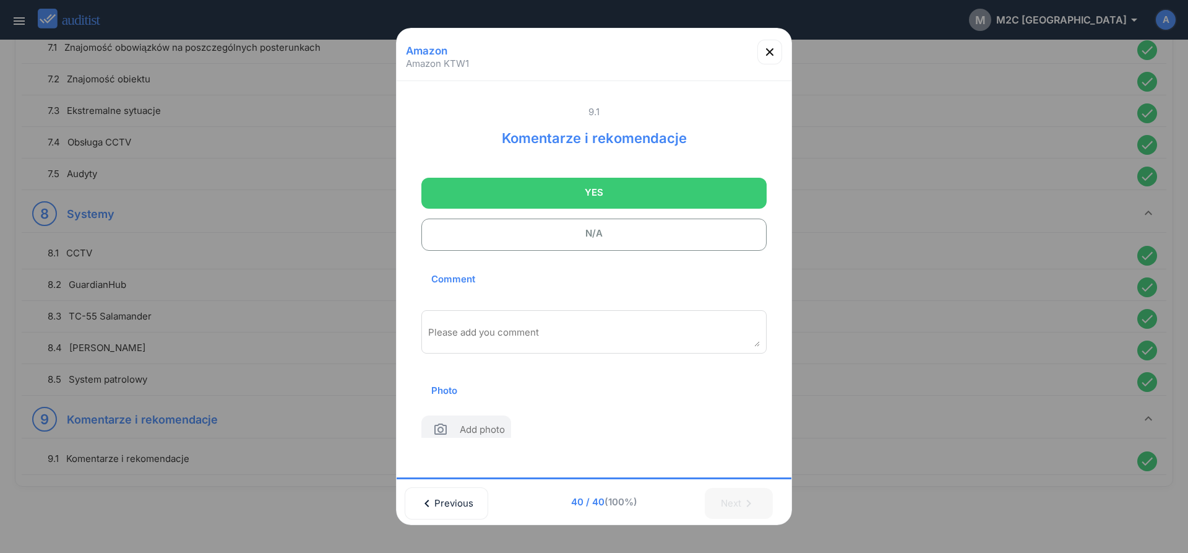
scroll to position [1395, 0]
click at [540, 323] on div "Please add you comment" at bounding box center [593, 331] width 345 height 43
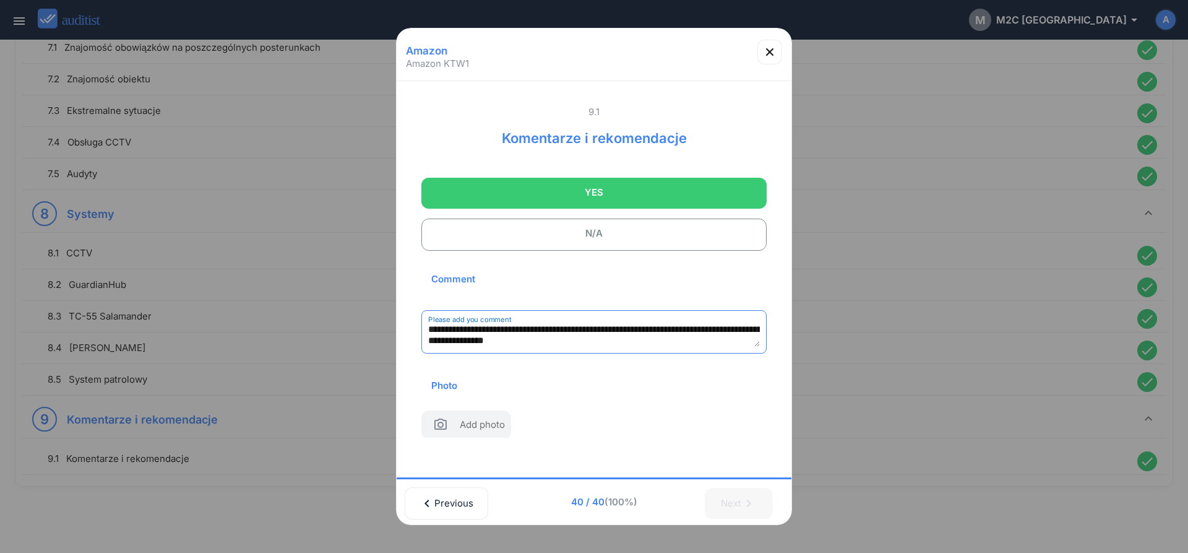
type textarea "**********"
click at [770, 55] on icon "button" at bounding box center [769, 52] width 15 height 15
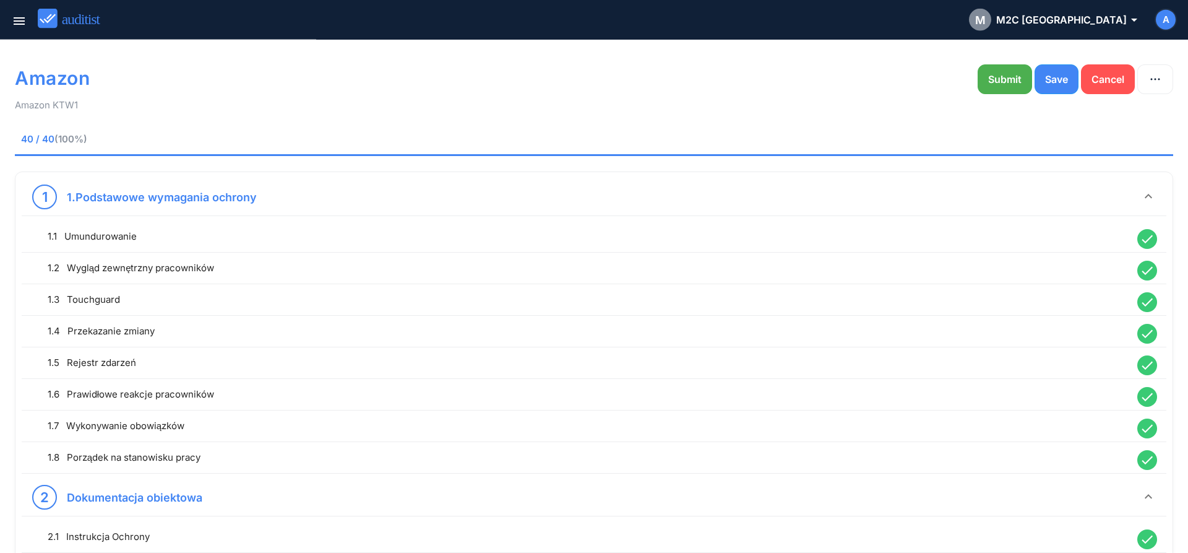
scroll to position [0, 0]
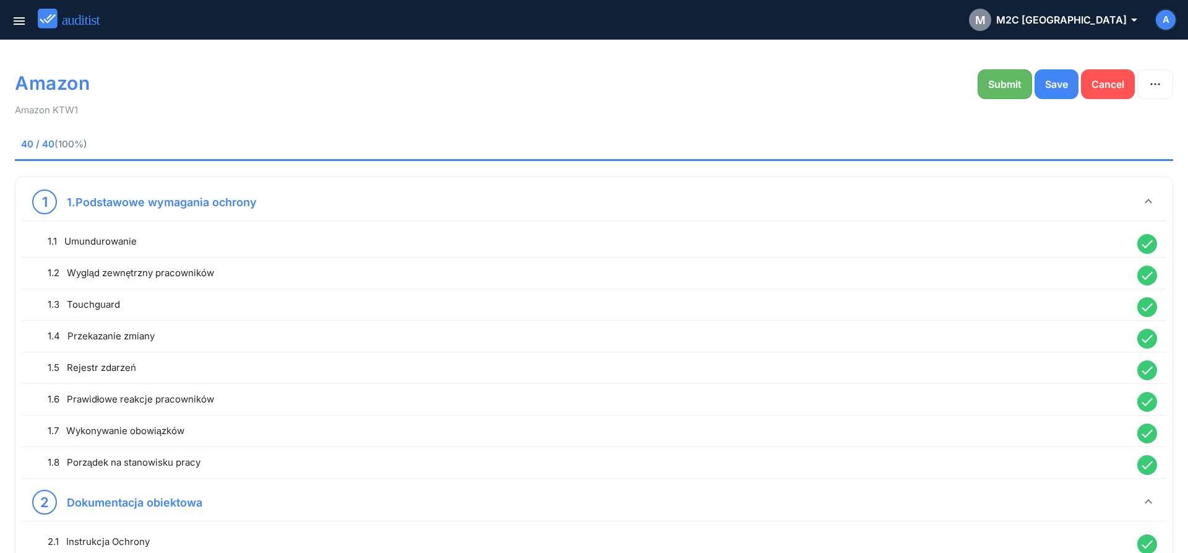
click at [996, 90] on div "Submit" at bounding box center [1004, 84] width 33 height 15
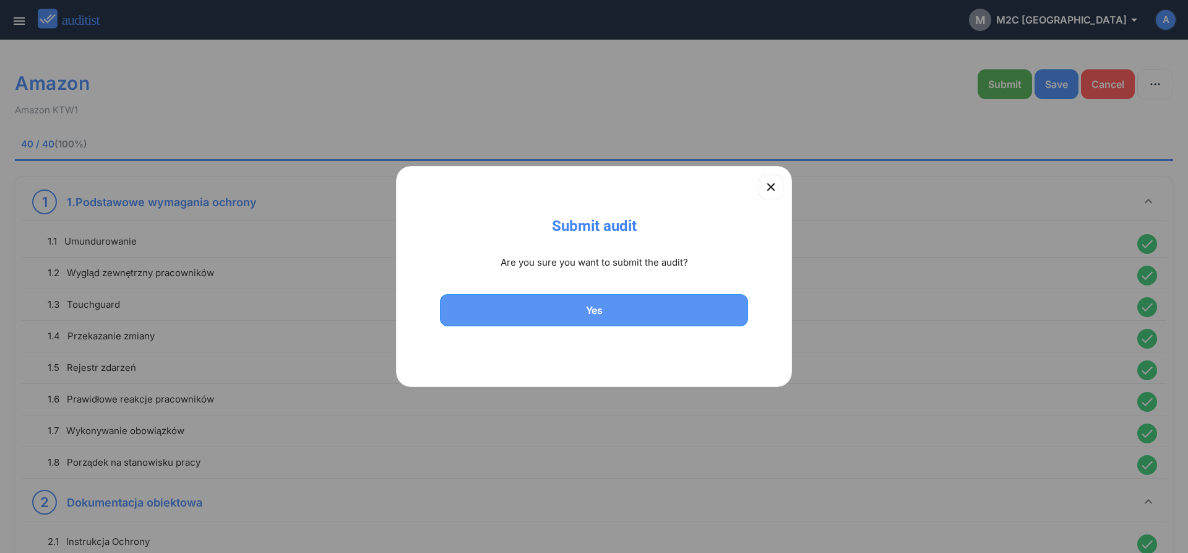
click at [577, 311] on div "Yes" at bounding box center [594, 310] width 276 height 15
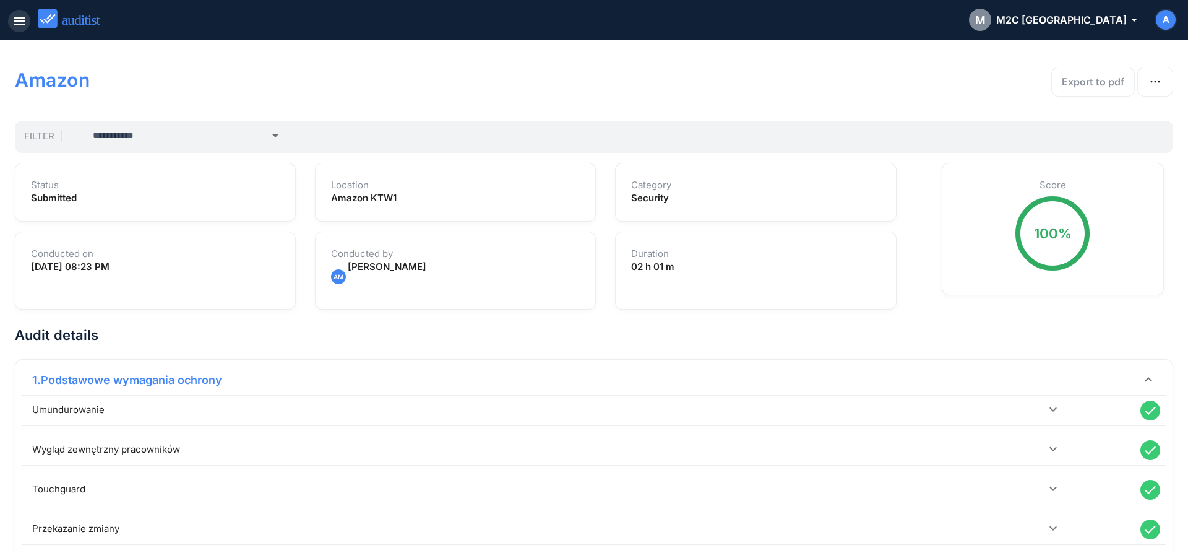
click at [19, 27] on icon "menu" at bounding box center [19, 21] width 15 height 15
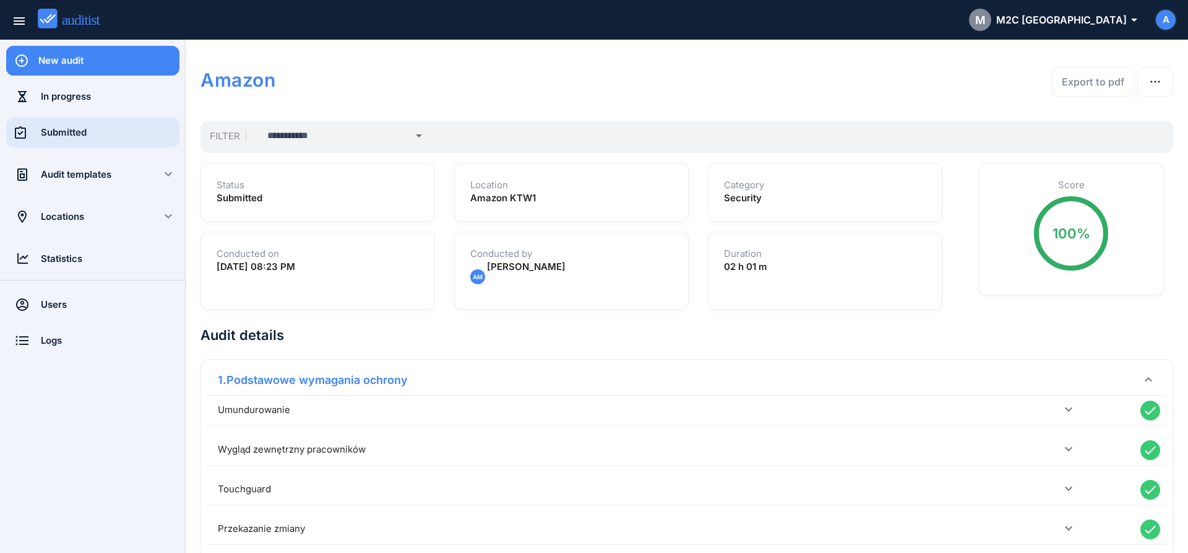
click at [101, 131] on div "Submitted" at bounding box center [110, 133] width 139 height 14
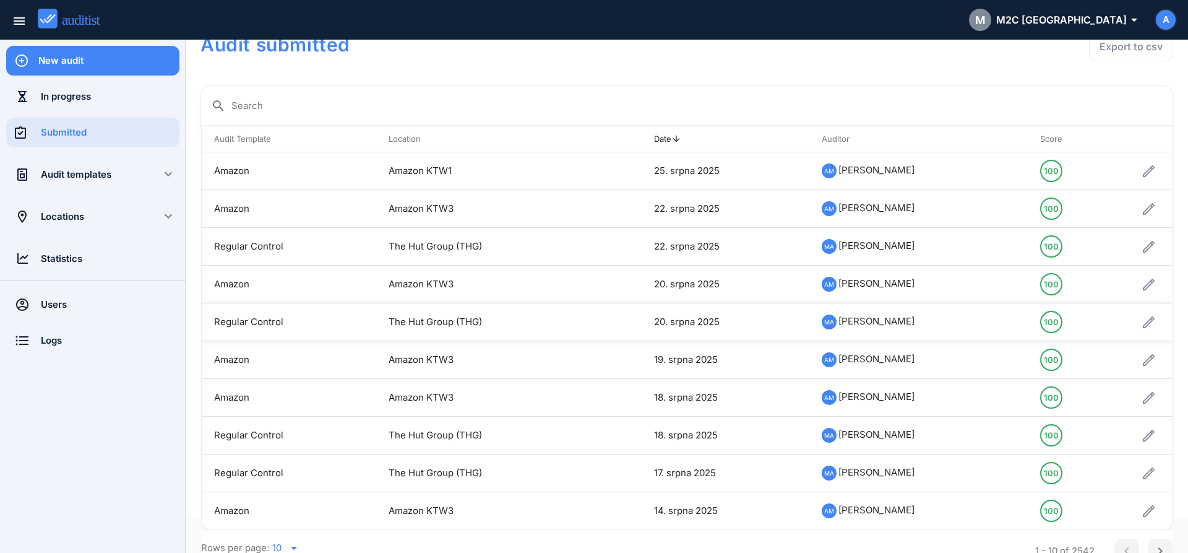
scroll to position [48, 0]
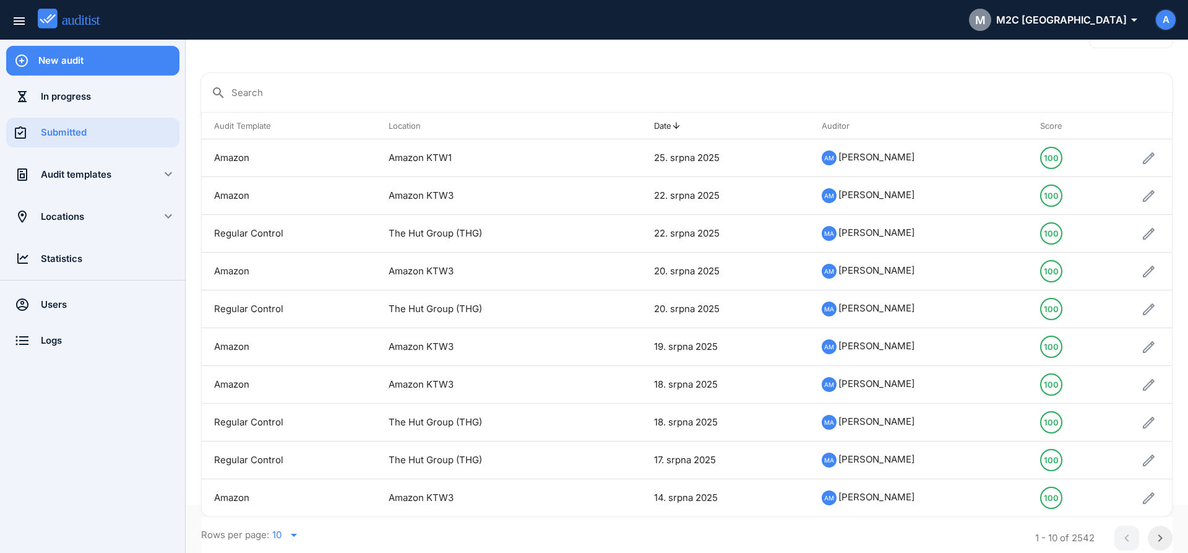
click at [1161, 534] on icon "chevron_right" at bounding box center [1160, 537] width 15 height 15
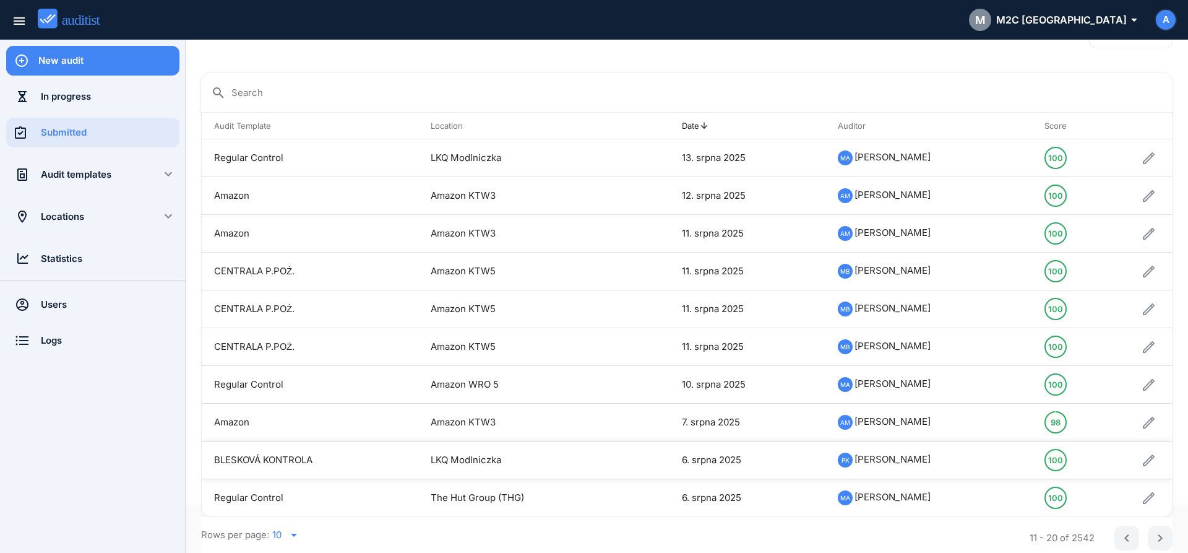
click at [455, 462] on td "LKQ Modlniczka" at bounding box center [522, 460] width 208 height 38
